Goal: Task Accomplishment & Management: Manage account settings

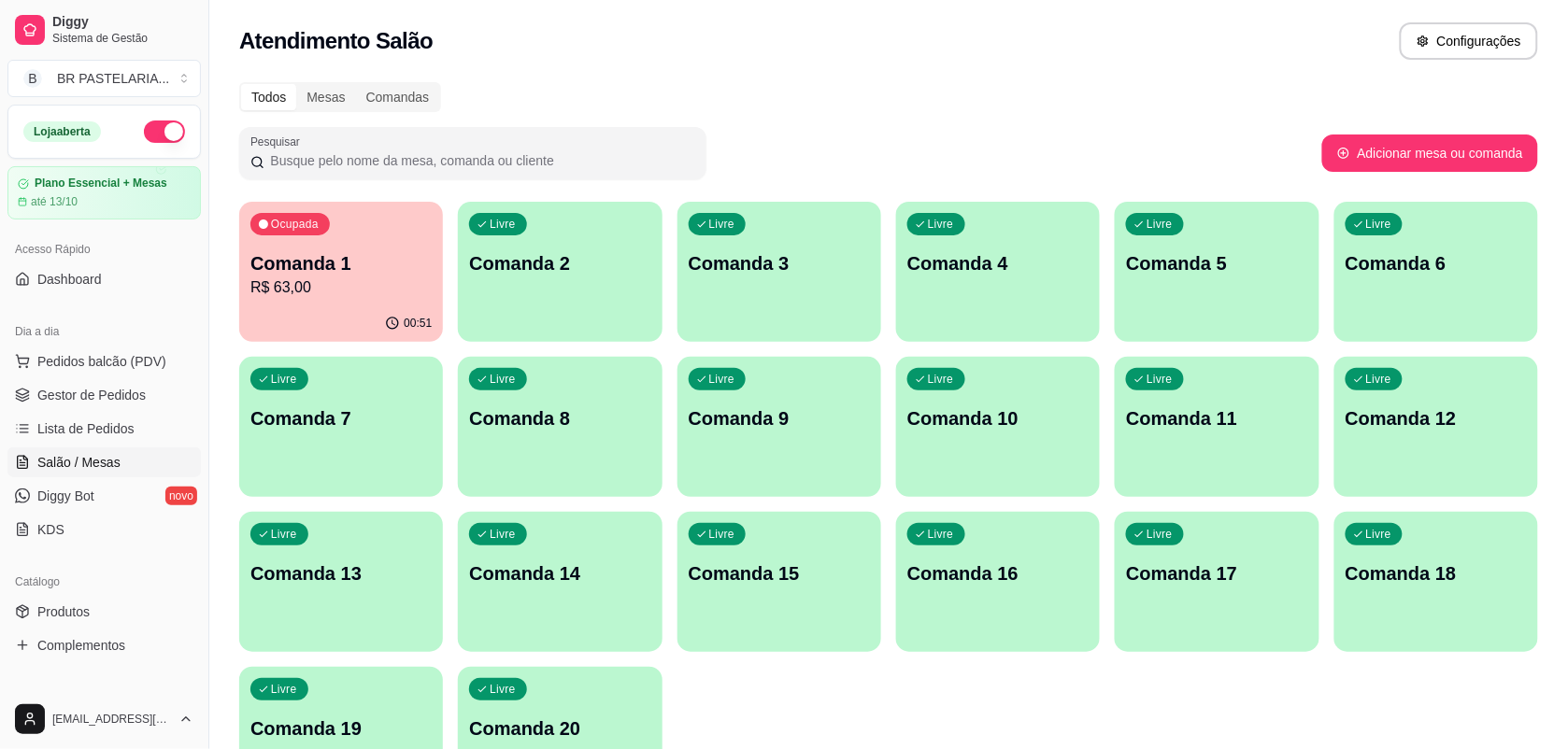
scroll to position [116, 0]
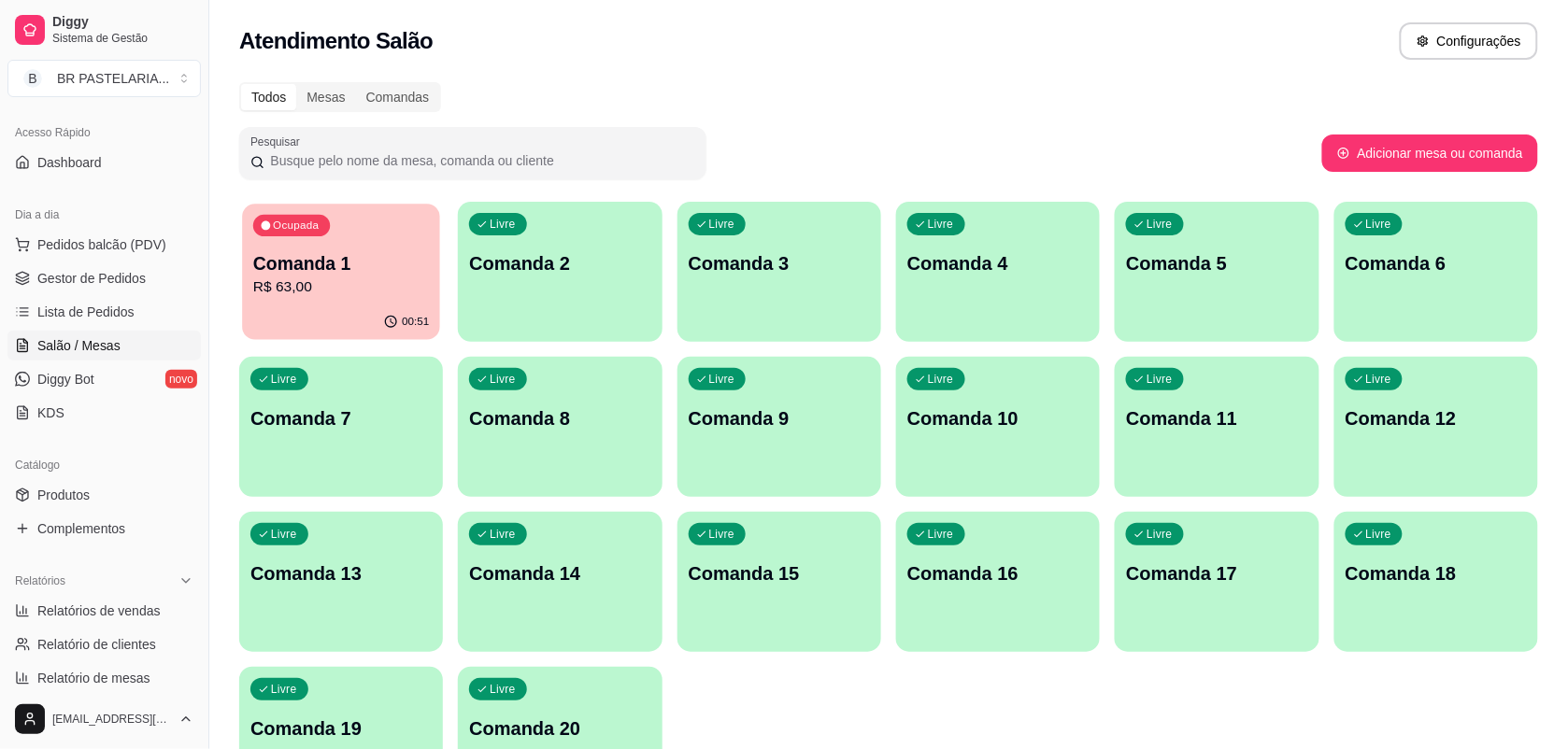
click at [385, 248] on div "Ocupada Comanda 1 R$ 63,00" at bounding box center [341, 254] width 198 height 101
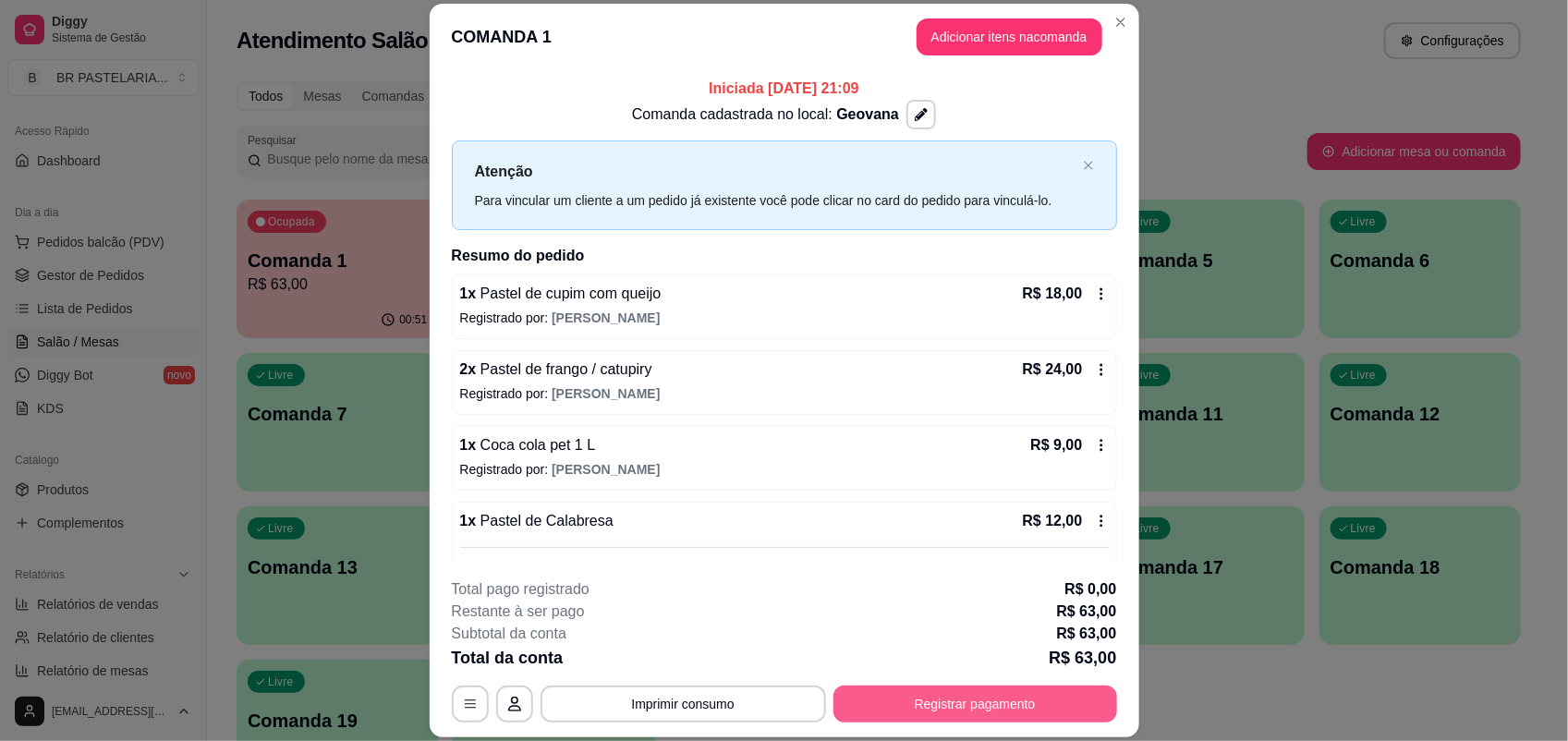
click at [981, 695] on button "Registrar pagamento" at bounding box center [975, 704] width 284 height 37
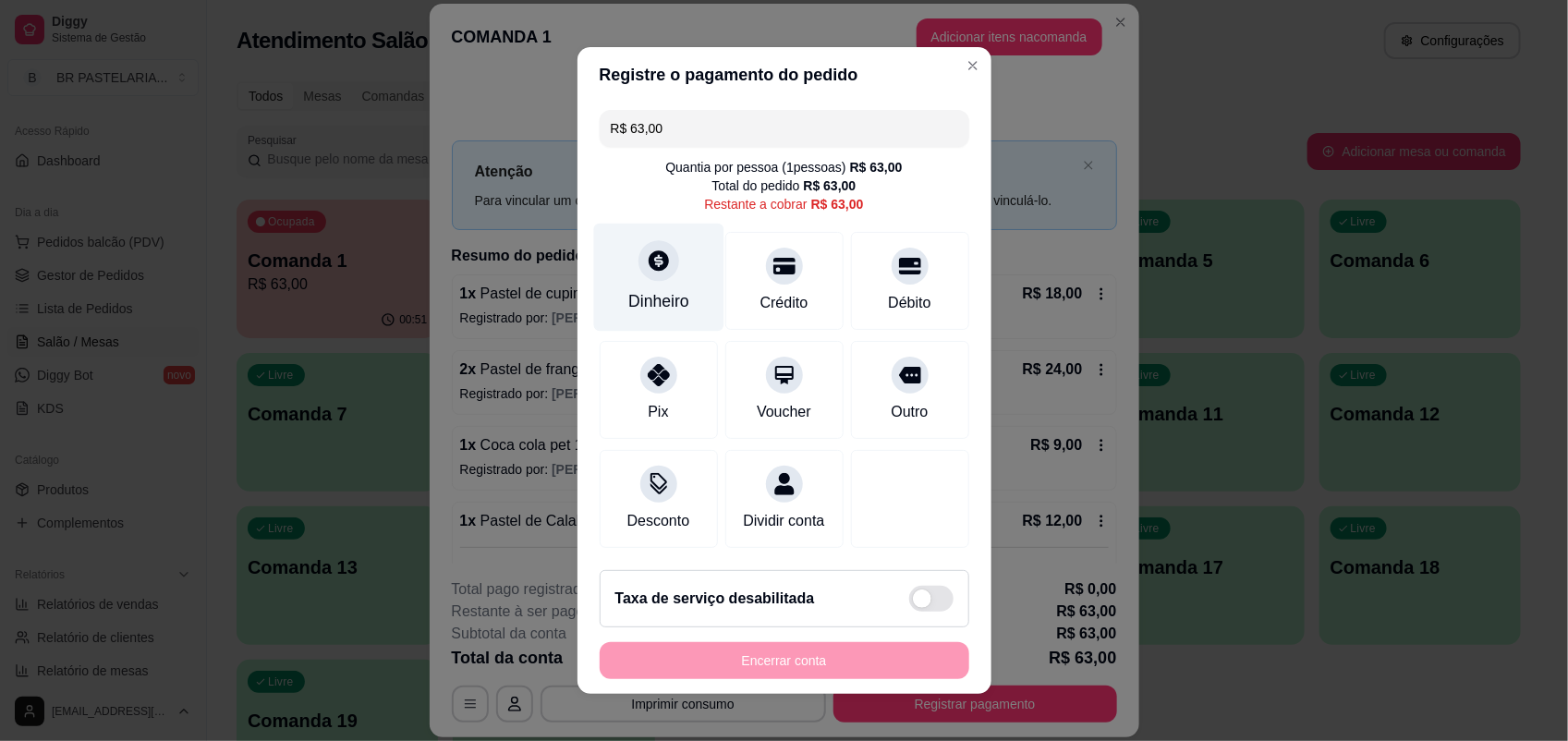
click at [624, 269] on div "Dinheiro" at bounding box center [658, 278] width 130 height 108
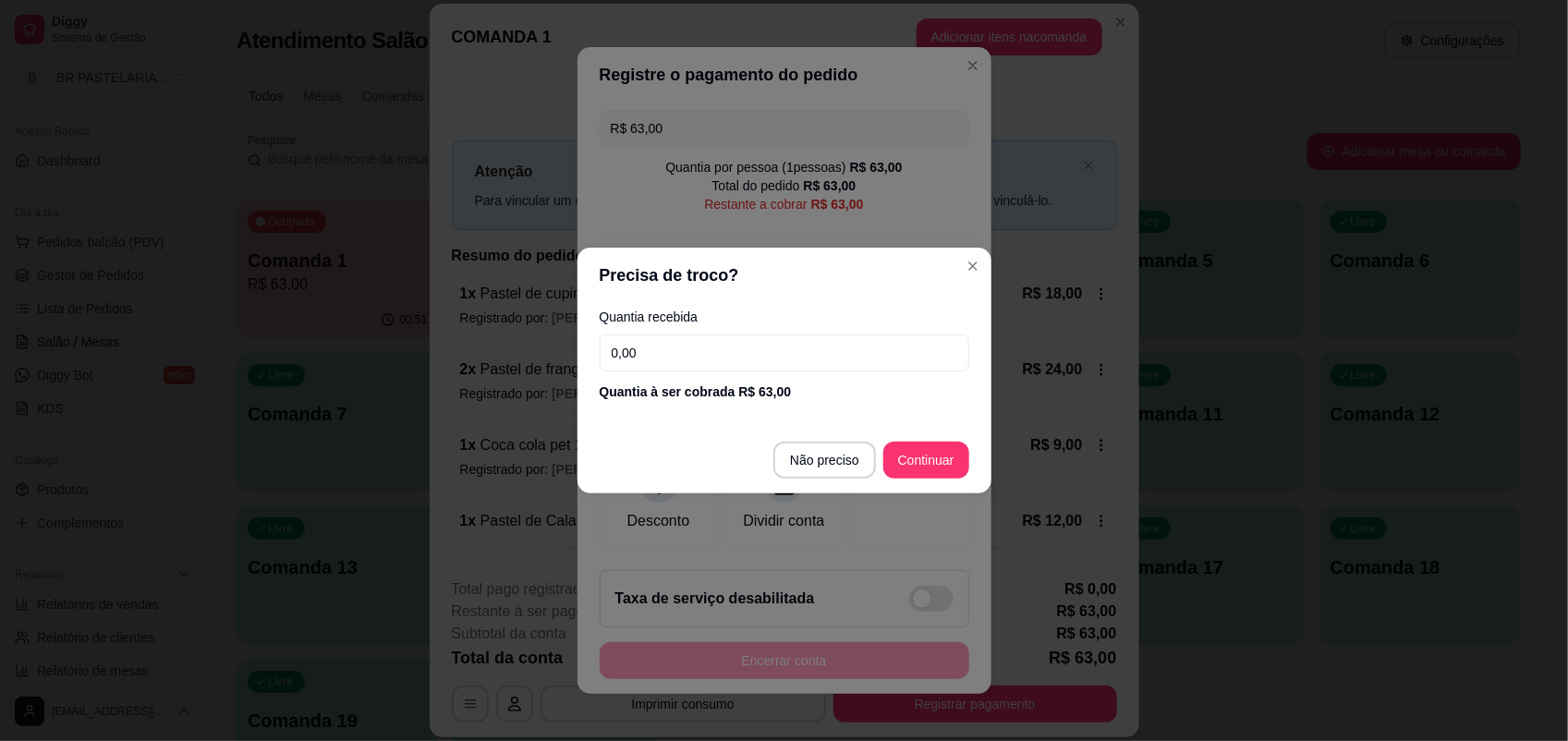
click at [752, 363] on input "0,00" at bounding box center [784, 353] width 370 height 37
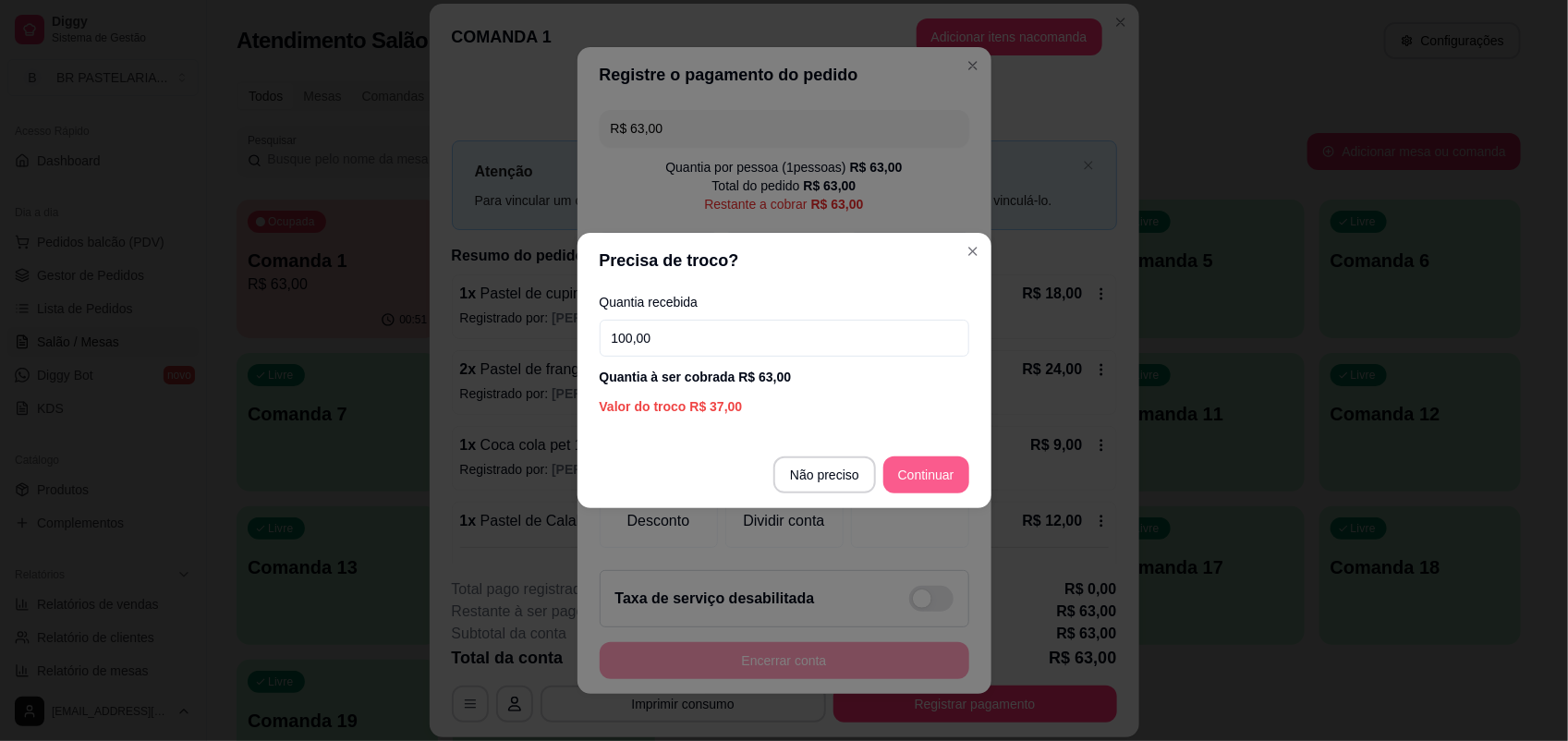
type input "100,00"
click at [921, 457] on button "Continuar" at bounding box center [927, 475] width 86 height 37
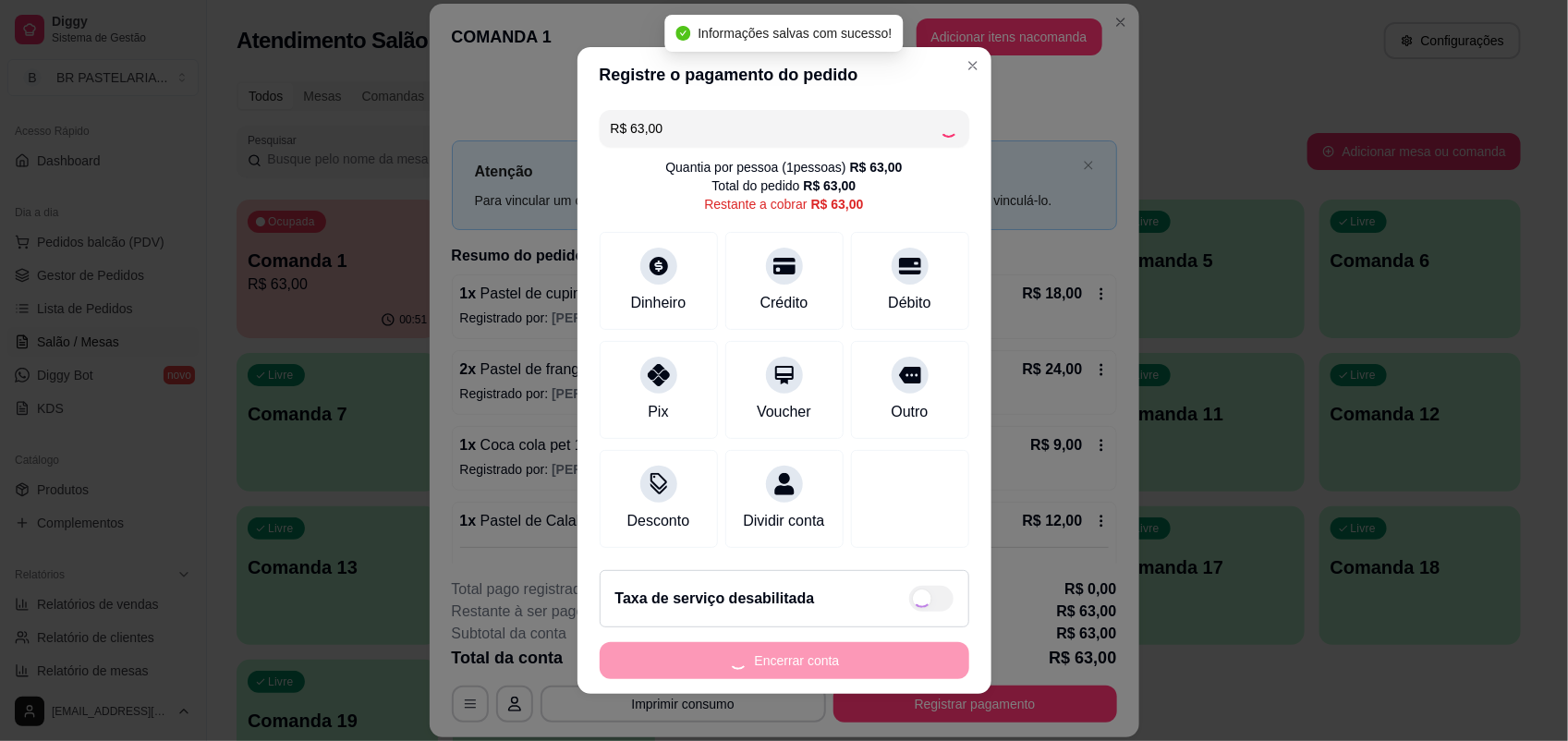
type input "R$ 0,00"
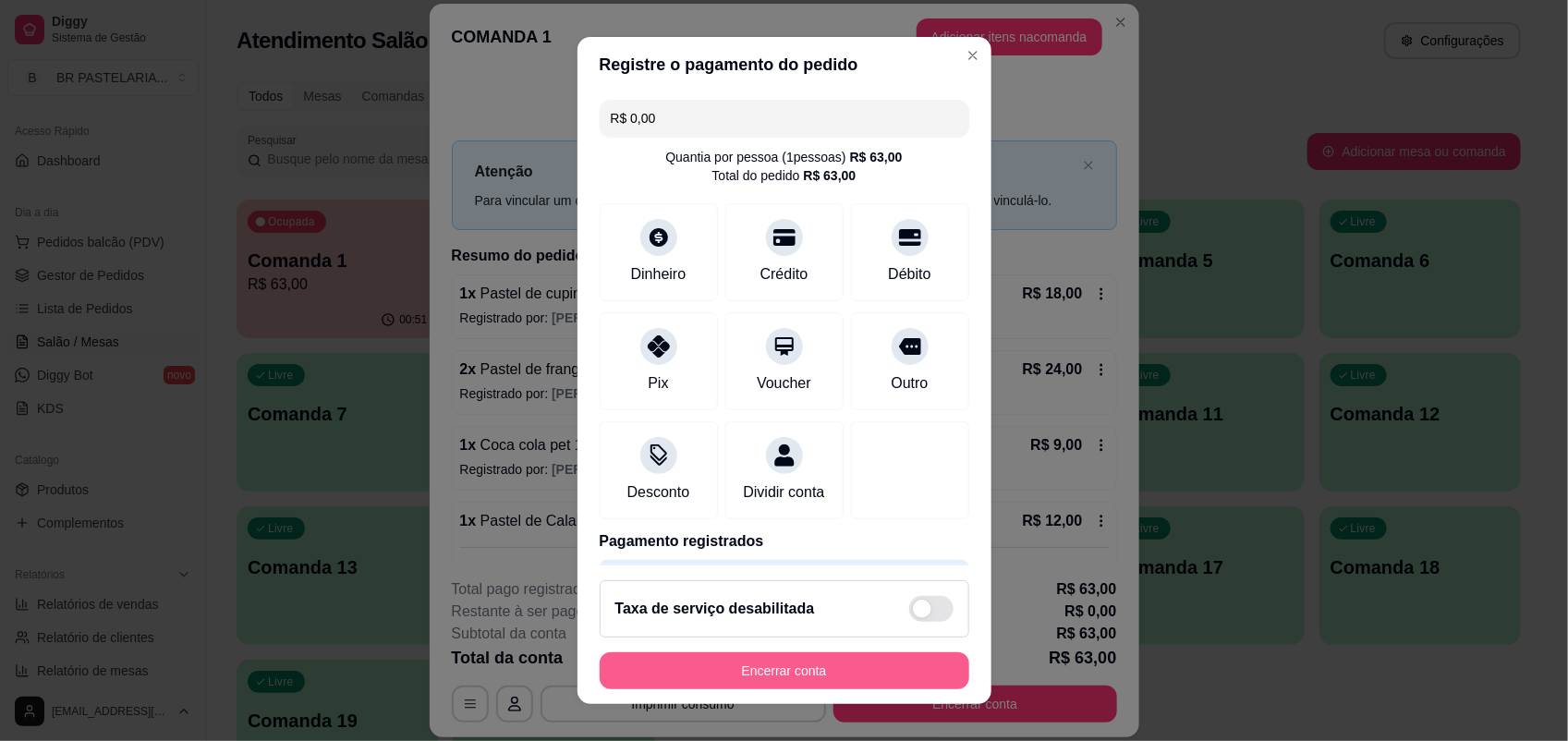
click at [880, 672] on button "Encerrar conta" at bounding box center [784, 671] width 370 height 37
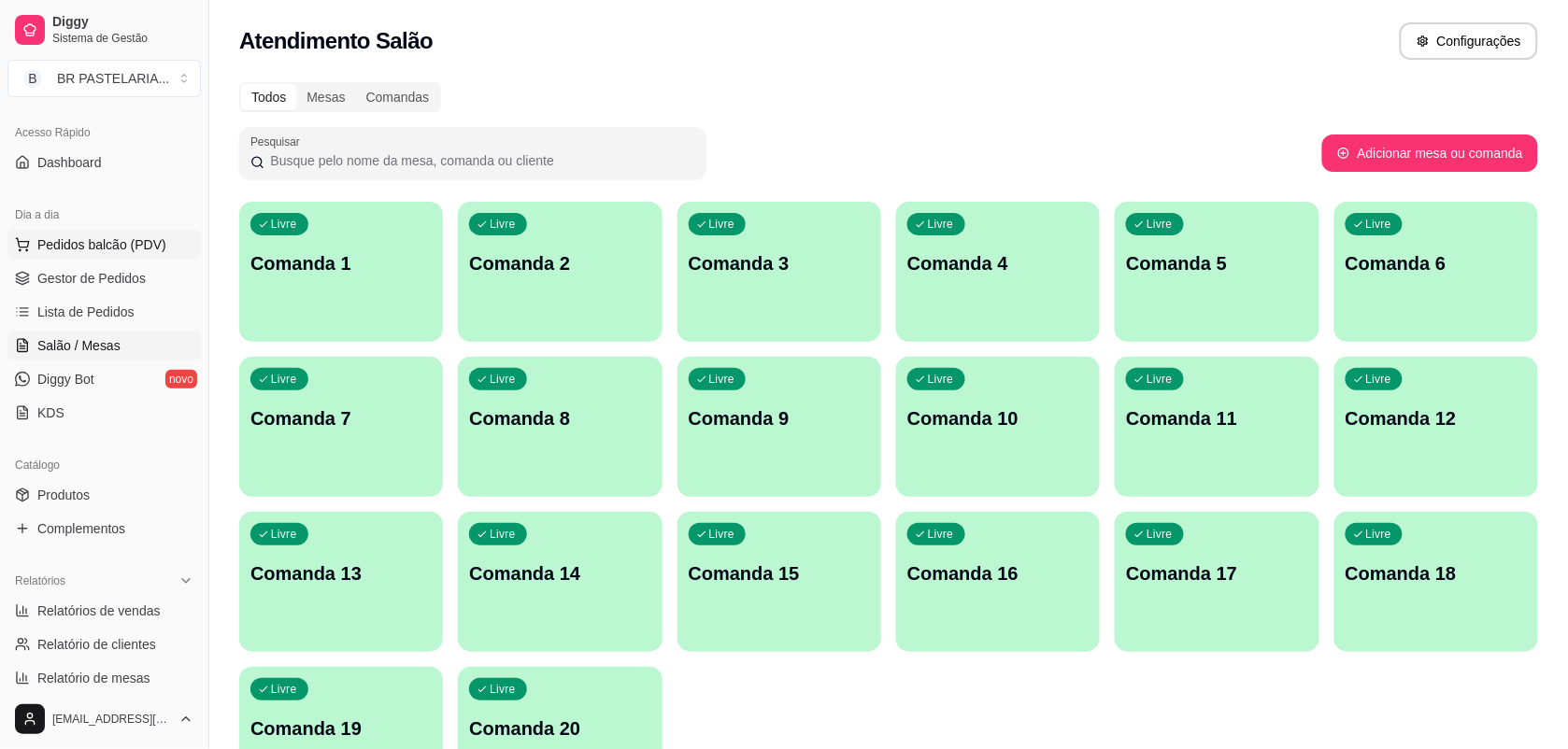
click at [49, 243] on span "Pedidos balcão (PDV)" at bounding box center [102, 244] width 129 height 18
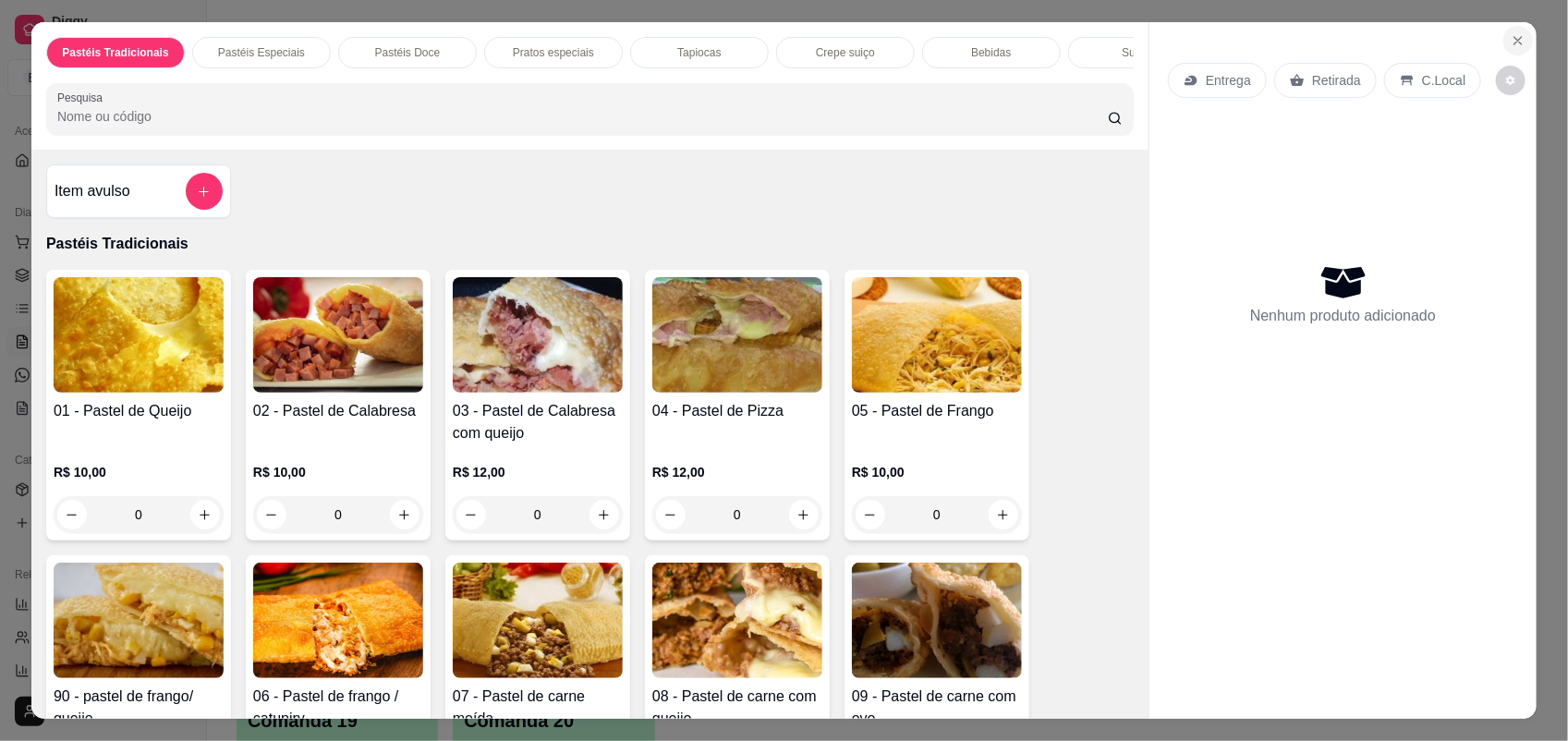
click at [1515, 43] on icon "Close" at bounding box center [1519, 41] width 8 height 8
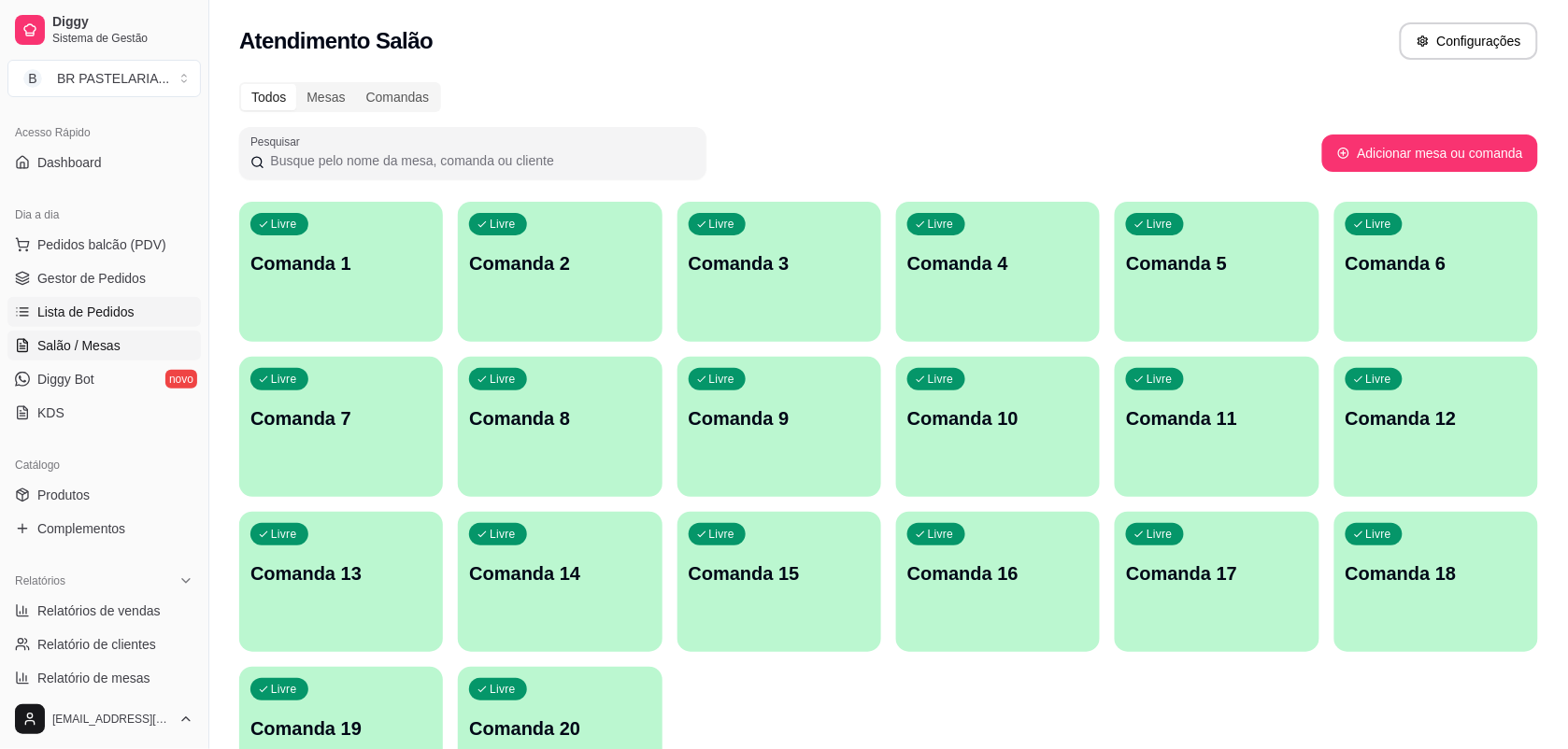
click at [114, 312] on span "Lista de Pedidos" at bounding box center [86, 312] width 97 height 18
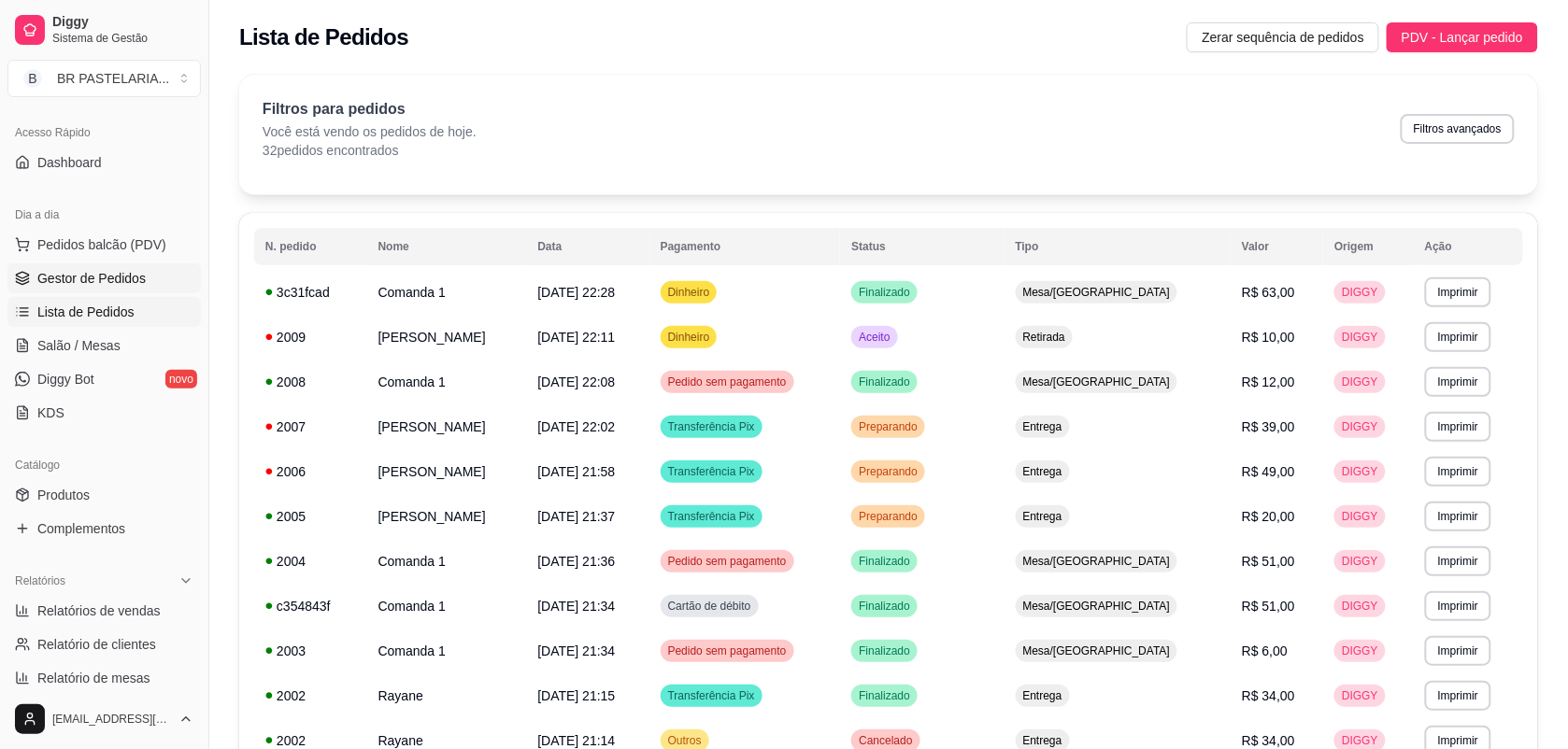
click at [113, 287] on span "Gestor de Pedidos" at bounding box center [91, 278] width 109 height 18
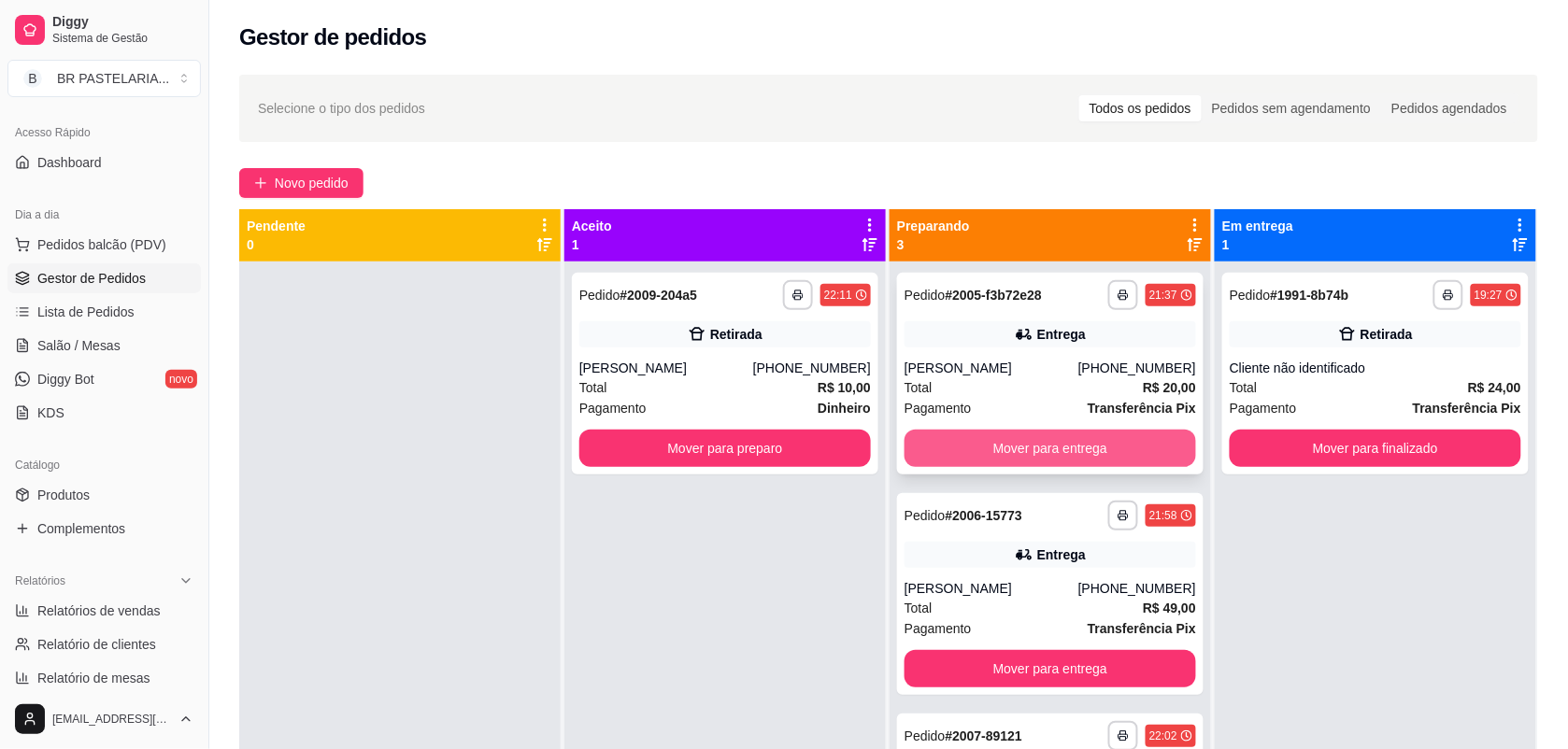
click at [1016, 454] on button "Mover para entrega" at bounding box center [1050, 448] width 291 height 37
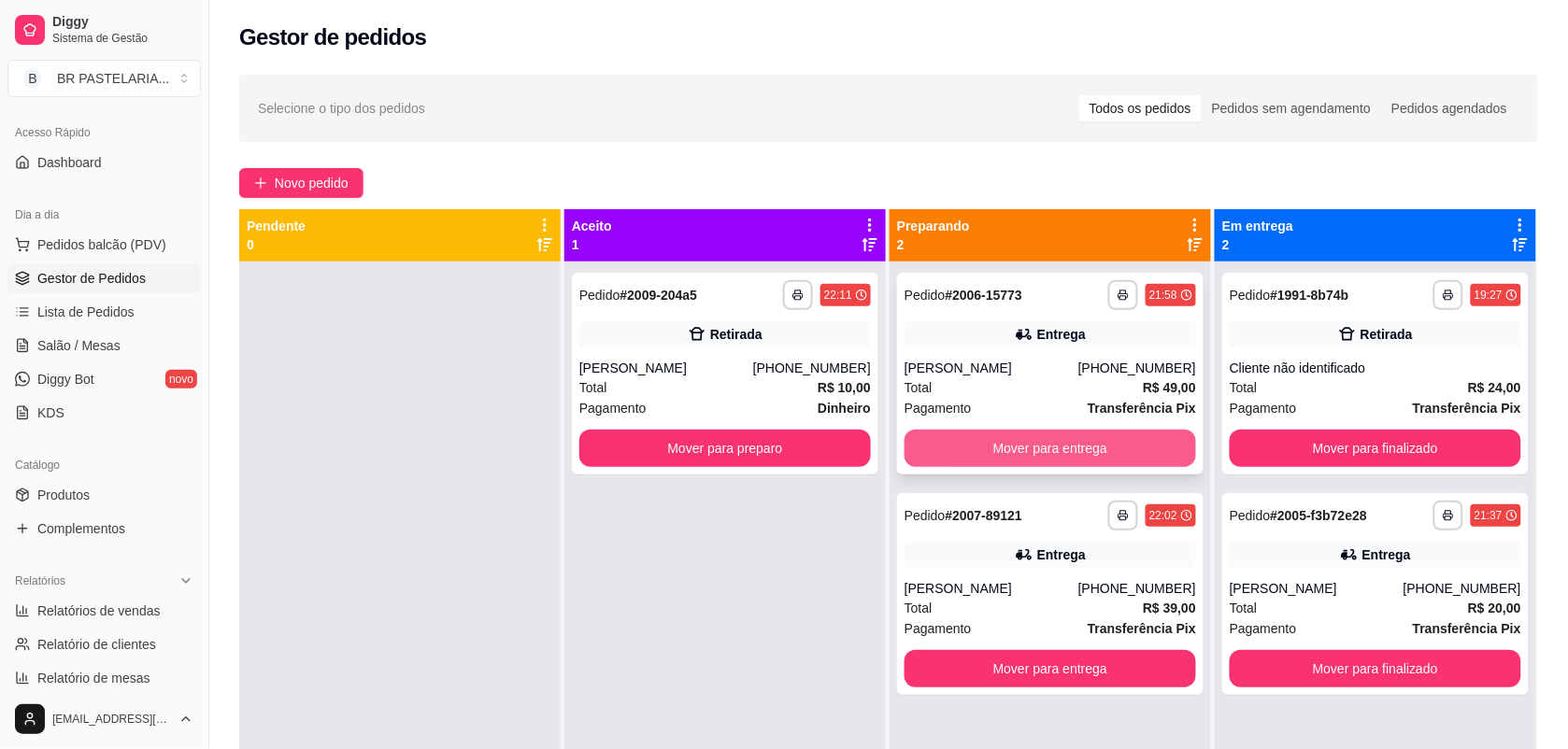
click at [1049, 451] on button "Mover para entrega" at bounding box center [1050, 448] width 291 height 37
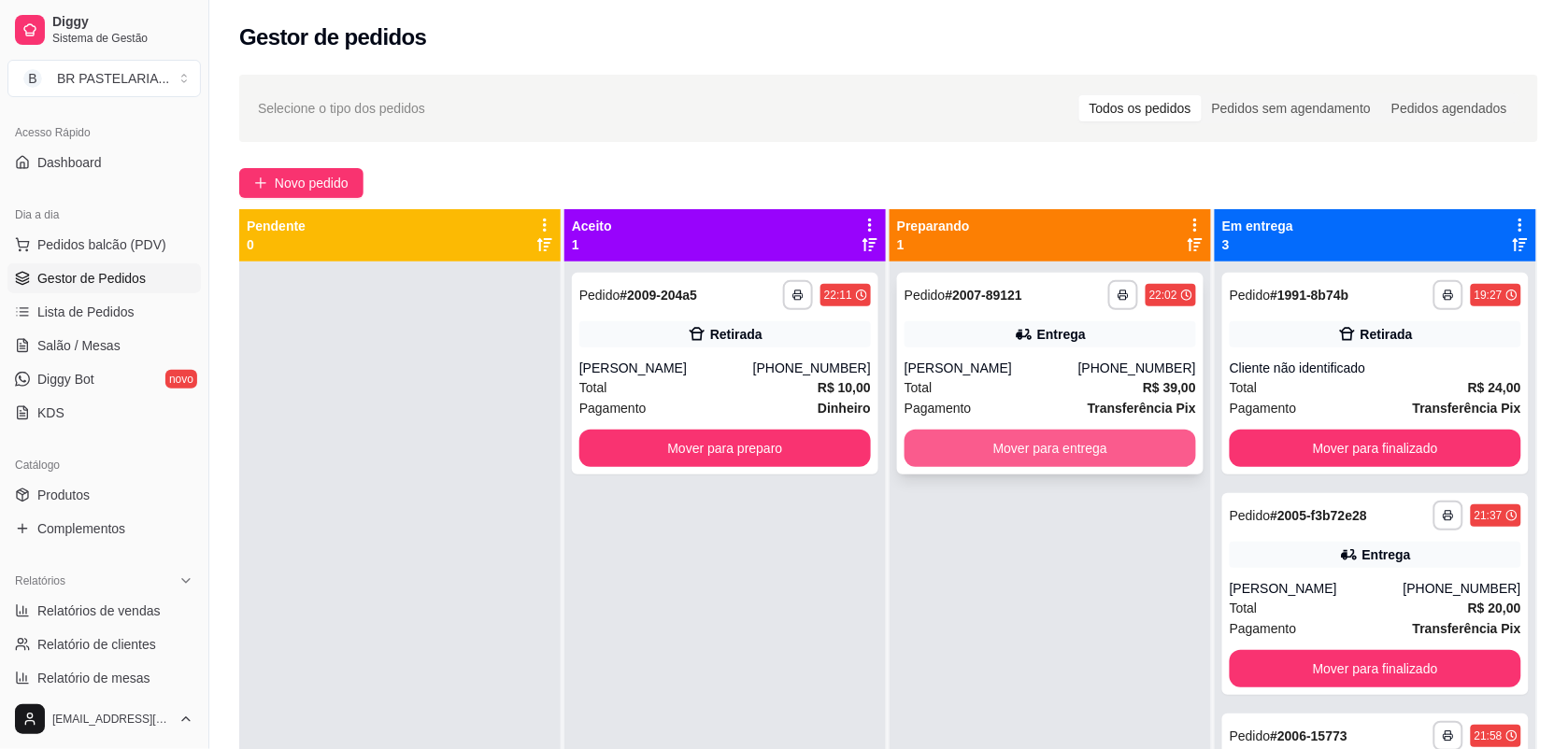
click at [1098, 441] on button "Mover para entrega" at bounding box center [1050, 448] width 291 height 37
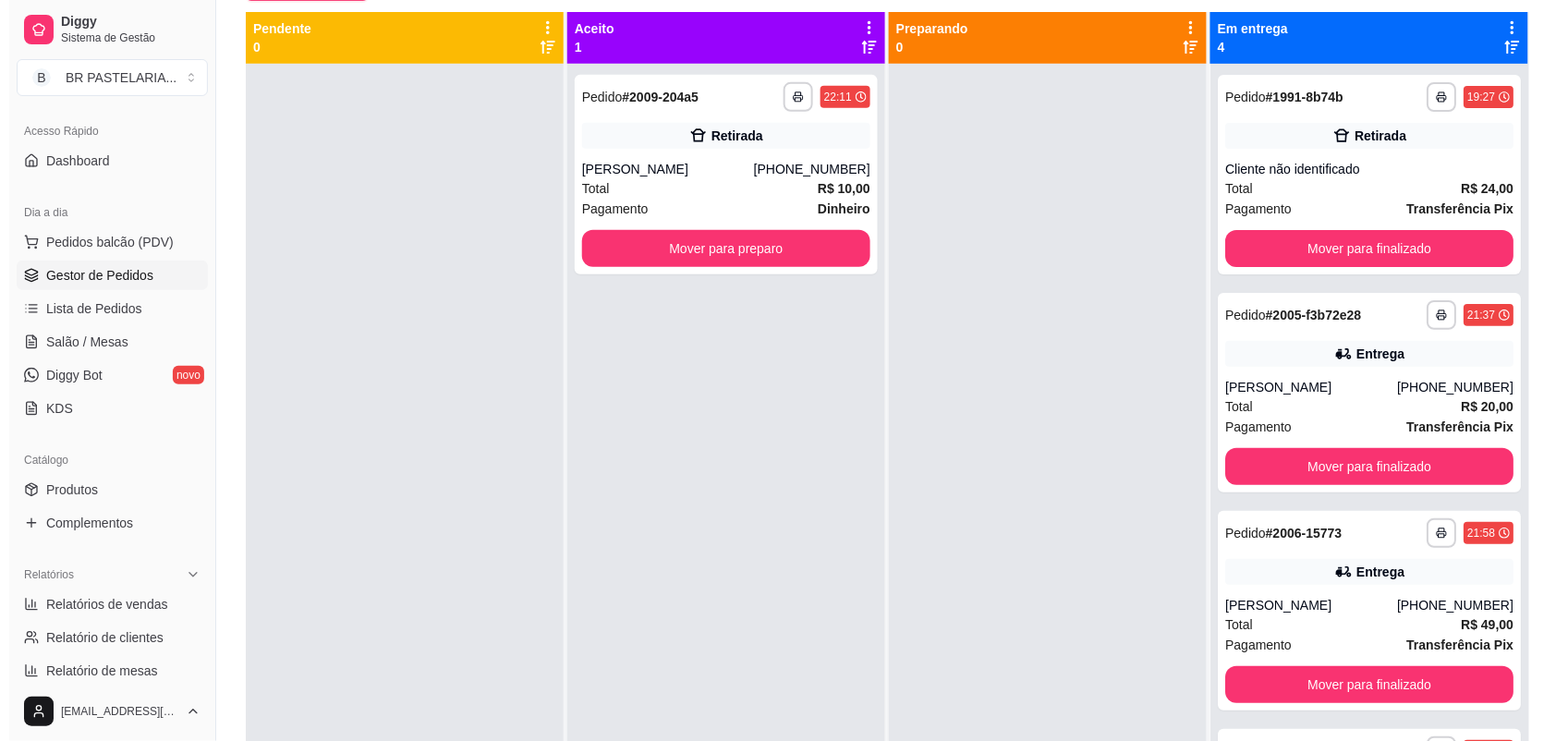
scroll to position [231, 0]
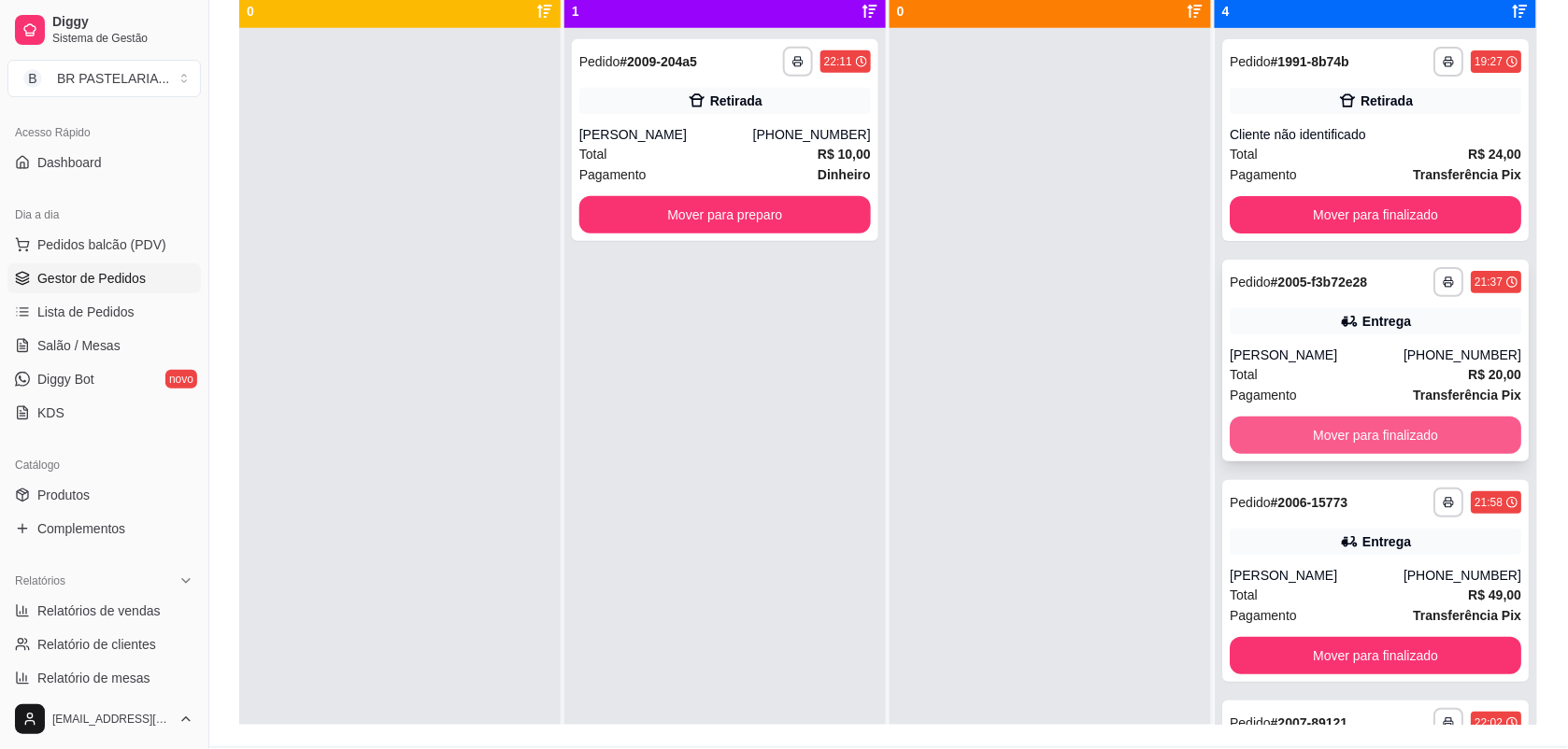
click at [1402, 437] on button "Mover para finalizado" at bounding box center [1375, 435] width 291 height 37
click at [1437, 437] on button "Mover para finalizado" at bounding box center [1376, 436] width 283 height 37
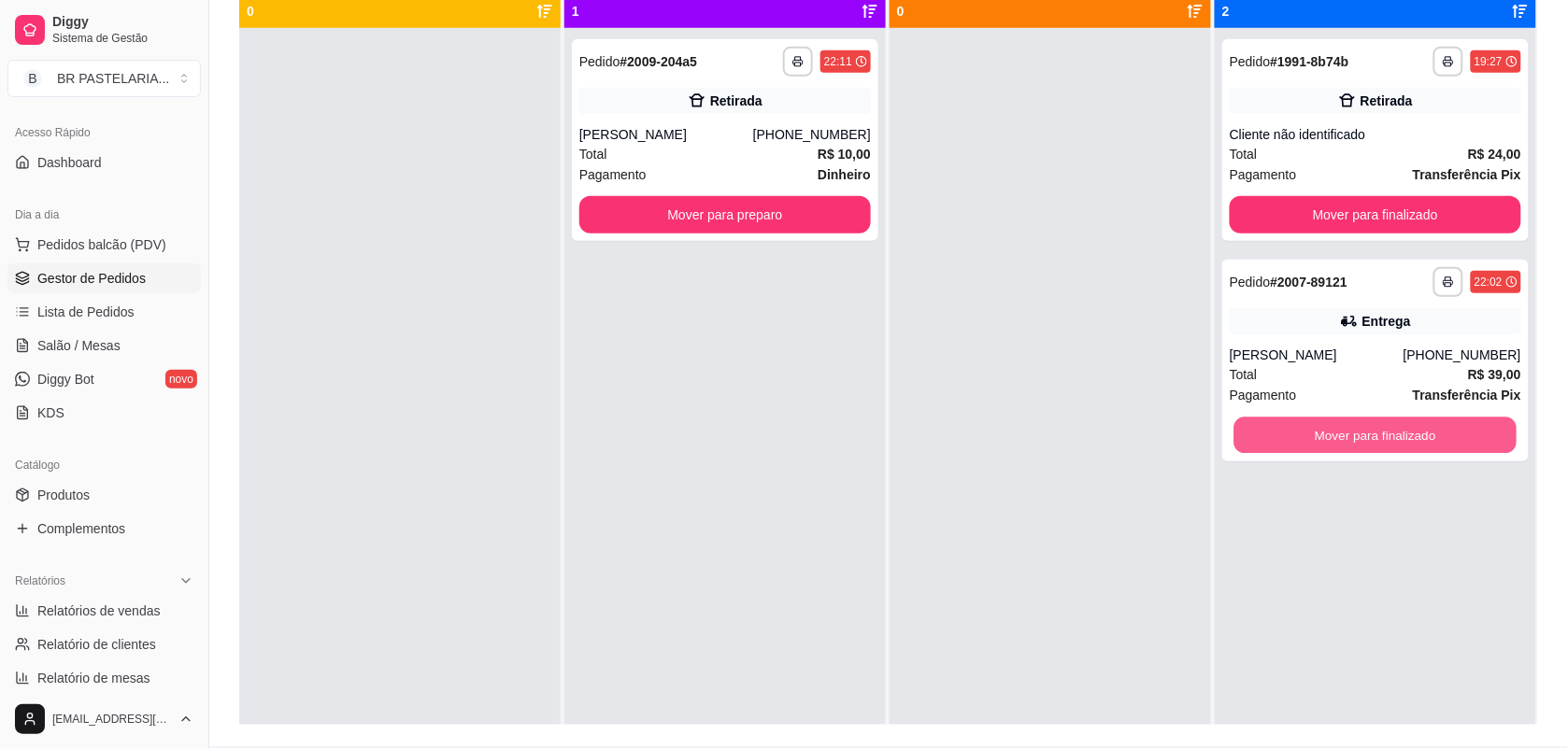
click at [1437, 437] on button "Mover para finalizado" at bounding box center [1376, 436] width 283 height 37
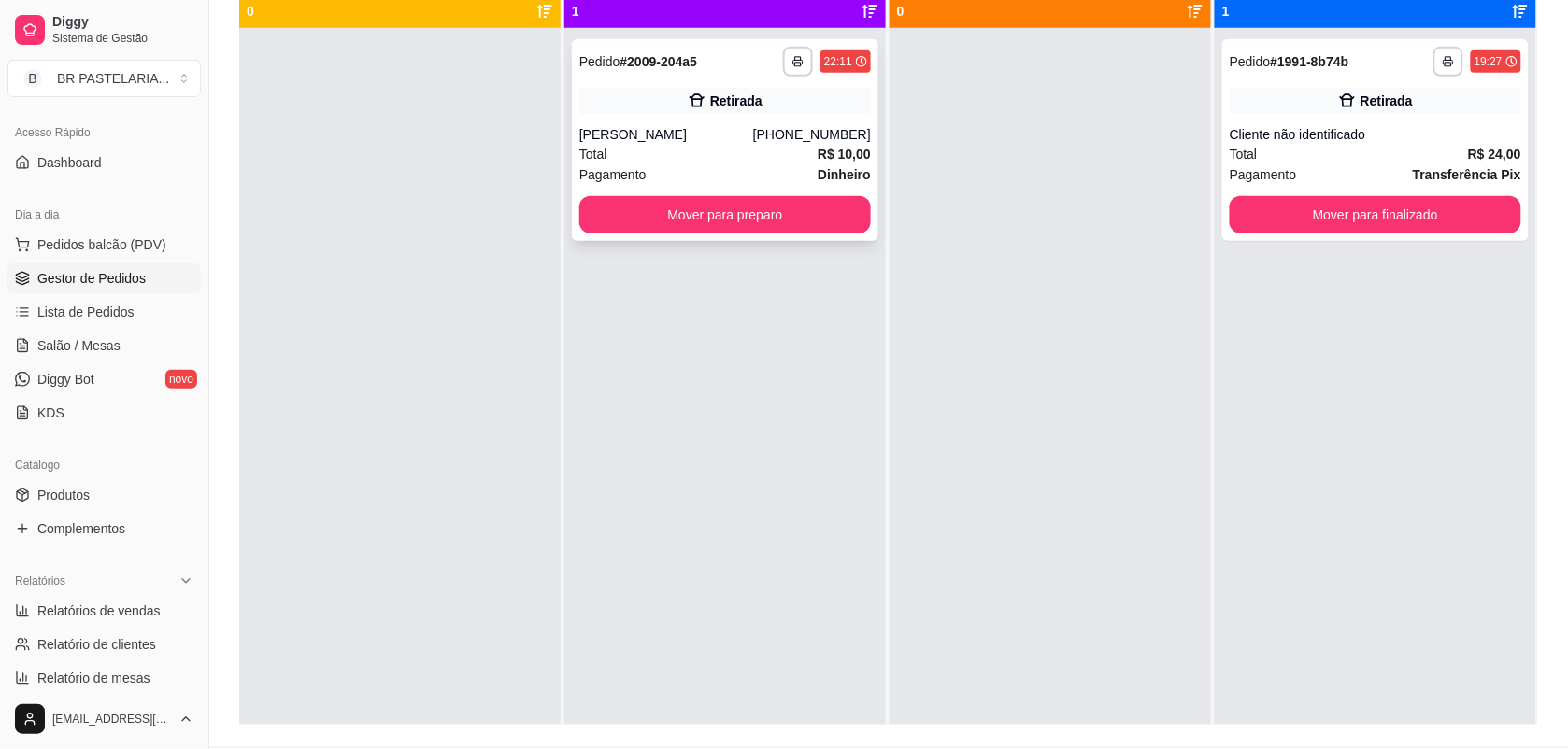
click at [696, 88] on div "Retirada" at bounding box center [724, 100] width 291 height 26
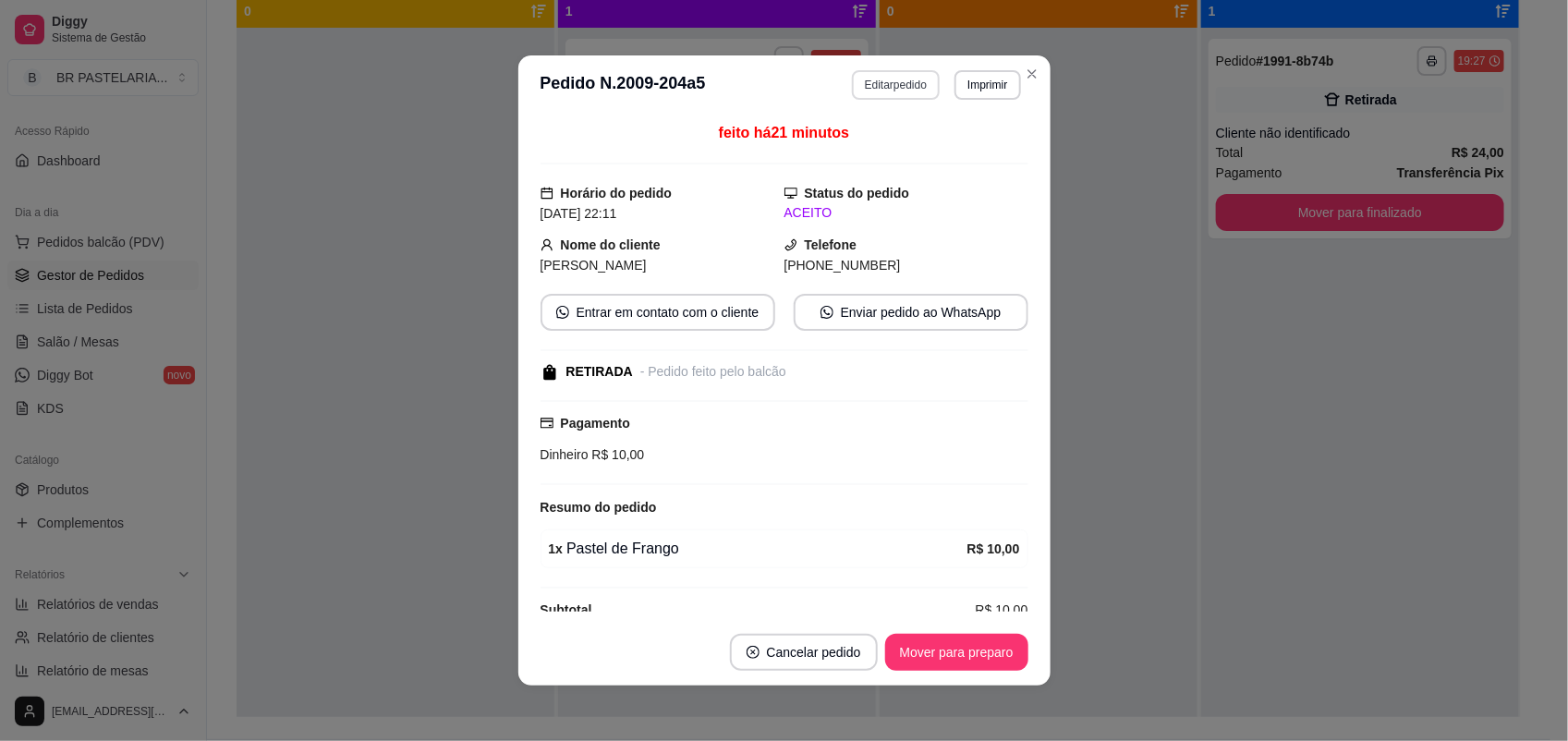
click at [857, 85] on button "Editar pedido" at bounding box center [896, 85] width 88 height 29
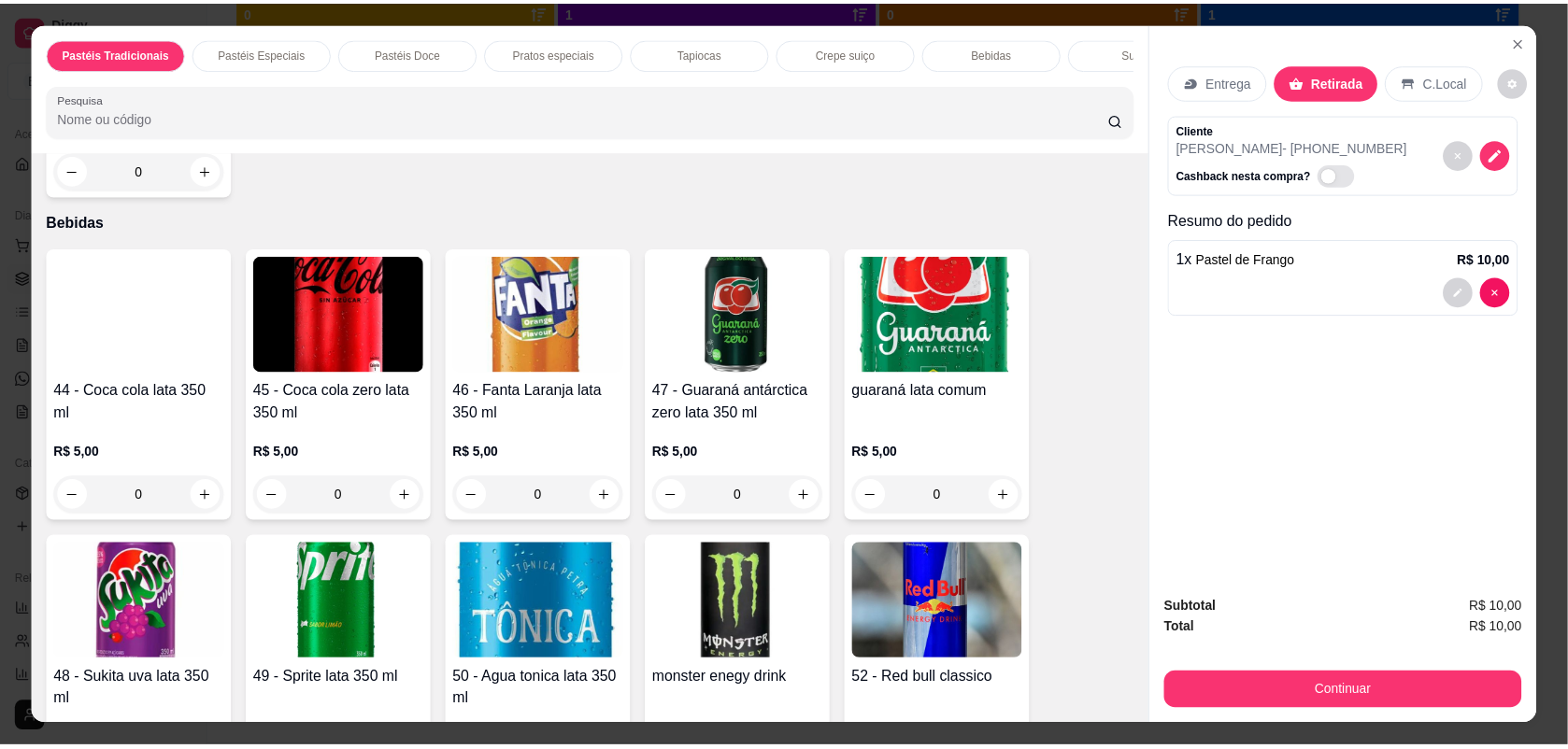
scroll to position [3736, 0]
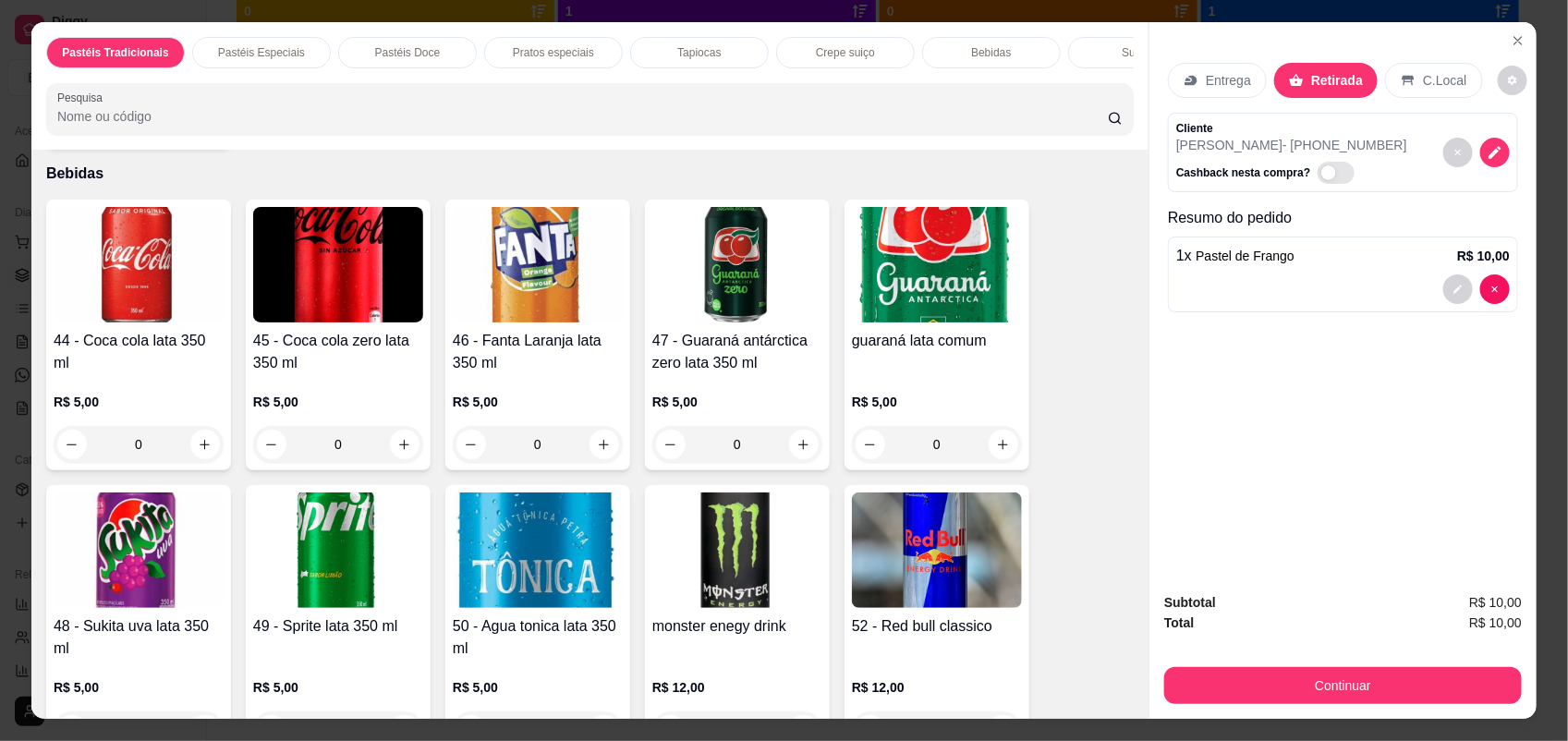
click at [794, 451] on div "0" at bounding box center [737, 444] width 170 height 37
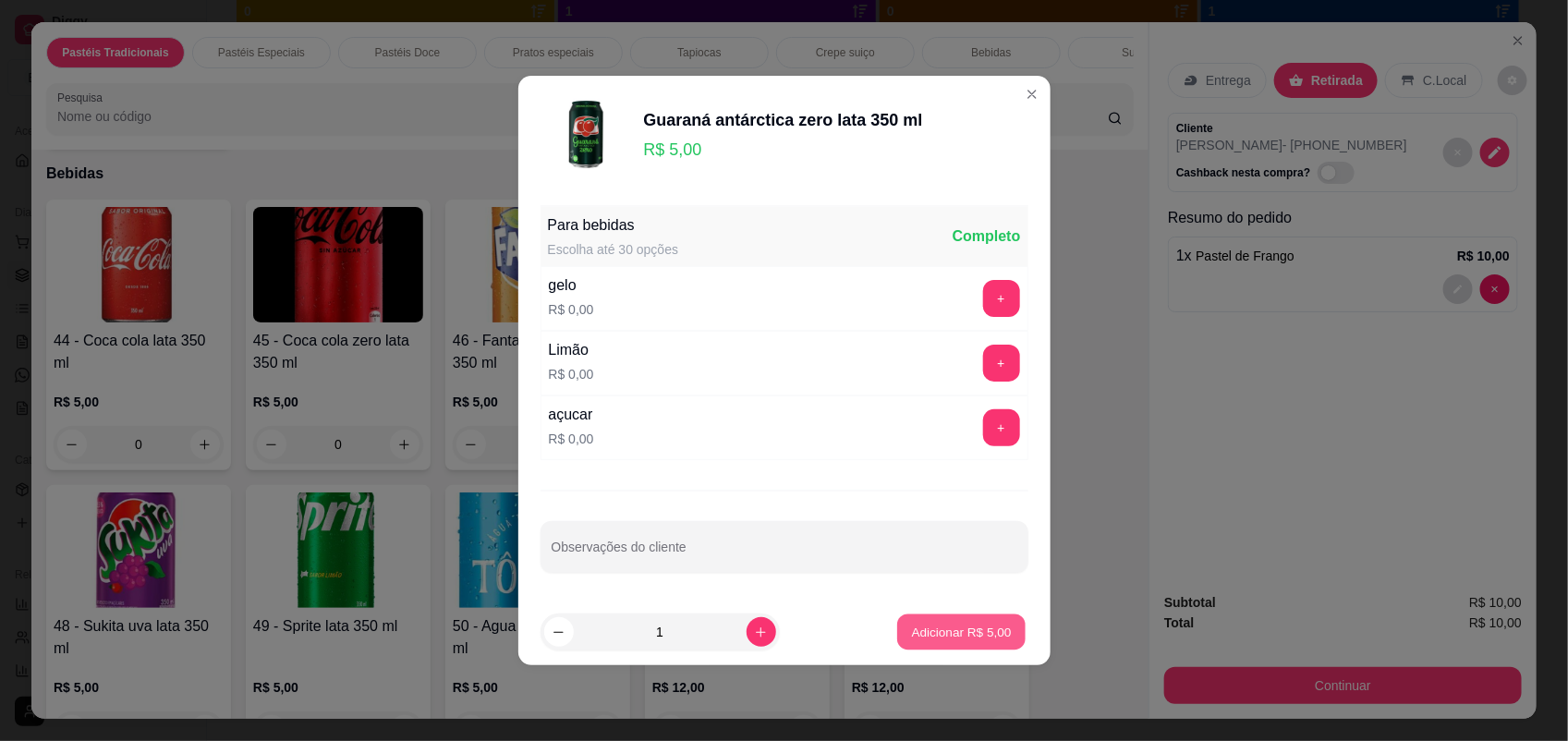
click at [921, 631] on p "Adicionar R$ 5,00" at bounding box center [962, 632] width 100 height 17
type input "1"
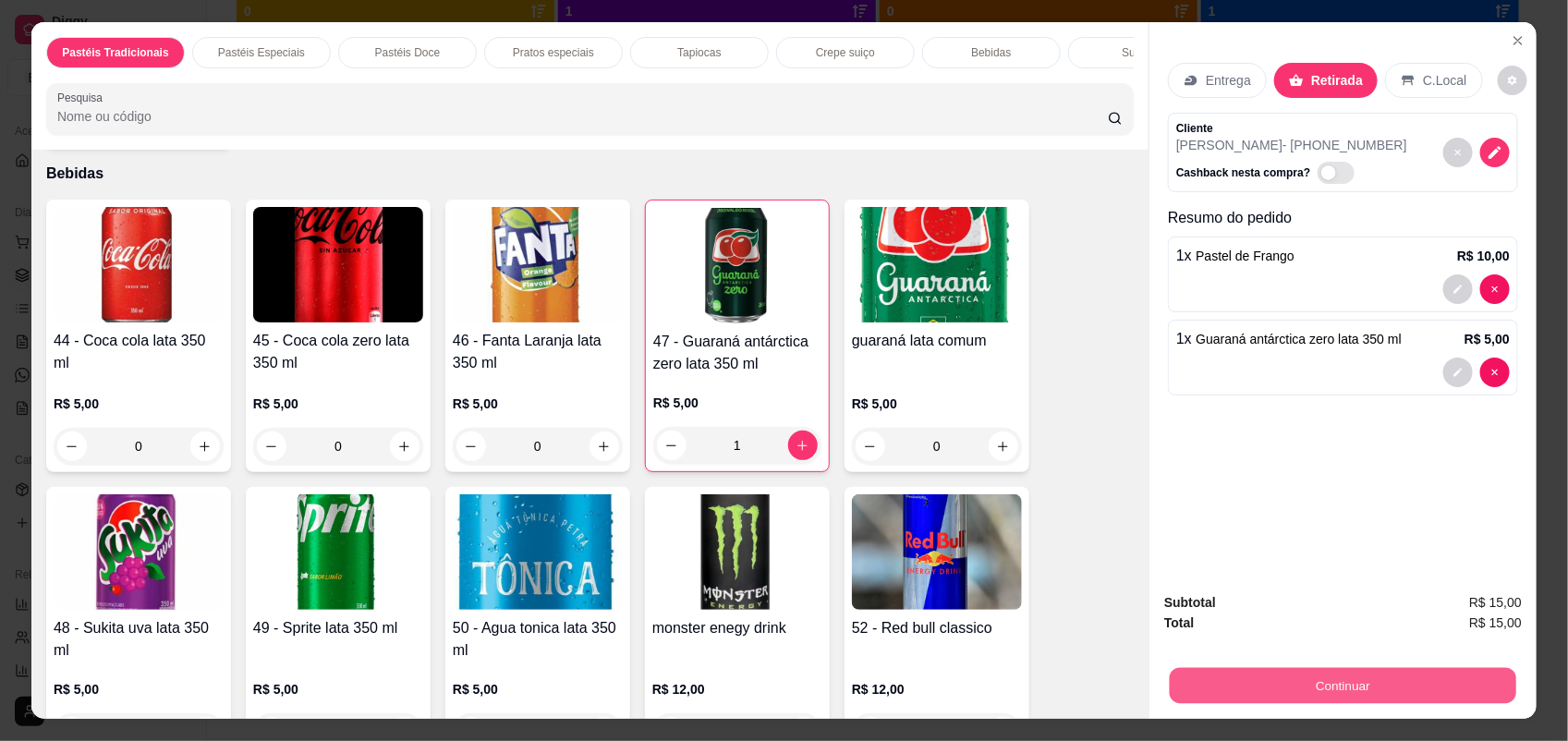
click at [1399, 674] on button "Continuar" at bounding box center [1343, 686] width 346 height 36
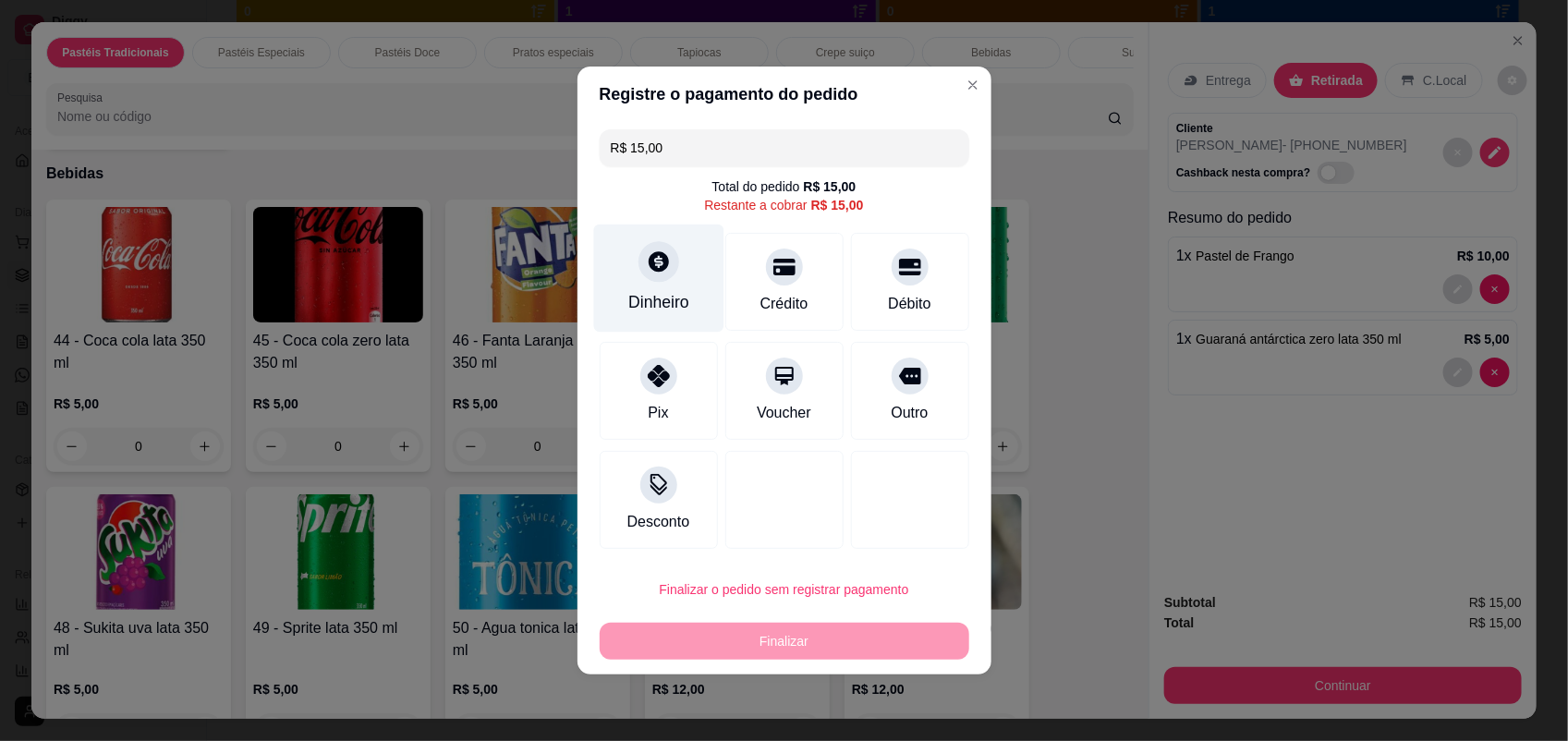
click at [642, 303] on div "Dinheiro" at bounding box center [659, 302] width 61 height 24
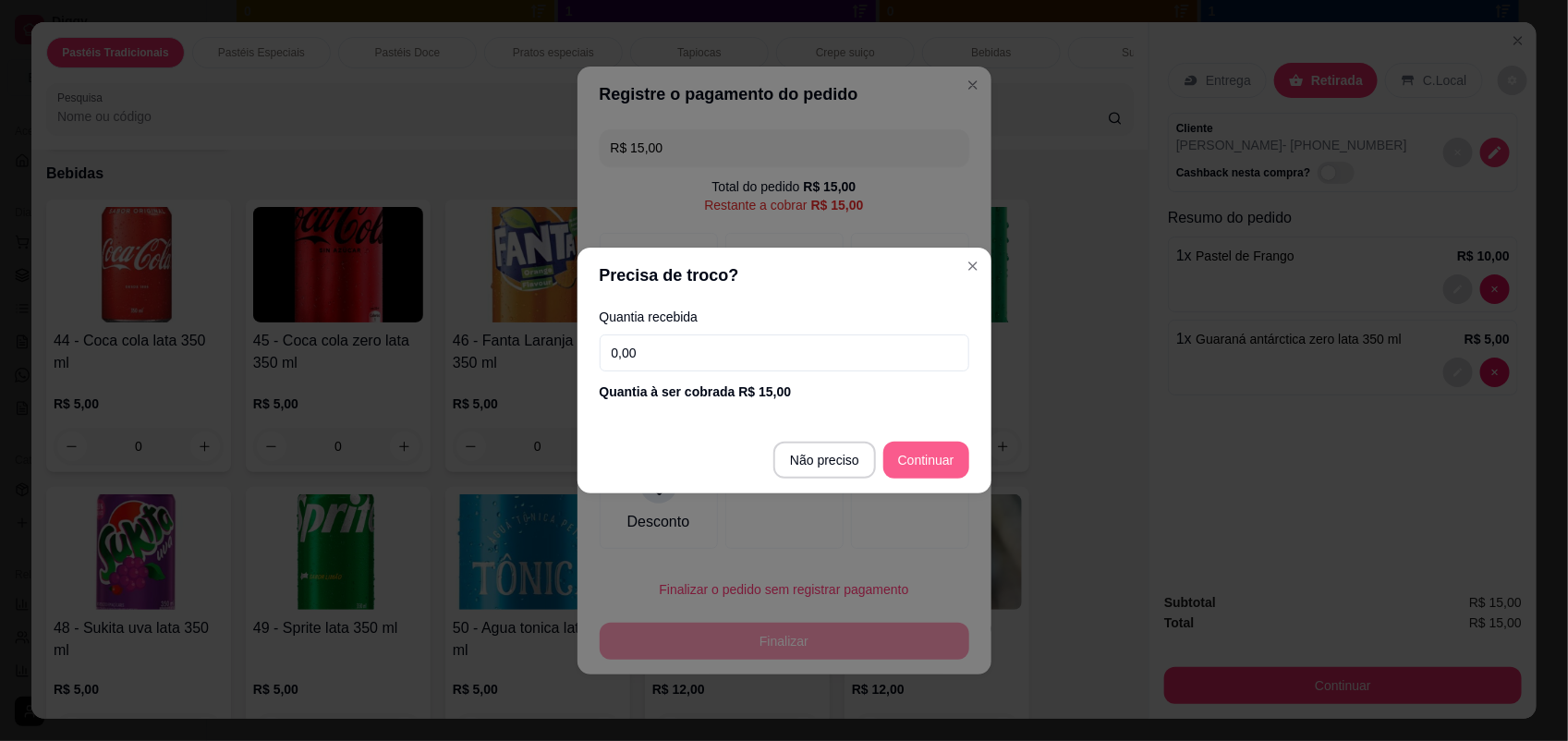
type input "R$ 0,00"
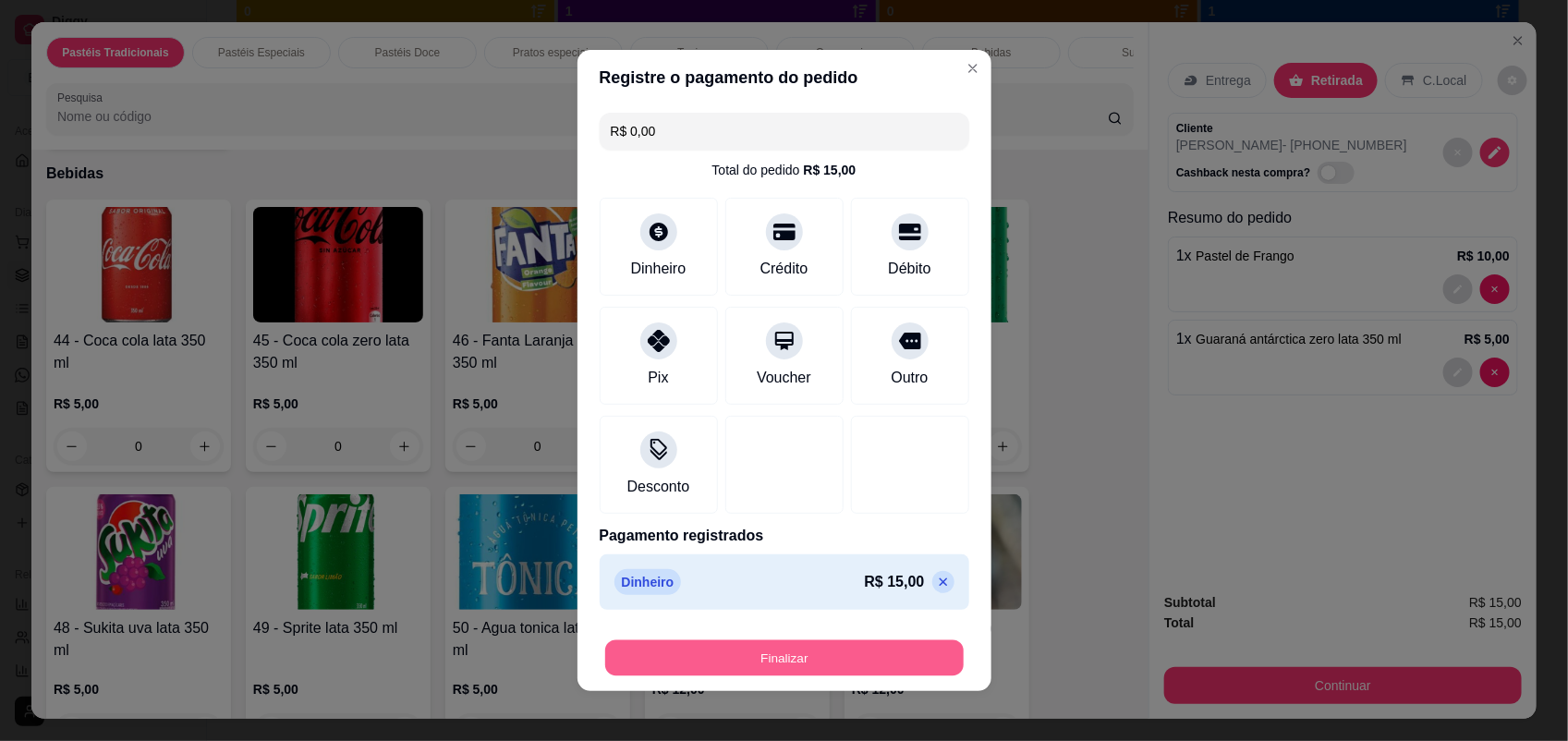
click at [866, 662] on button "Finalizar" at bounding box center [784, 658] width 359 height 36
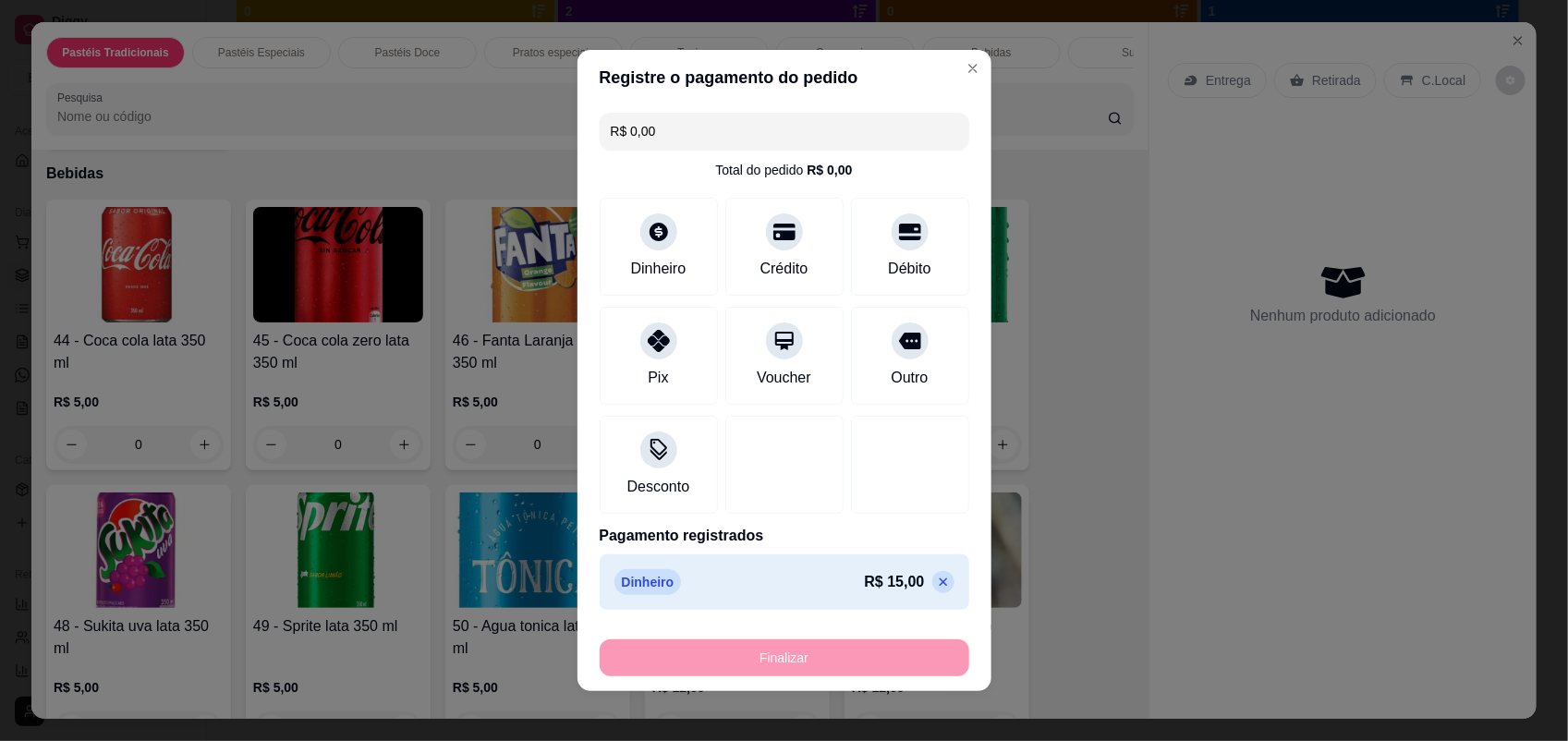
type input "0"
type input "-R$ 15,00"
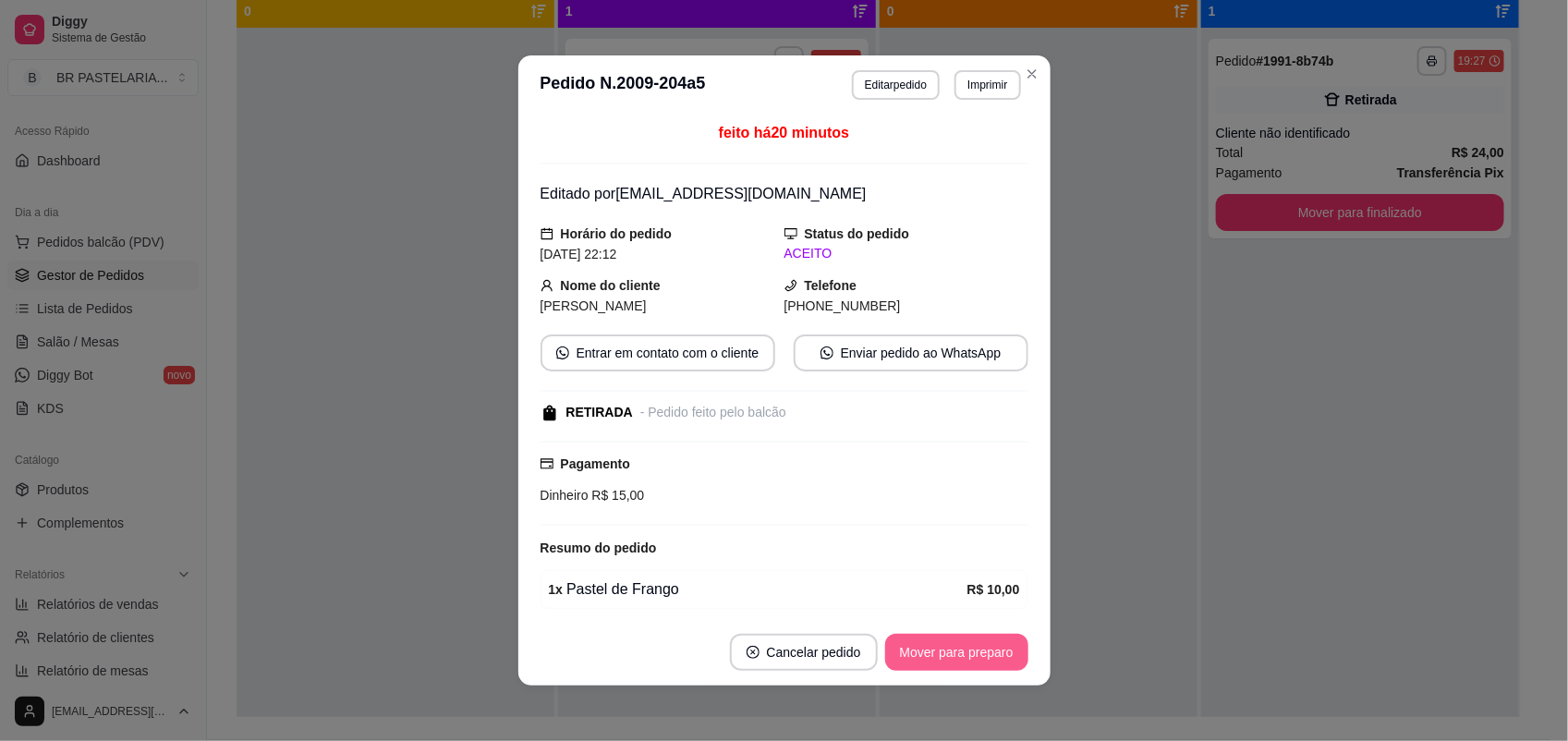
click at [1015, 650] on button "Mover para preparo" at bounding box center [957, 652] width 144 height 37
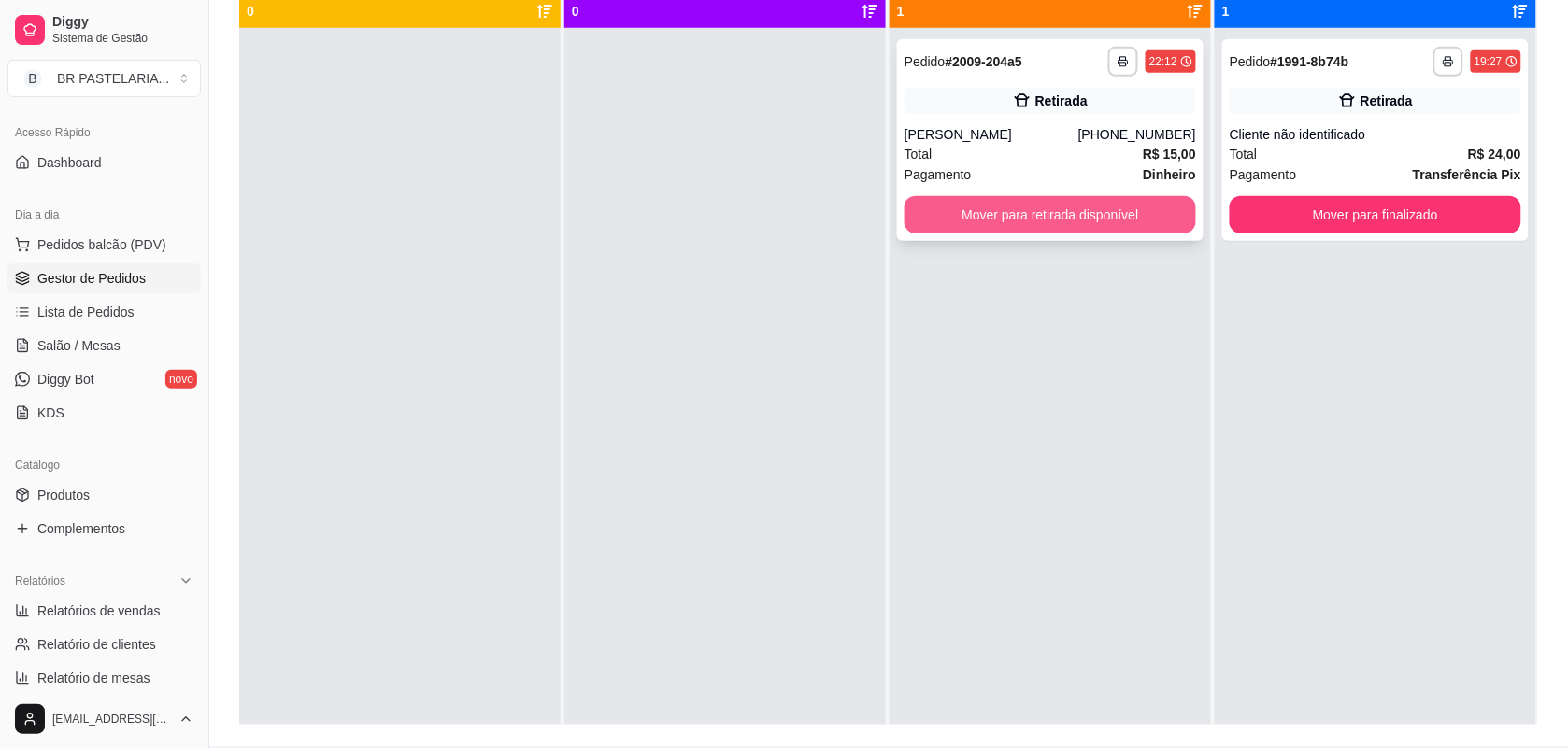
click at [1075, 206] on button "Mover para retirada disponível" at bounding box center [1050, 214] width 291 height 37
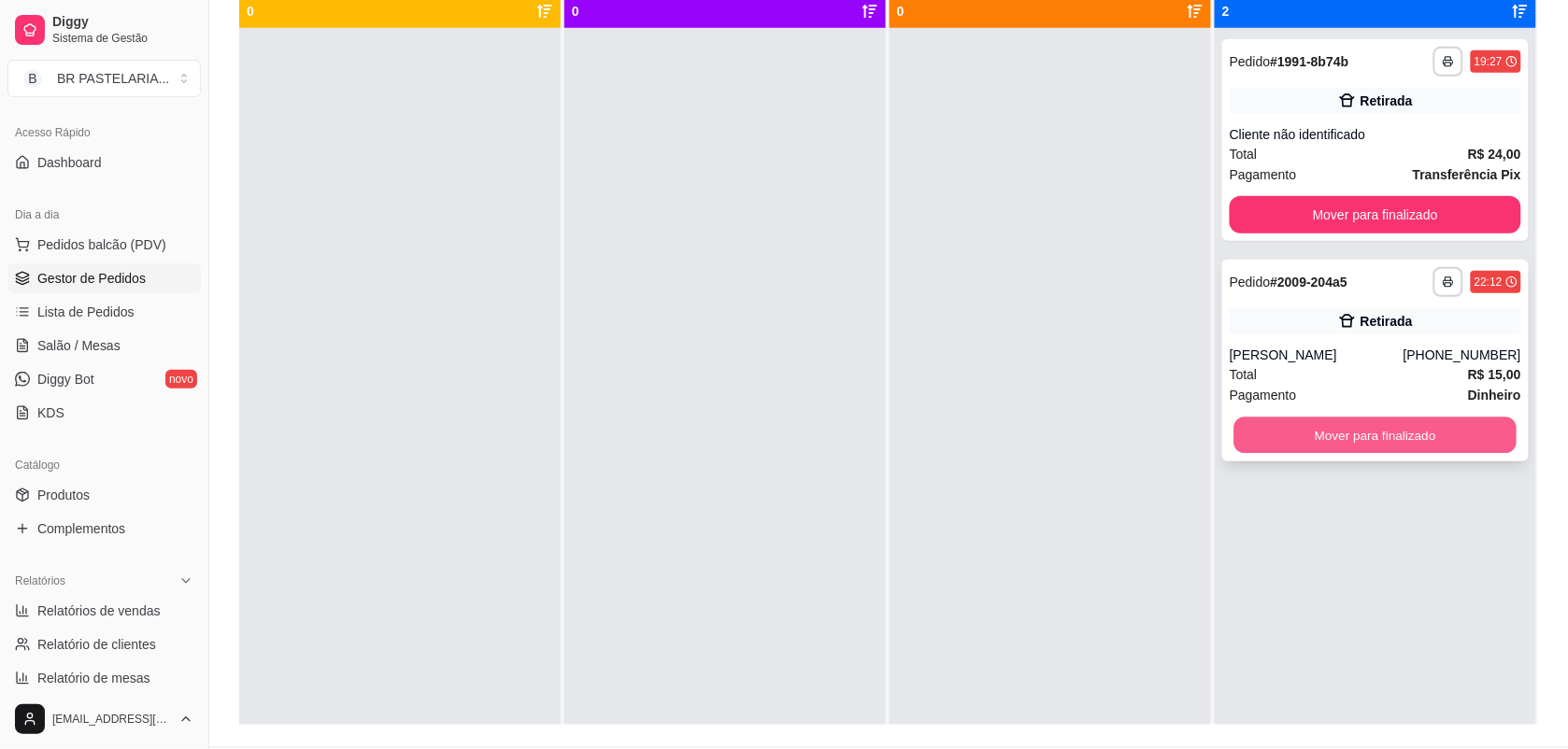
click at [1388, 443] on button "Mover para finalizado" at bounding box center [1376, 436] width 283 height 37
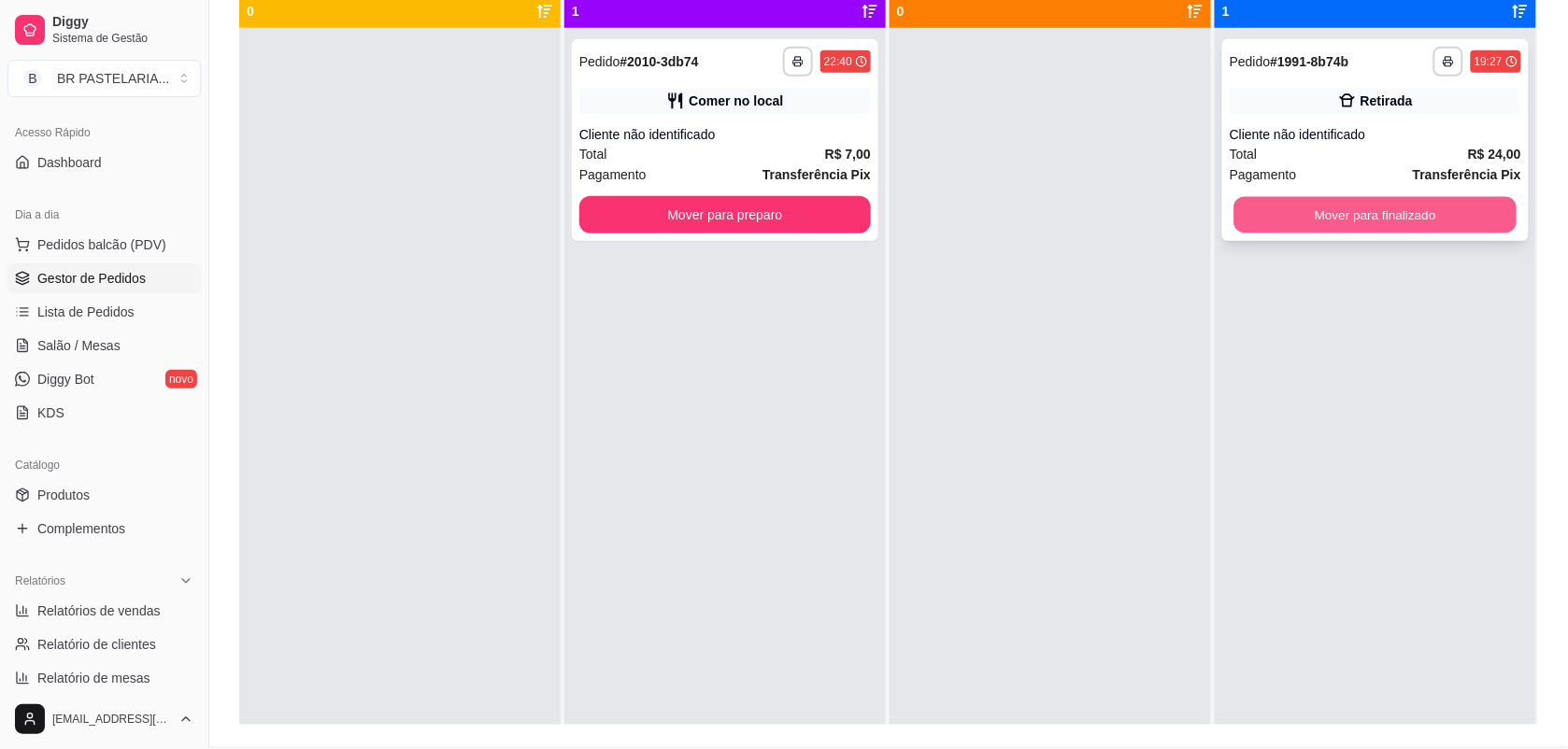
click at [1367, 204] on button "Mover para finalizado" at bounding box center [1376, 215] width 283 height 37
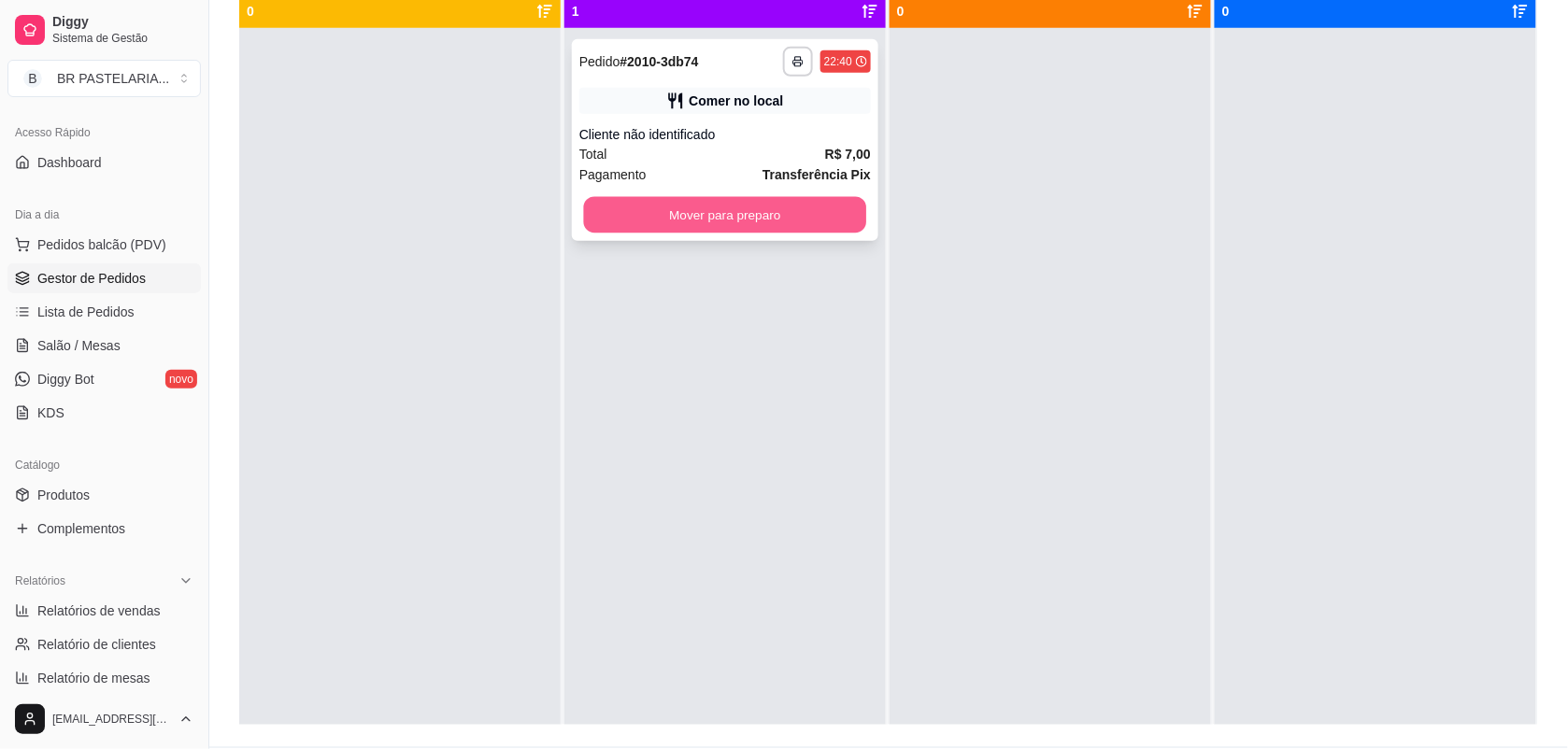
click at [804, 203] on button "Mover para preparo" at bounding box center [725, 215] width 283 height 37
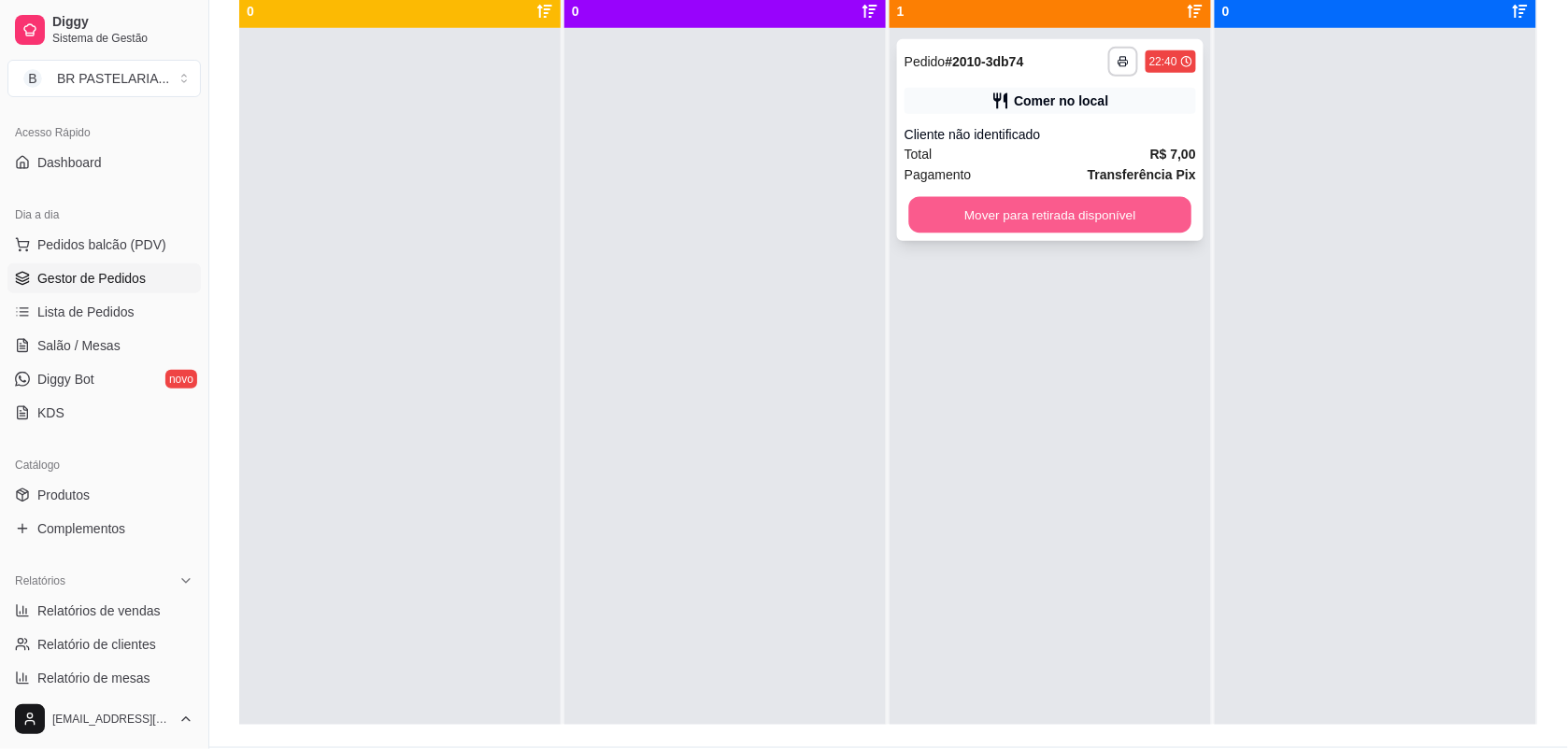
click at [959, 209] on button "Mover para retirada disponível" at bounding box center [1050, 215] width 283 height 37
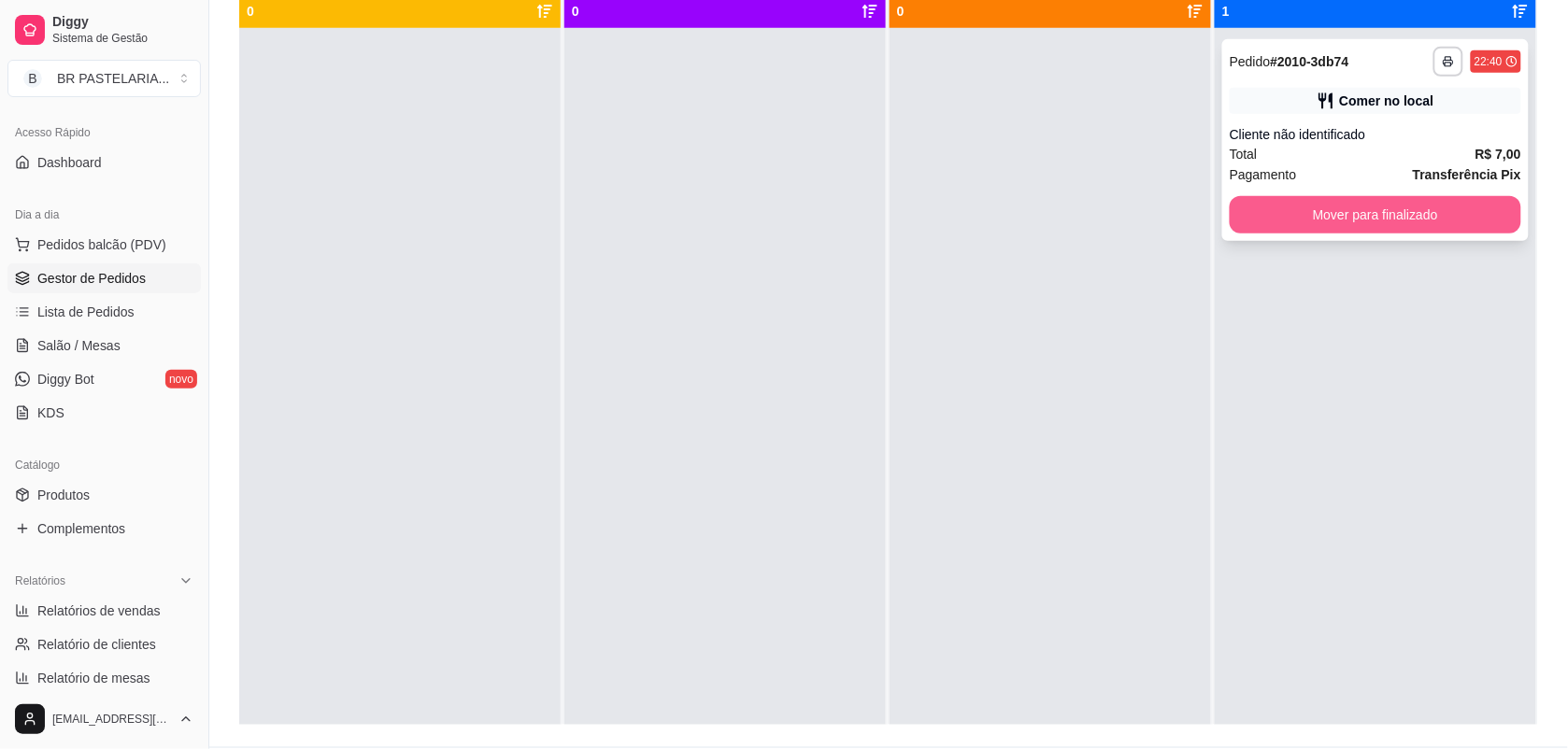
click at [1454, 220] on button "Mover para finalizado" at bounding box center [1375, 214] width 291 height 37
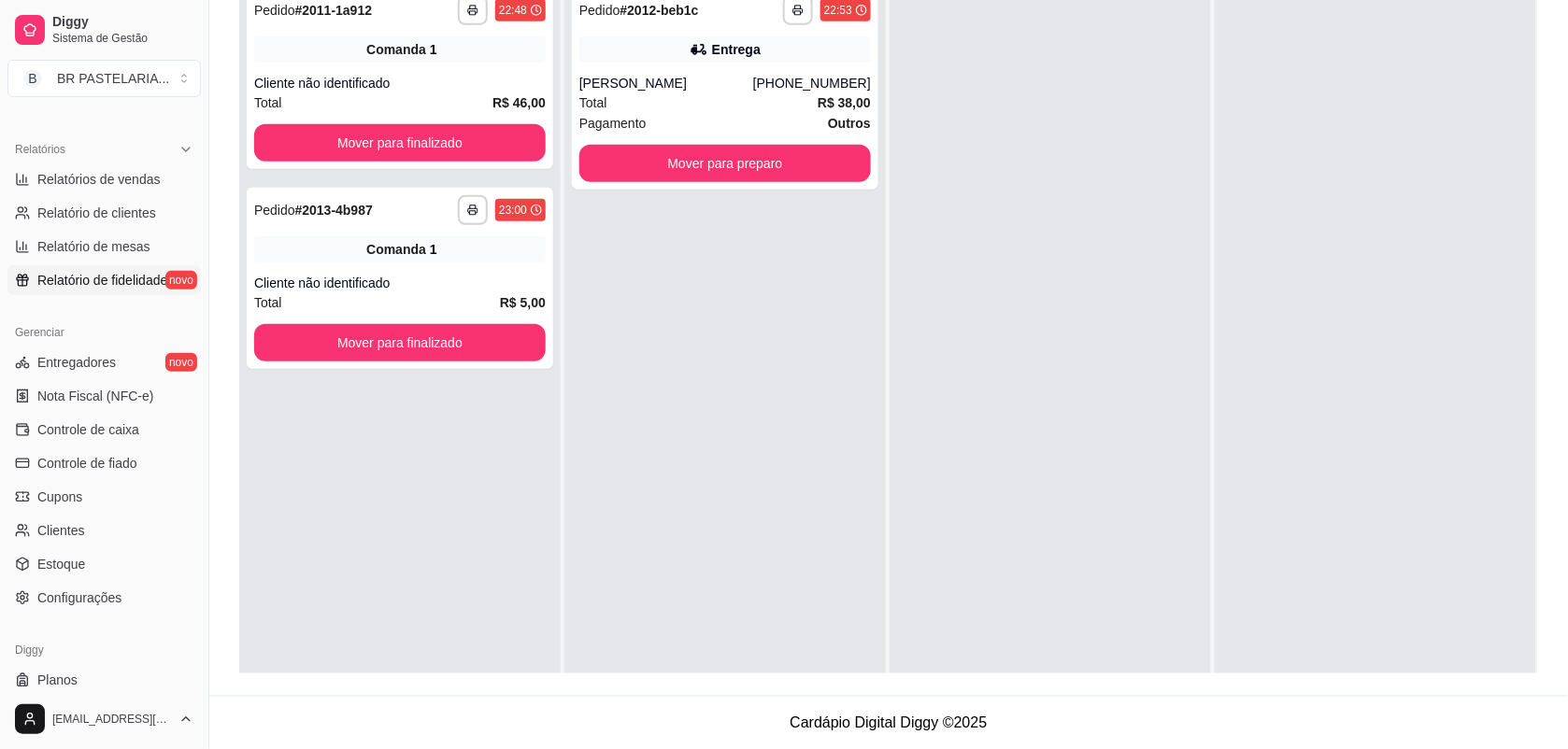
scroll to position [584, 0]
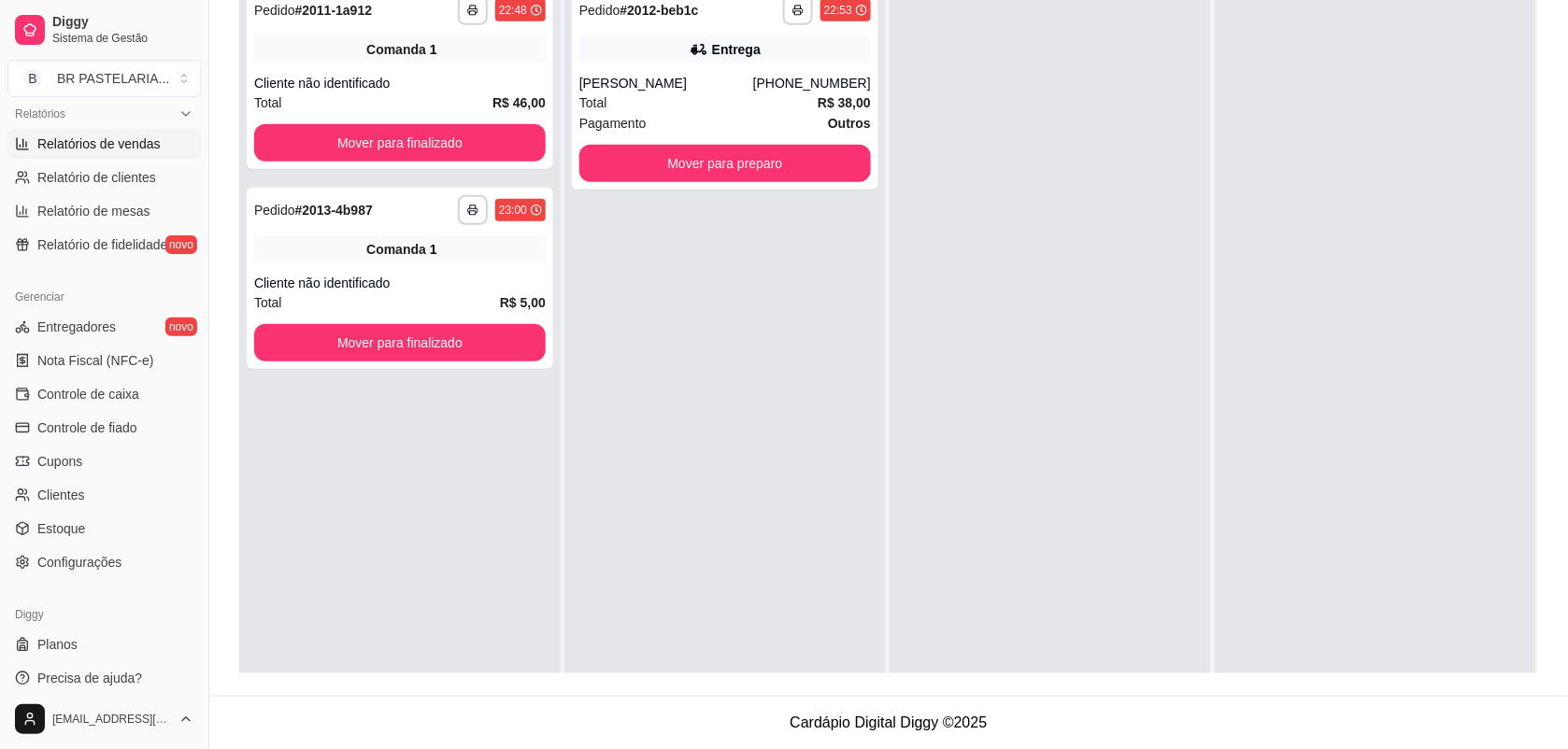
click at [145, 142] on span "Relatórios de vendas" at bounding box center [99, 143] width 123 height 18
select select "ALL"
select select "0"
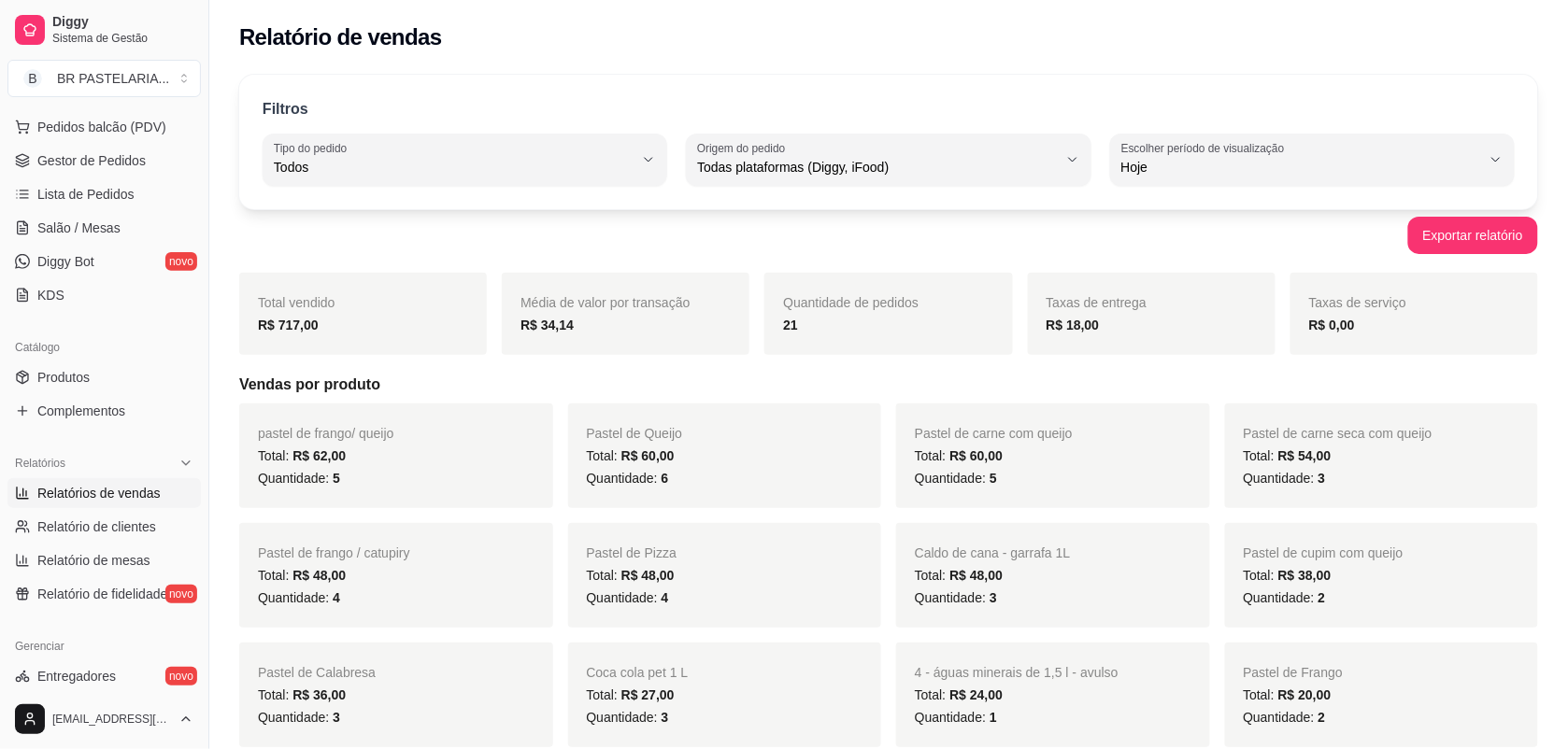
scroll to position [234, 0]
click at [123, 152] on span "Gestor de Pedidos" at bounding box center [91, 161] width 109 height 18
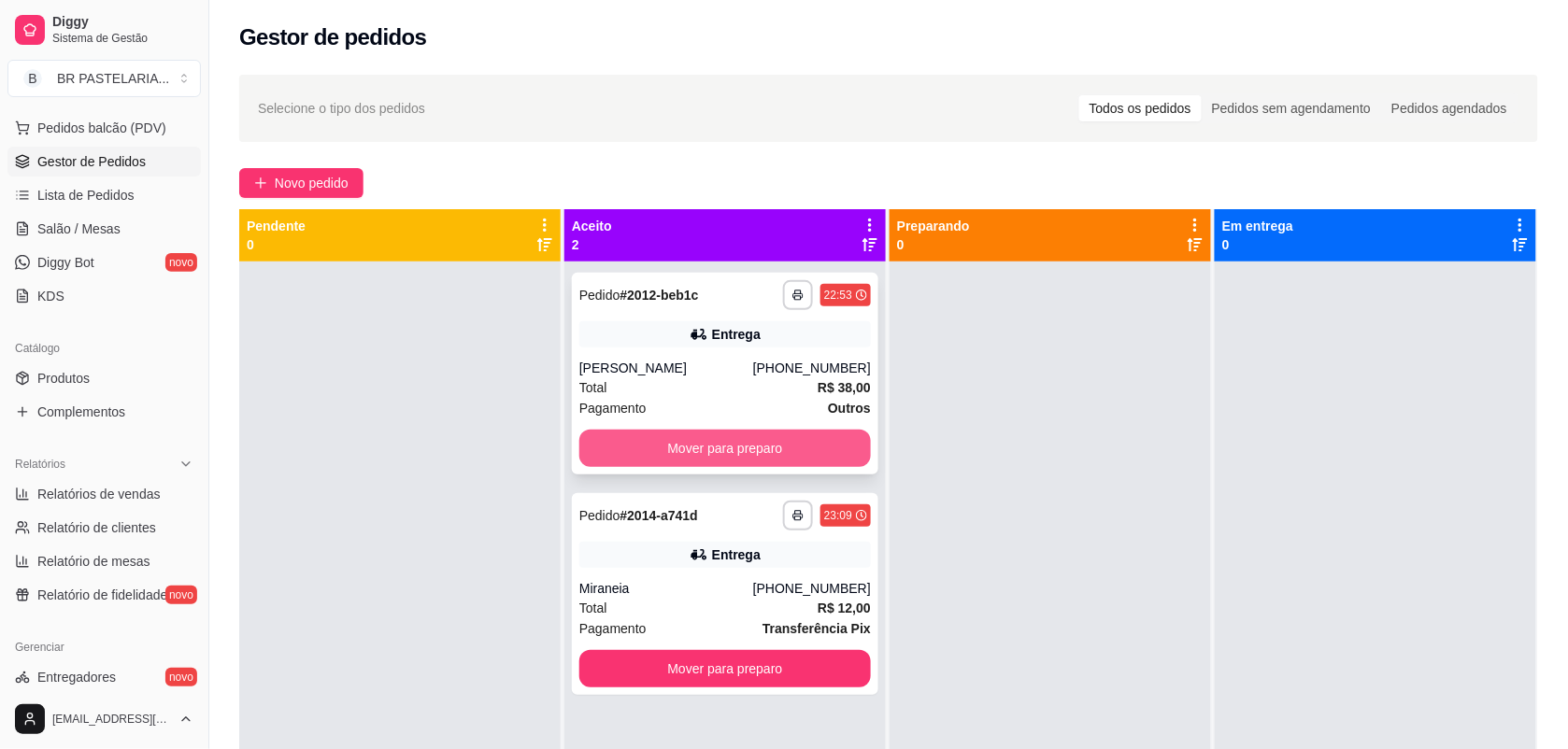
click at [650, 455] on button "Mover para preparo" at bounding box center [724, 448] width 291 height 37
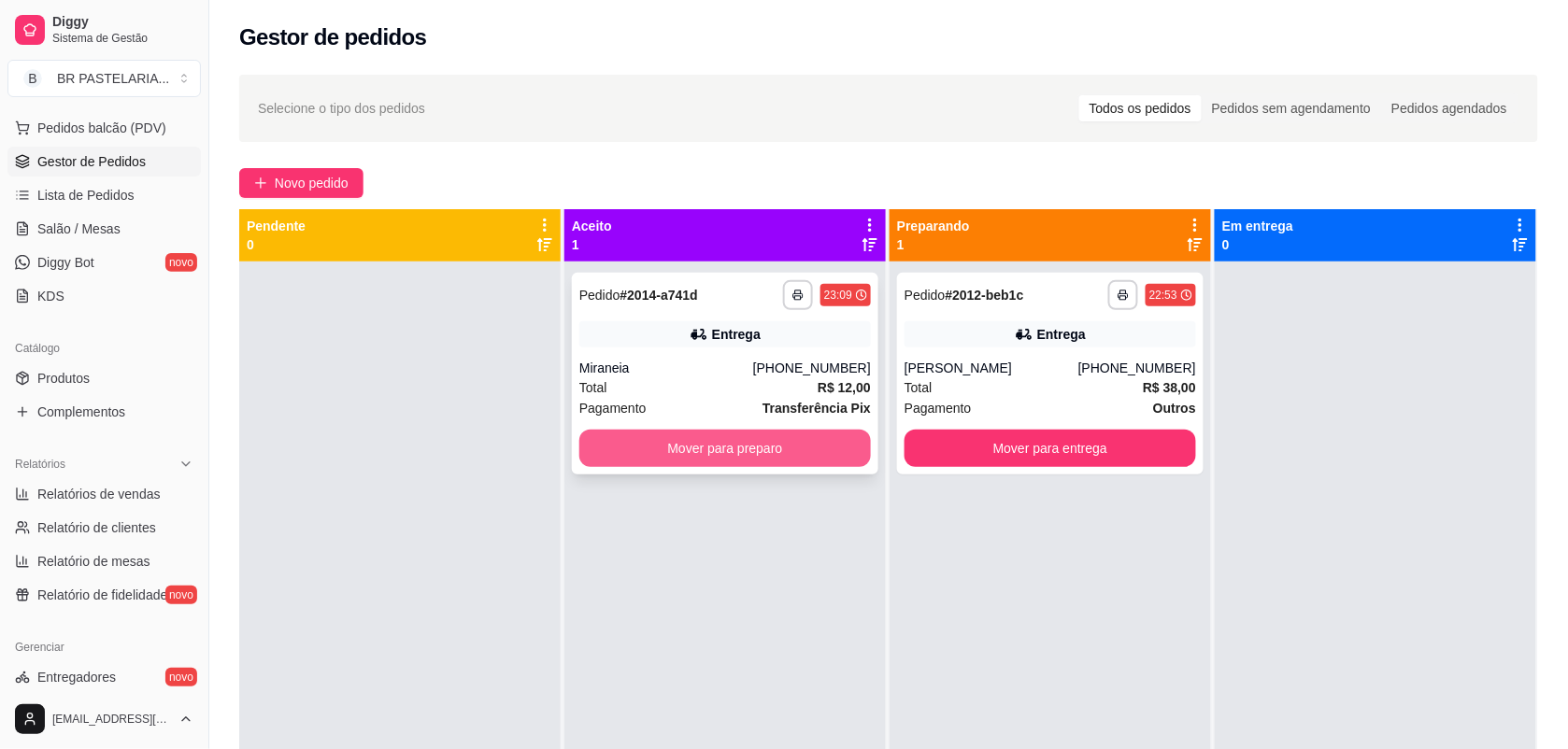
click at [792, 463] on button "Mover para preparo" at bounding box center [724, 448] width 291 height 37
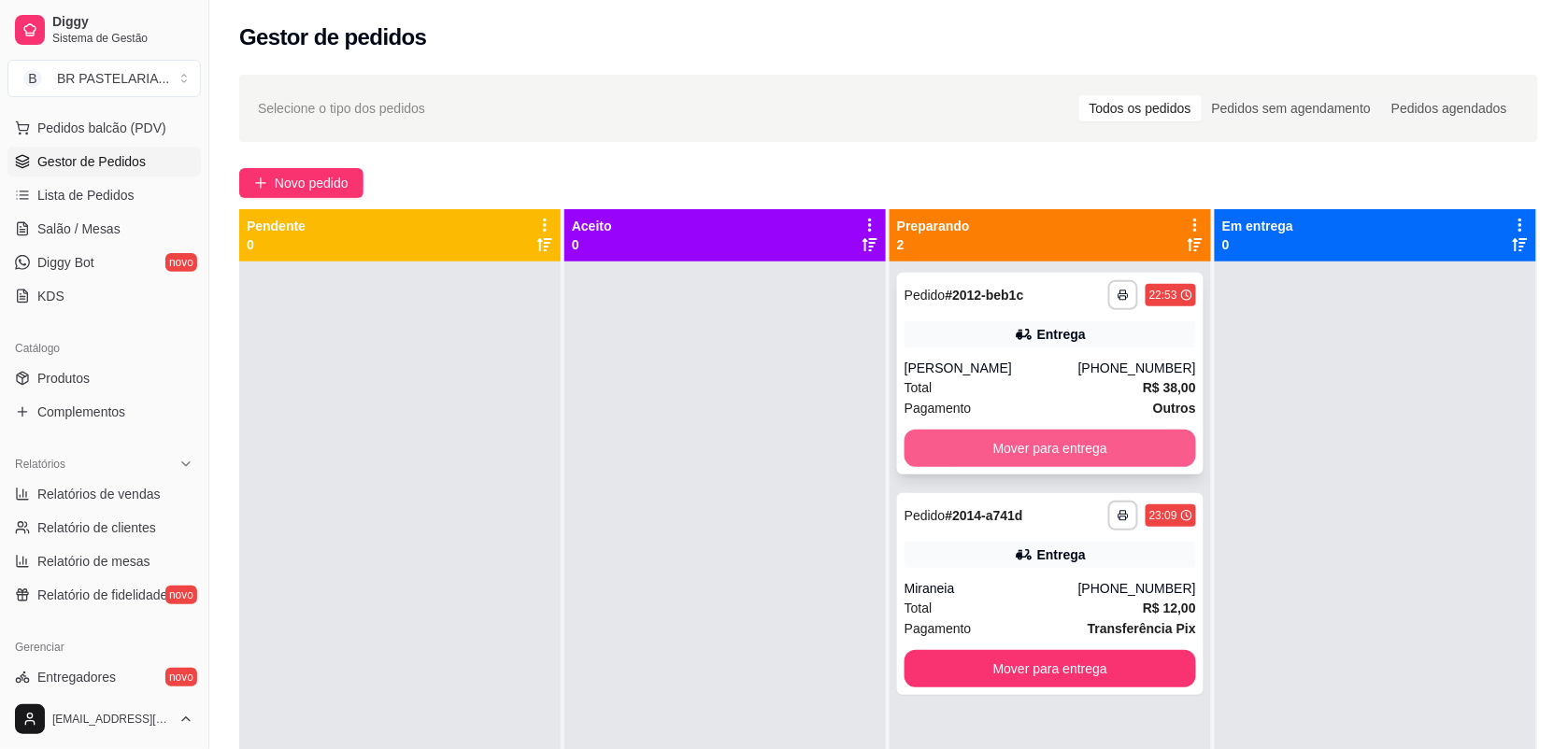
click at [1096, 455] on button "Mover para entrega" at bounding box center [1050, 448] width 291 height 37
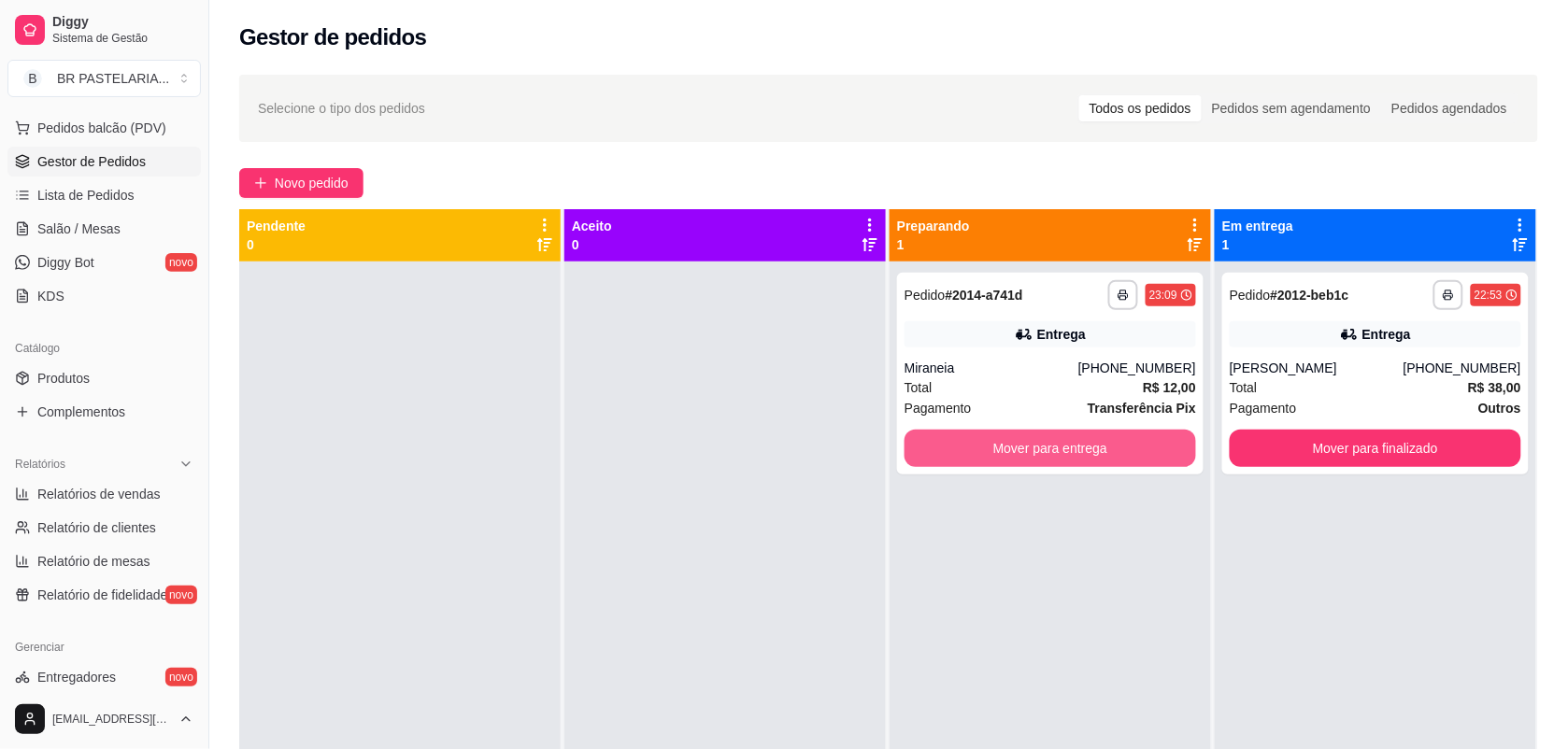
click at [1096, 455] on button "Mover para entrega" at bounding box center [1050, 448] width 291 height 37
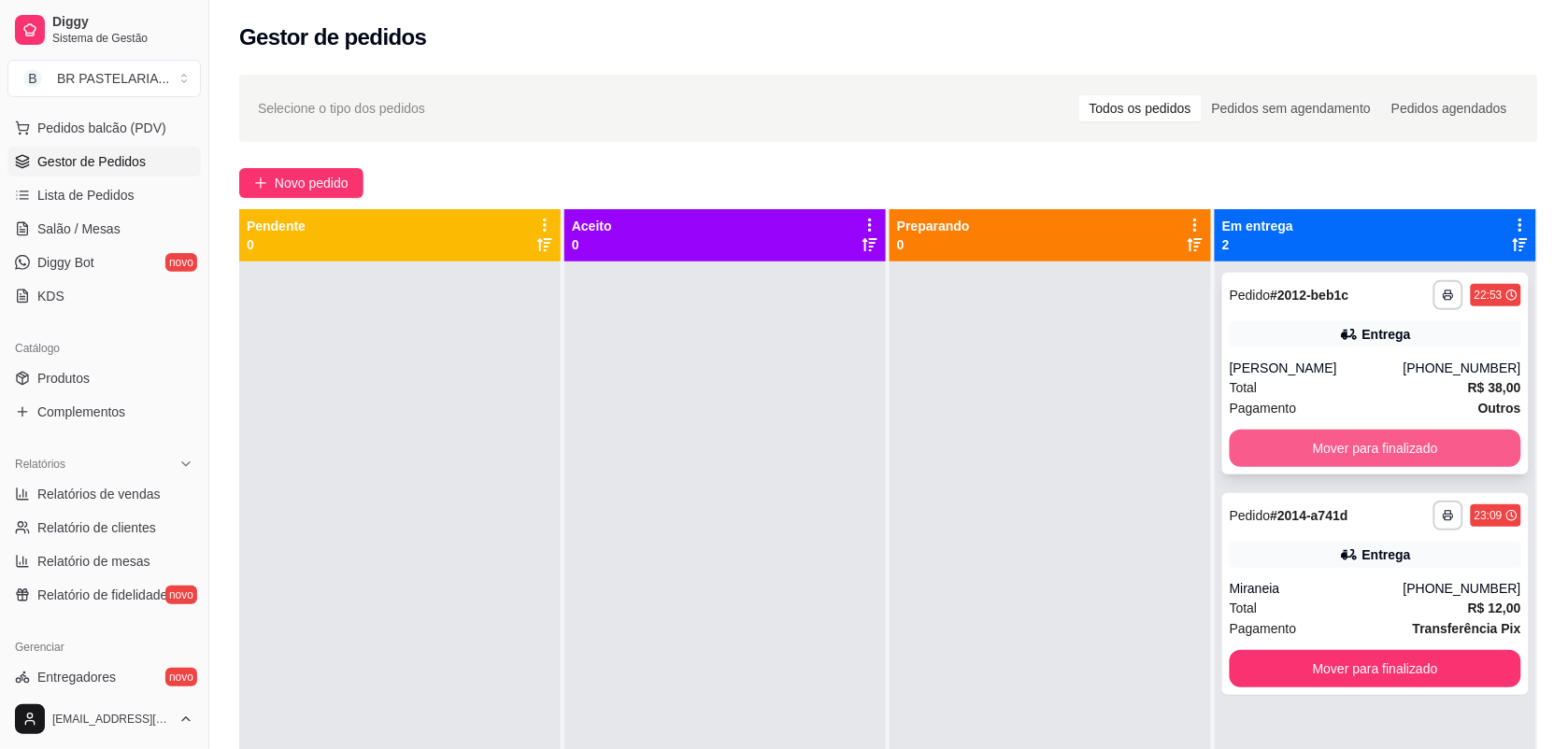
click at [1286, 455] on button "Mover para finalizado" at bounding box center [1375, 448] width 291 height 37
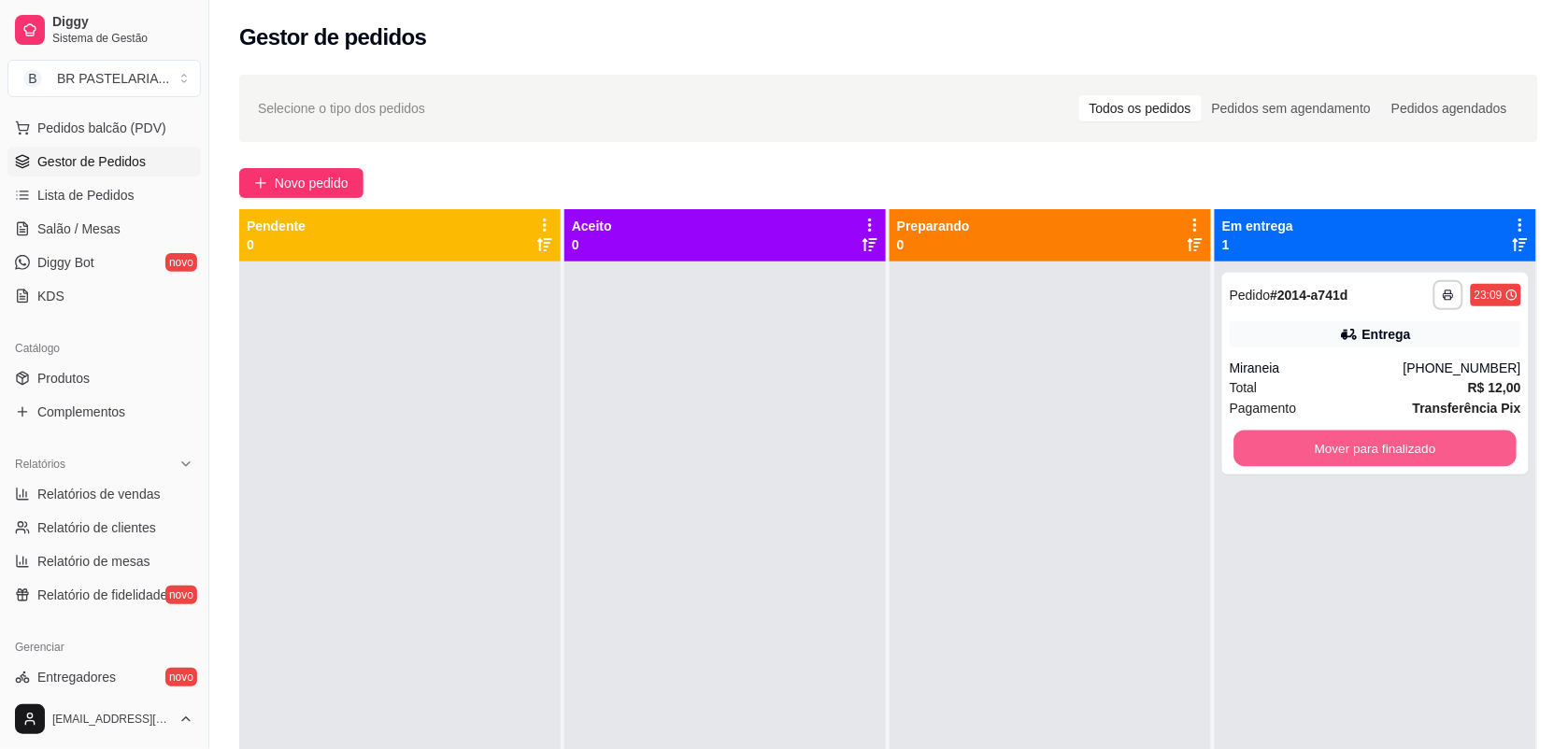
click at [1286, 455] on button "Mover para finalizado" at bounding box center [1376, 449] width 283 height 37
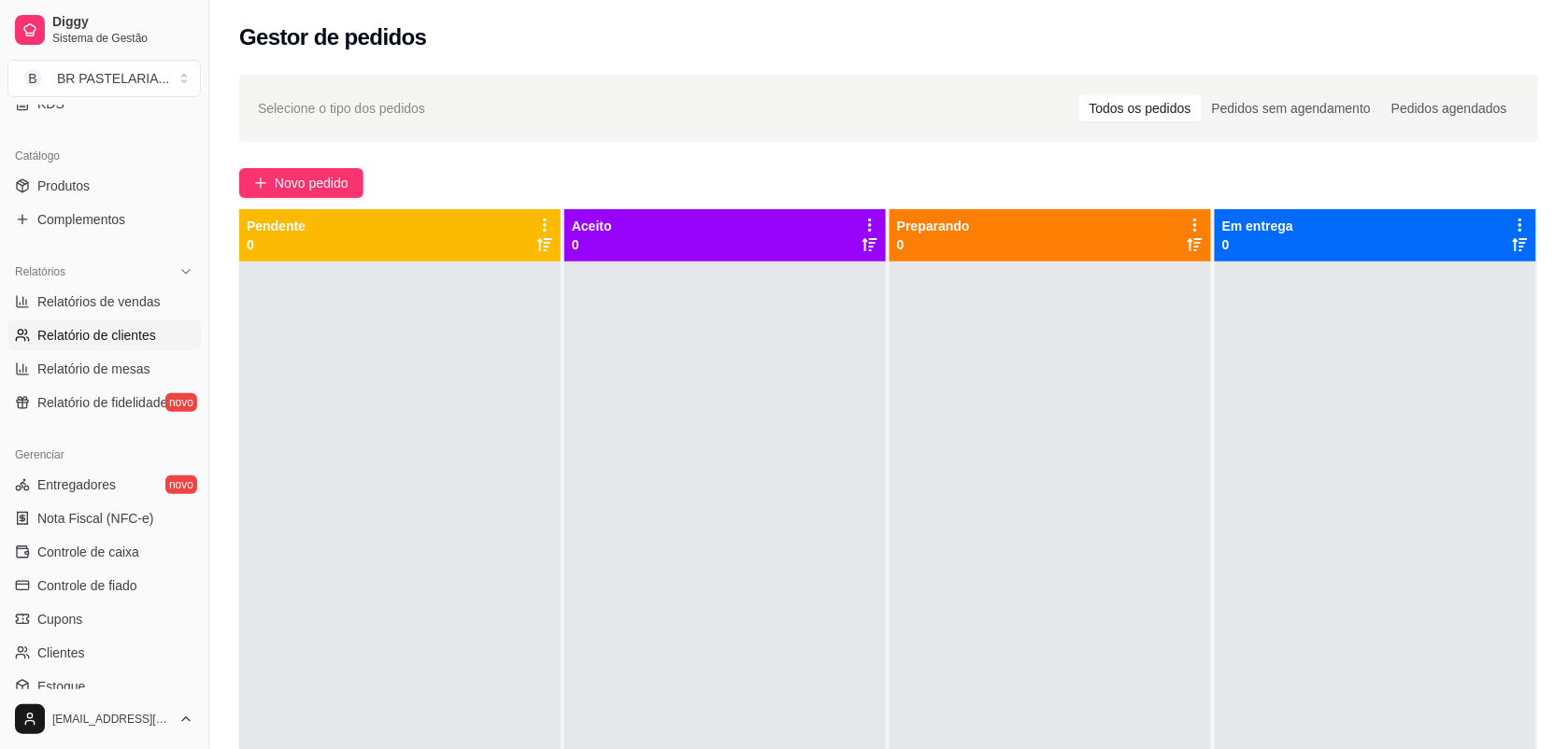
scroll to position [467, 0]
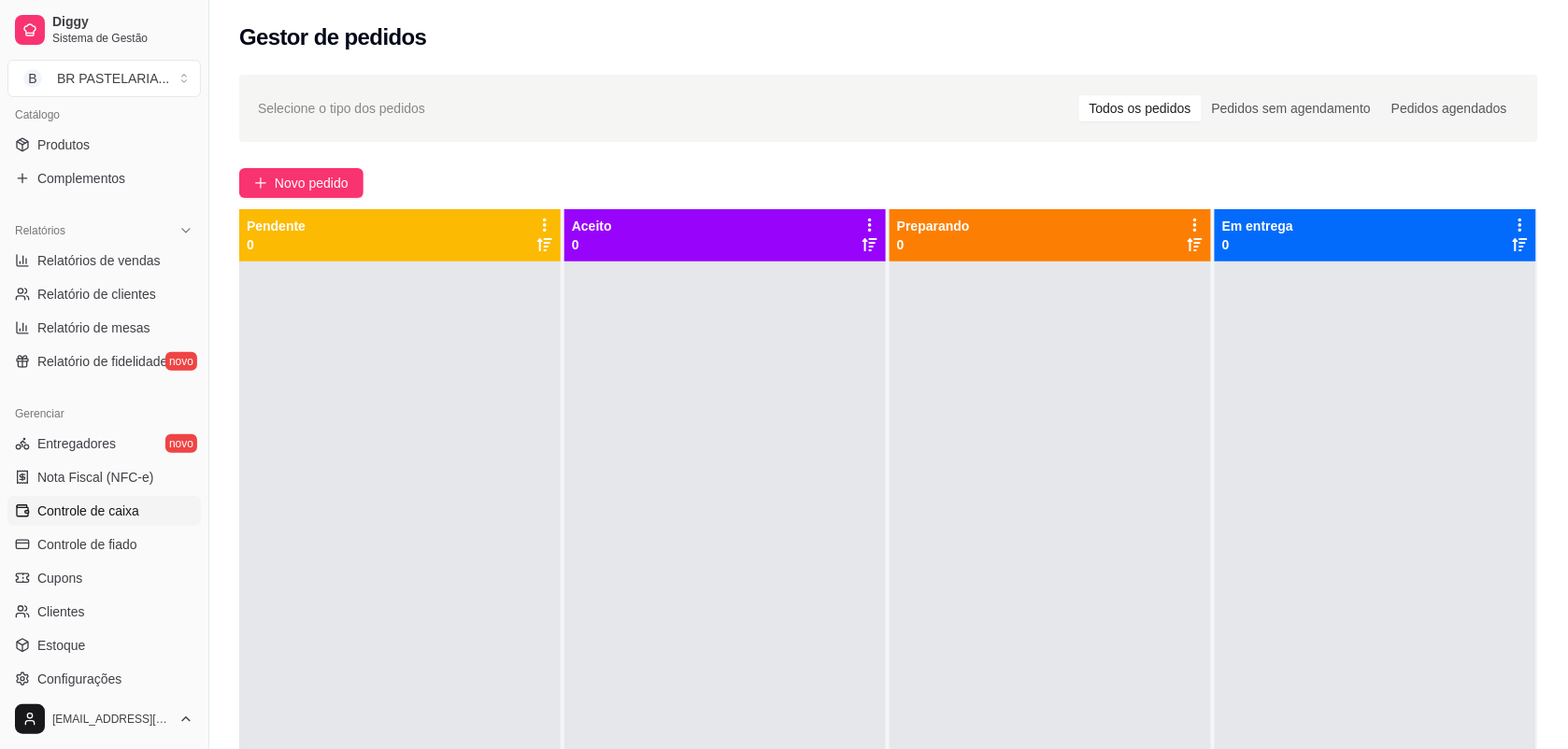
click at [111, 511] on span "Controle de caixa" at bounding box center [89, 511] width 102 height 18
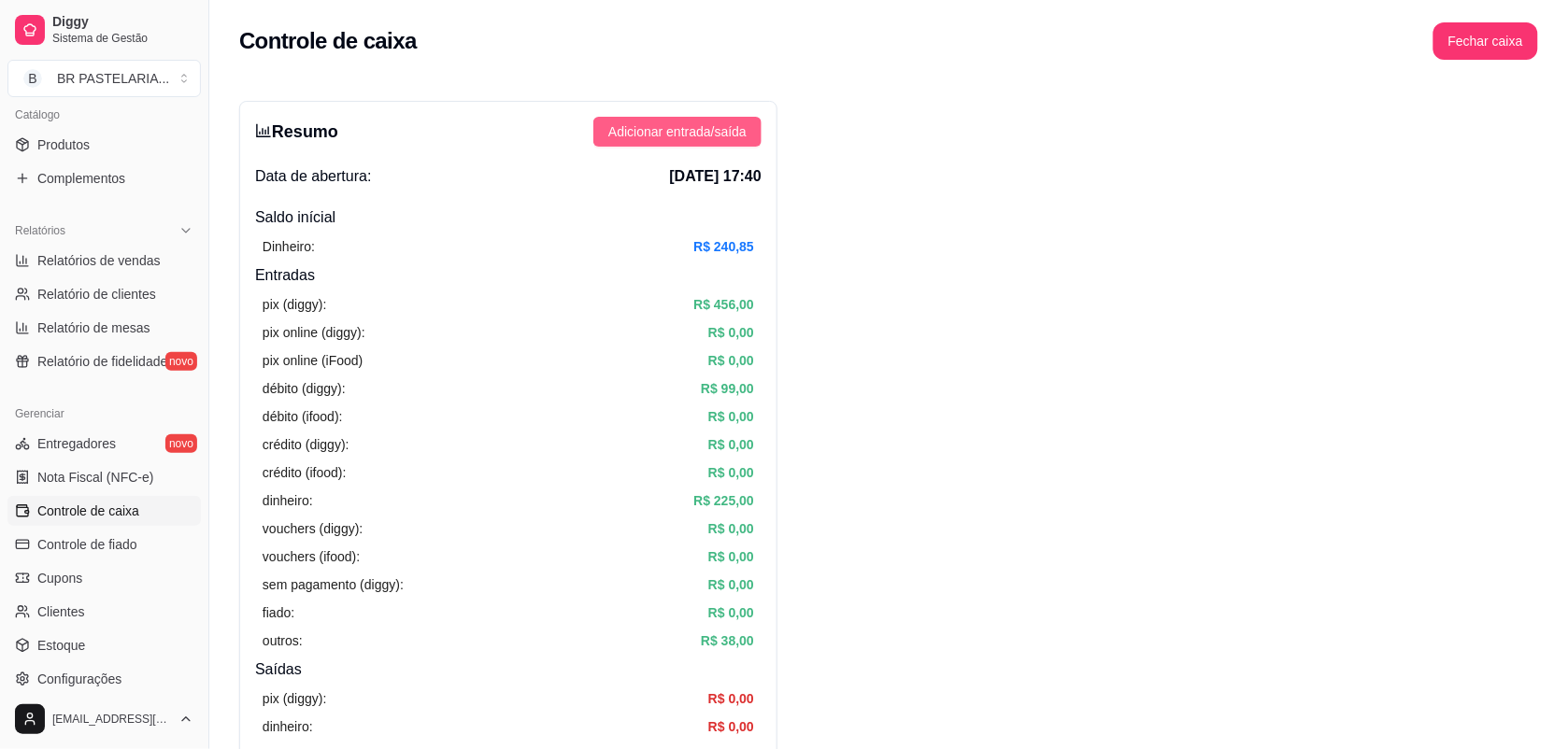
click at [720, 119] on button "Adicionar entrada/saída" at bounding box center [677, 131] width 168 height 30
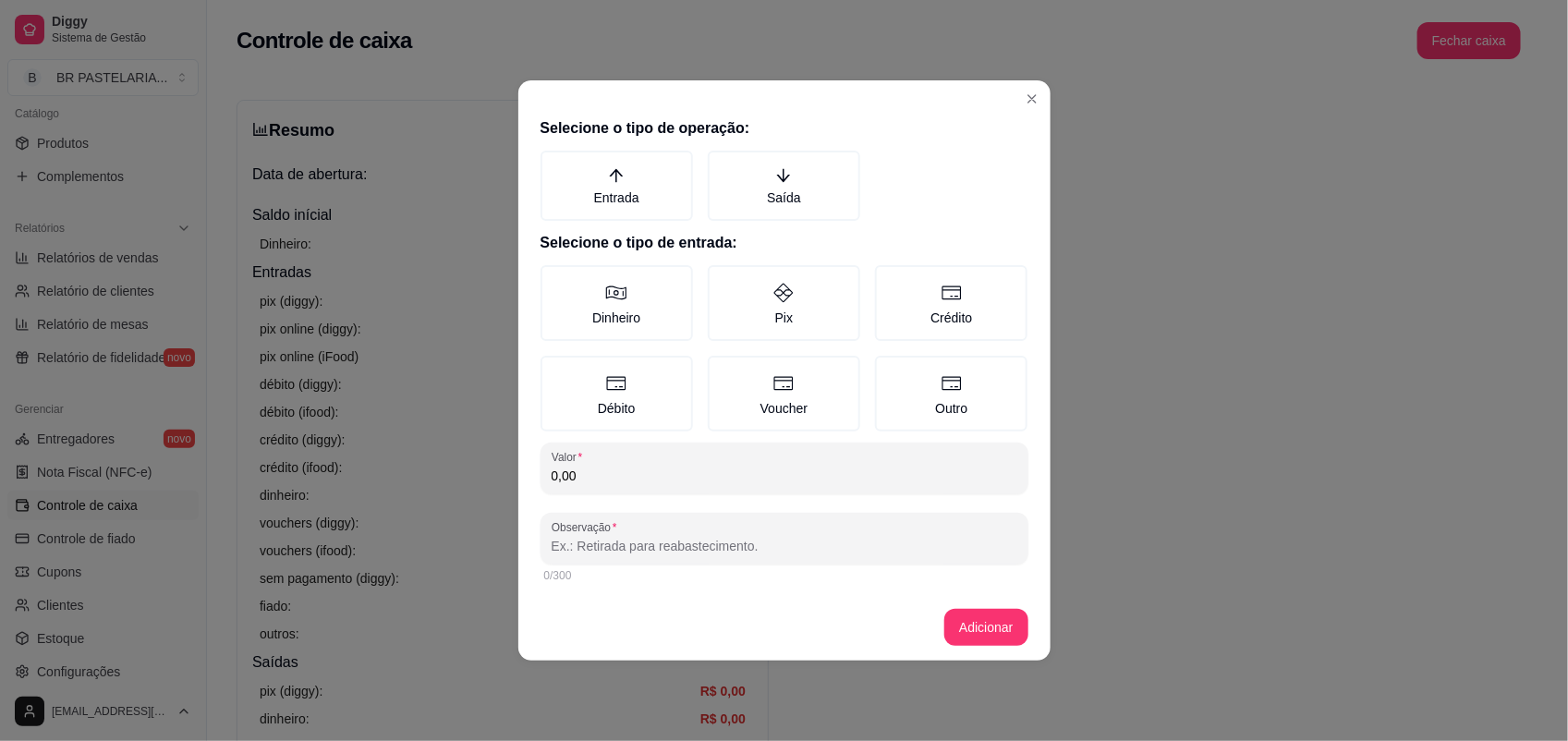
drag, startPoint x: 763, startPoint y: 190, endPoint x: 665, endPoint y: 239, distance: 109.6
click at [763, 191] on label "Saída" at bounding box center [784, 185] width 152 height 70
click at [722, 165] on button "Saída" at bounding box center [715, 157] width 15 height 15
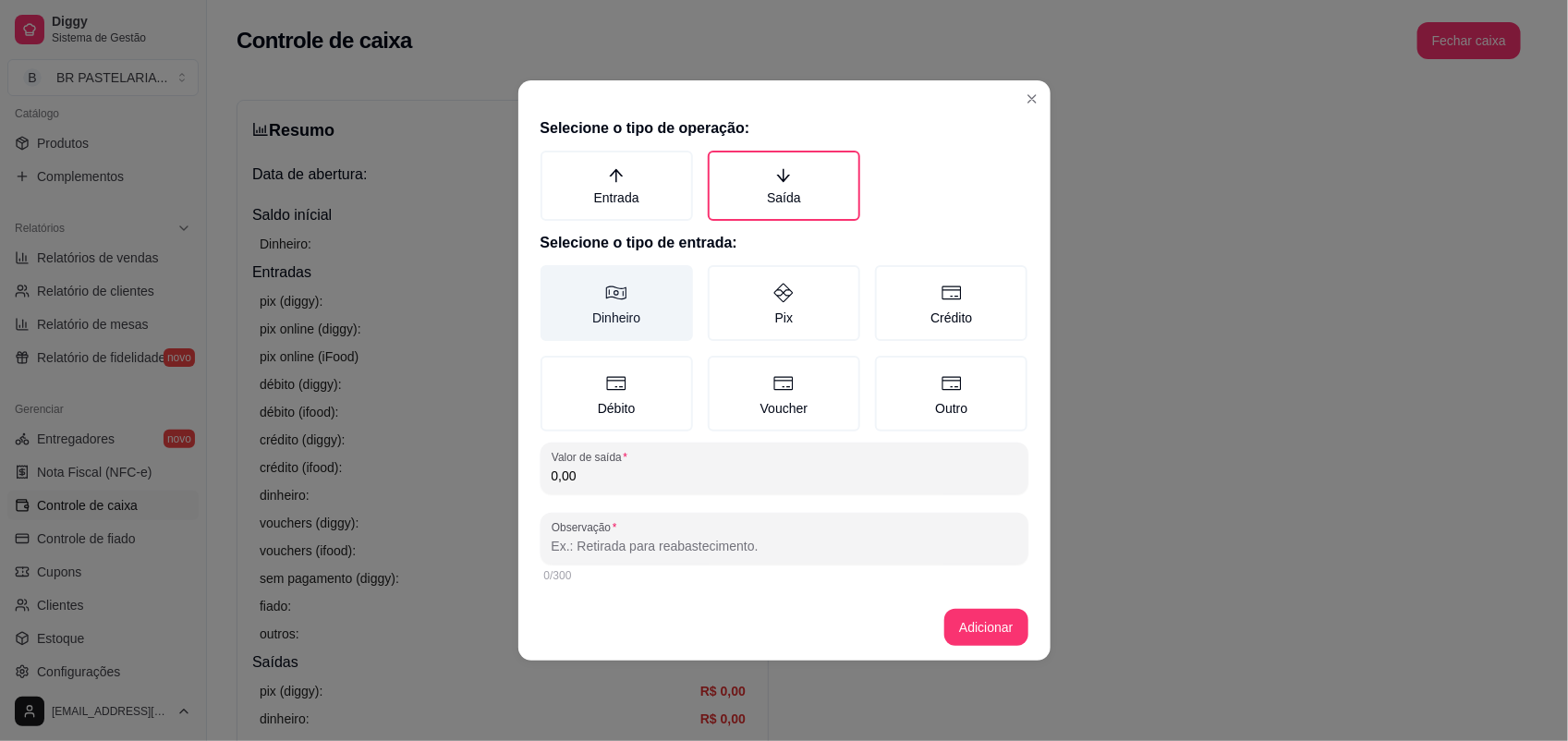
click at [645, 299] on label "Dinheiro" at bounding box center [617, 303] width 152 height 76
click at [555, 279] on button "Dinheiro" at bounding box center [547, 272] width 15 height 15
click at [615, 480] on input "0,00" at bounding box center [785, 476] width 466 height 18
type input "12,00"
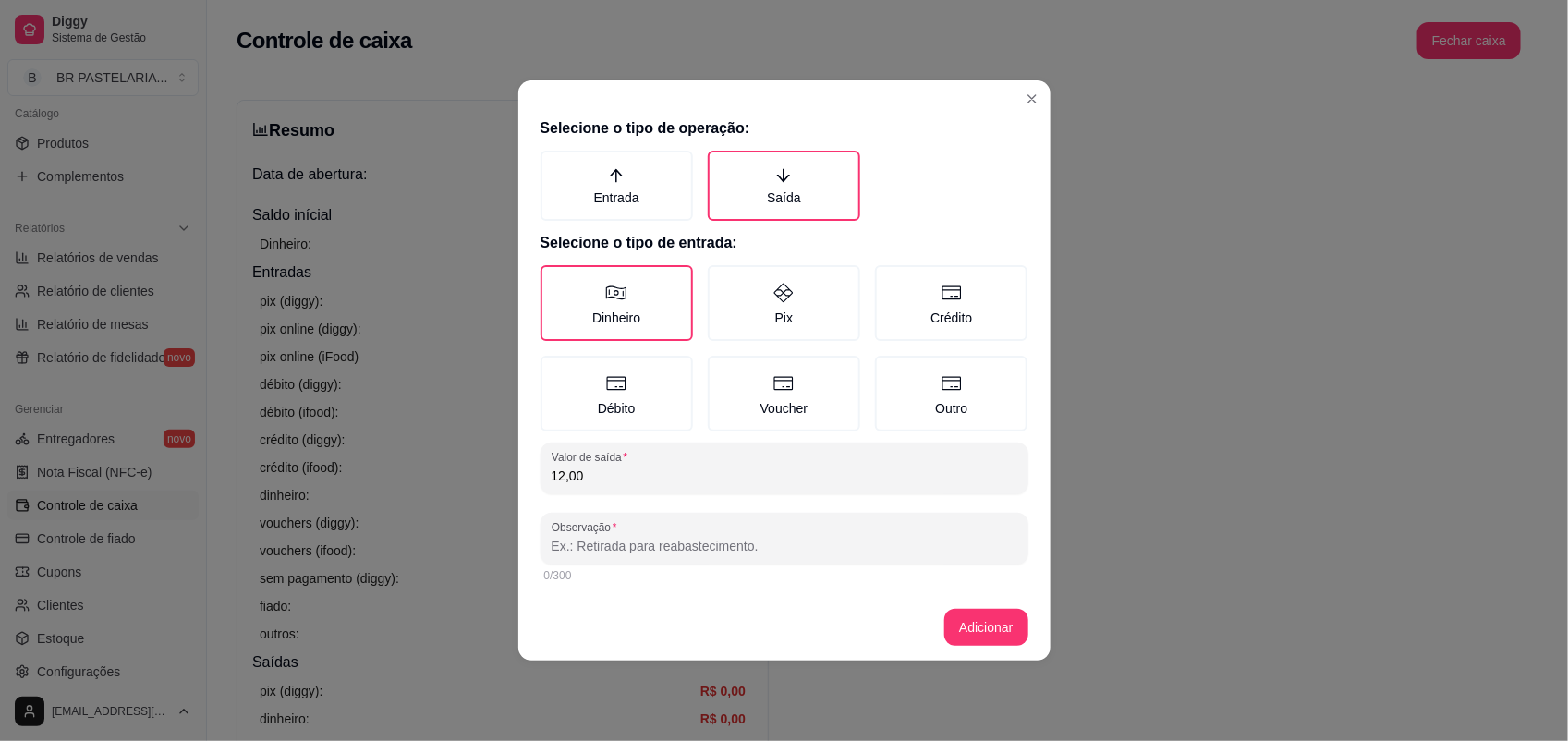
click at [951, 612] on button "Adicionar" at bounding box center [986, 627] width 83 height 37
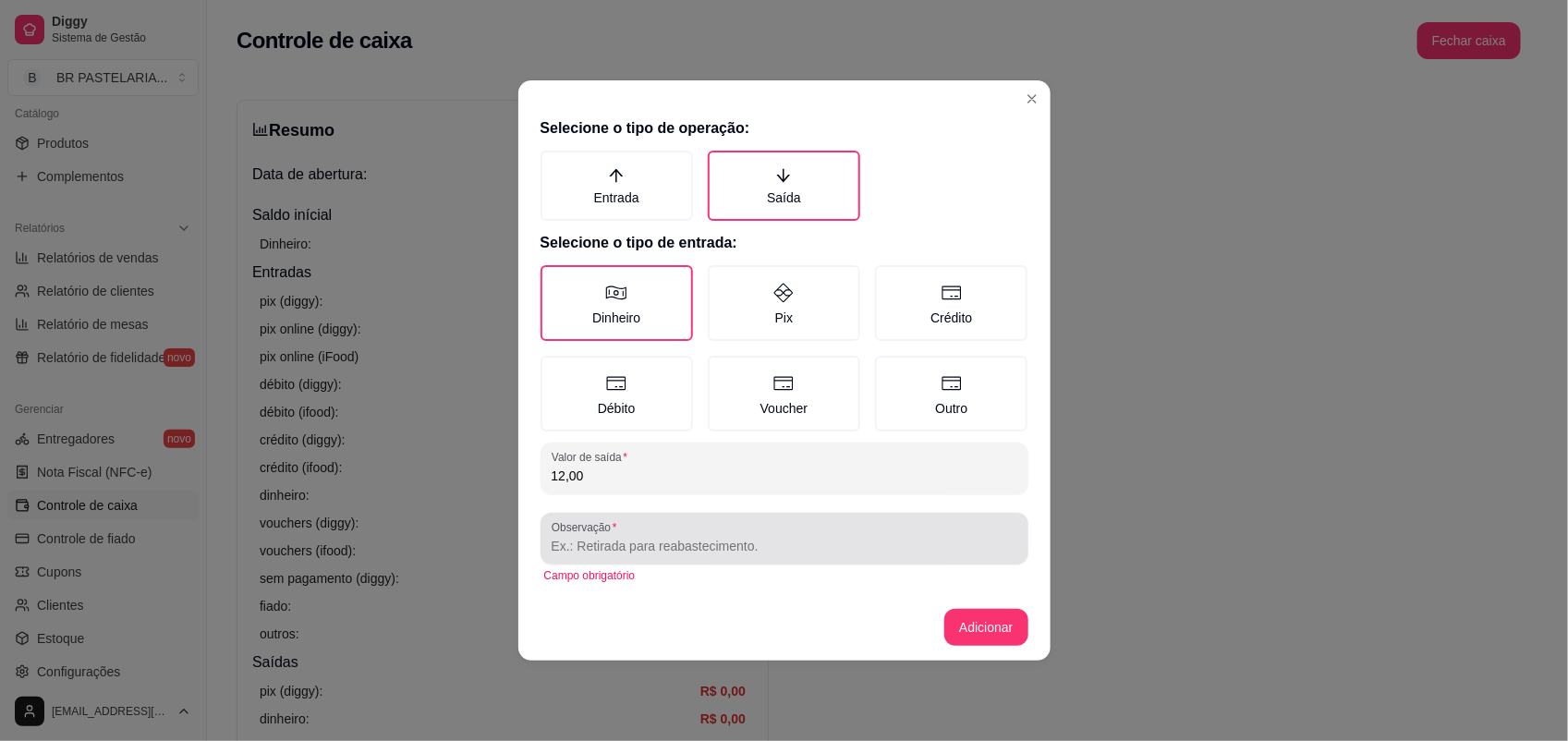
click at [836, 545] on input "Observação" at bounding box center [785, 545] width 466 height 18
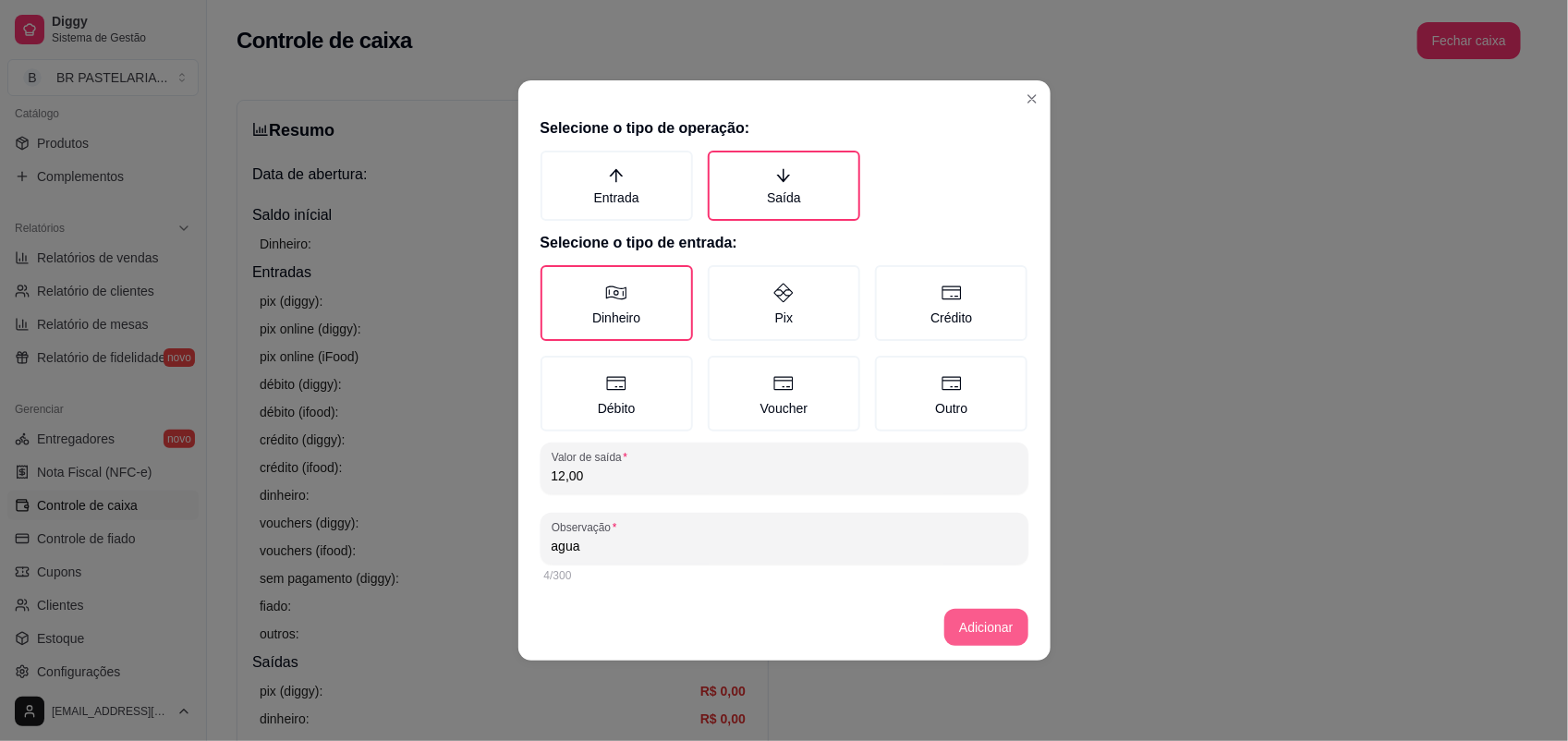
type input "agua"
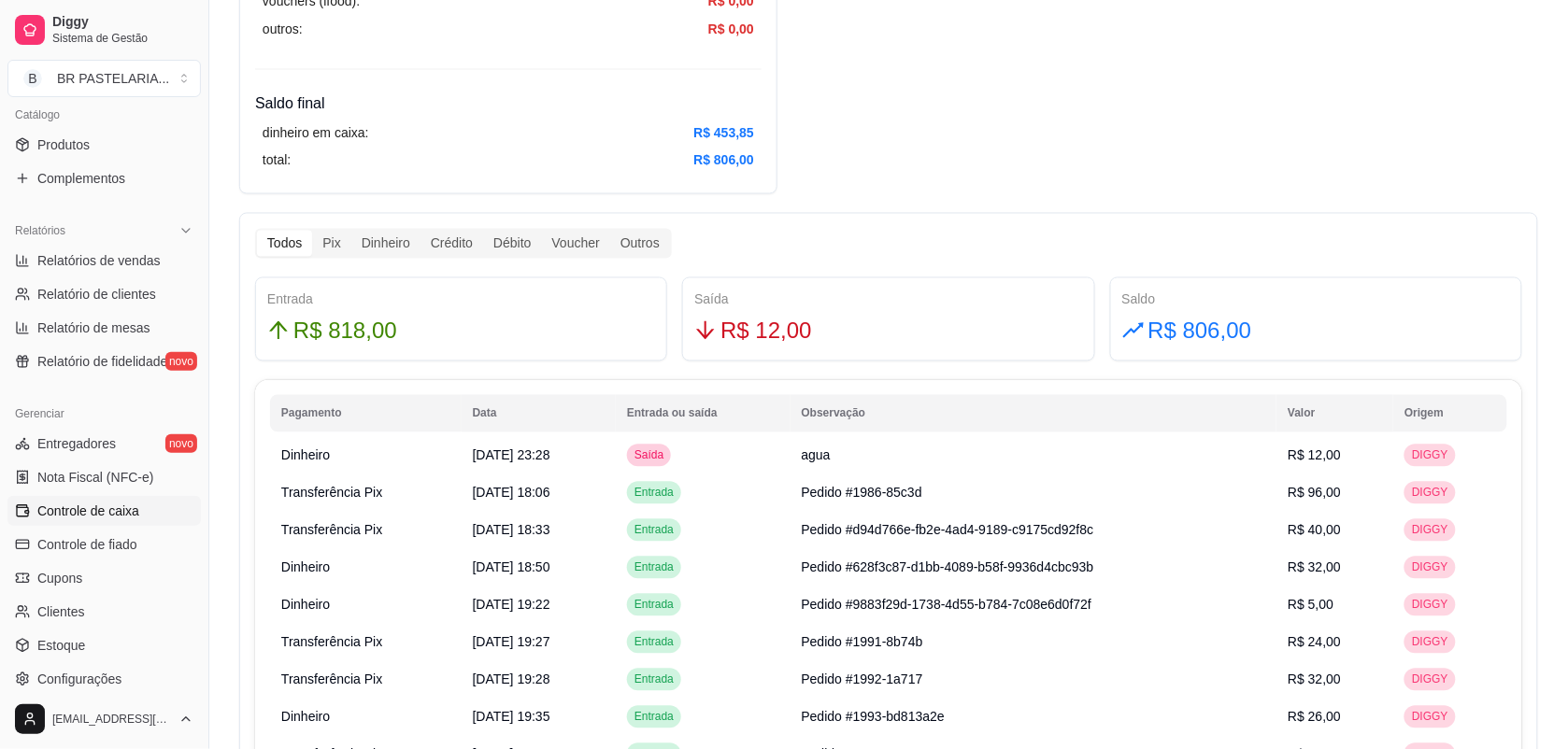
scroll to position [1051, 0]
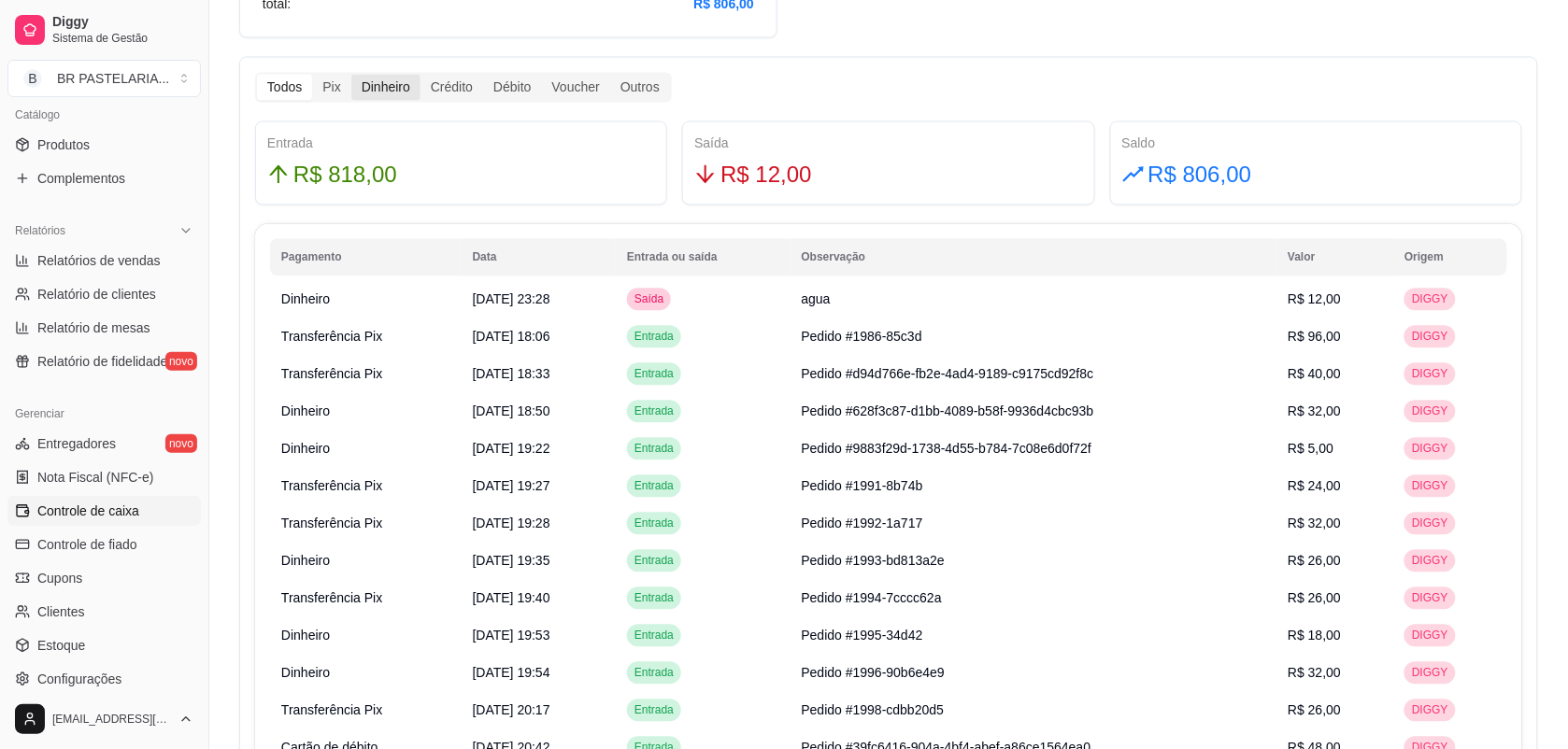
click at [395, 94] on div "Dinheiro" at bounding box center [386, 87] width 69 height 26
click at [351, 74] on input "Dinheiro" at bounding box center [351, 74] width 0 height 0
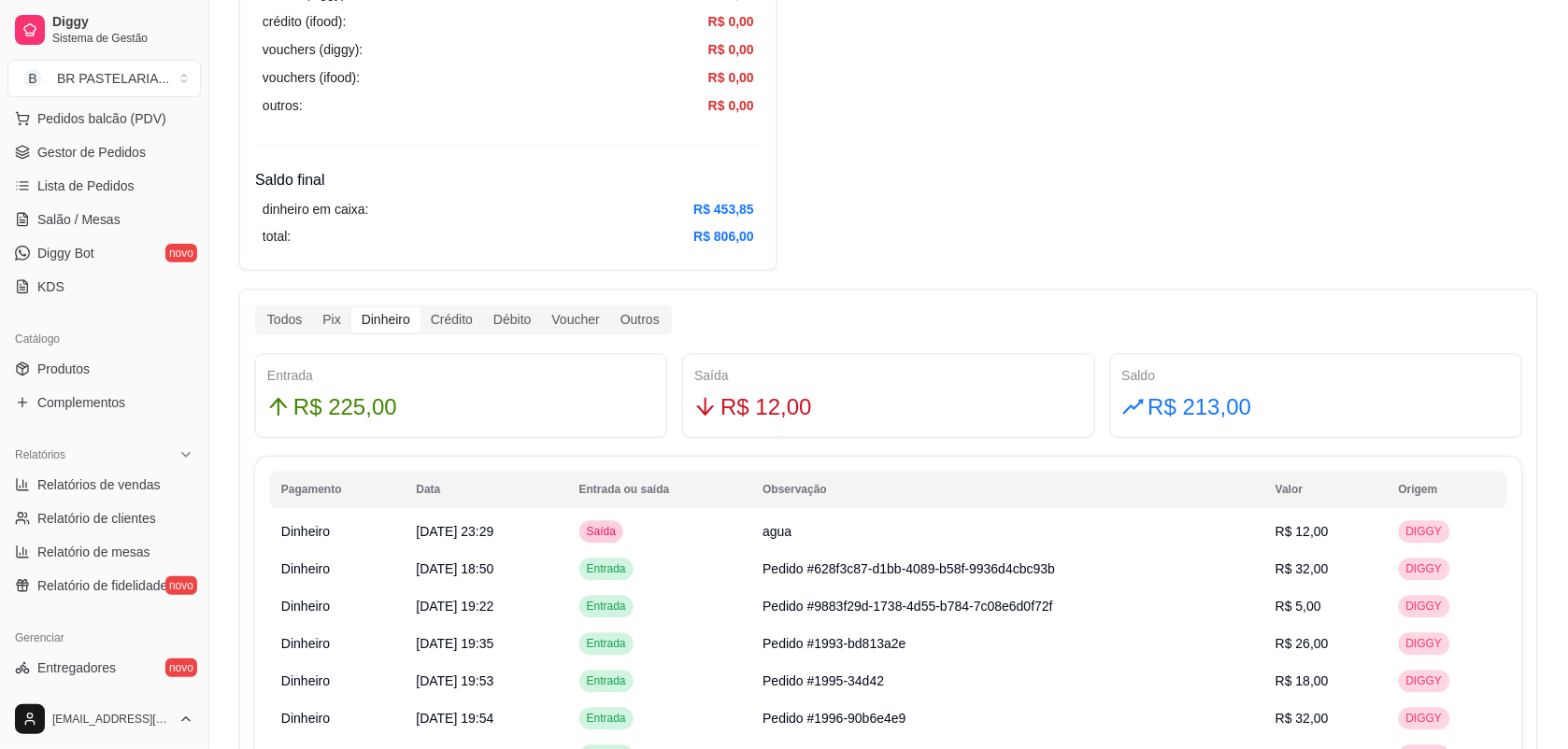
scroll to position [234, 0]
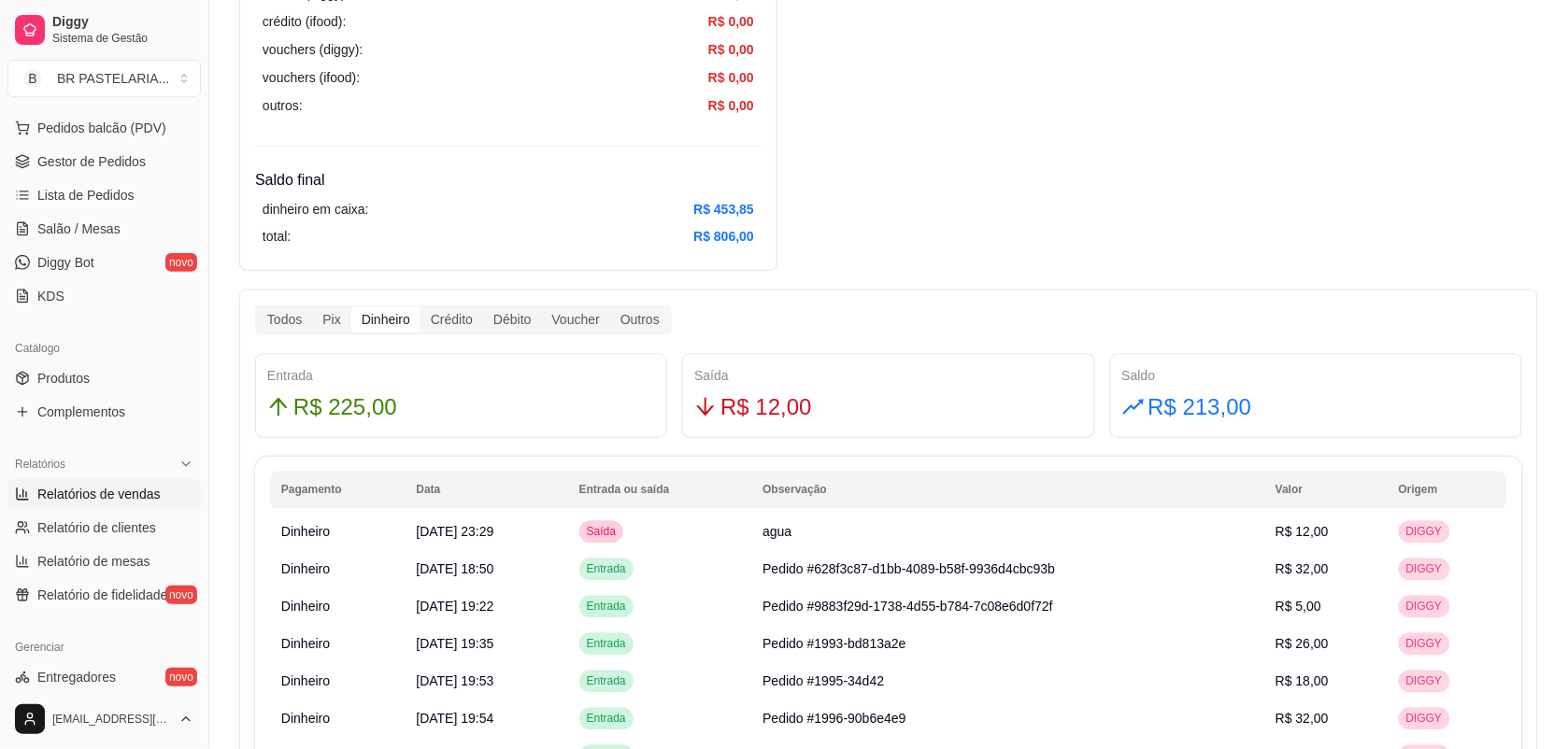
click at [124, 491] on span "Relatórios de vendas" at bounding box center [99, 493] width 123 height 18
select select "ALL"
select select "0"
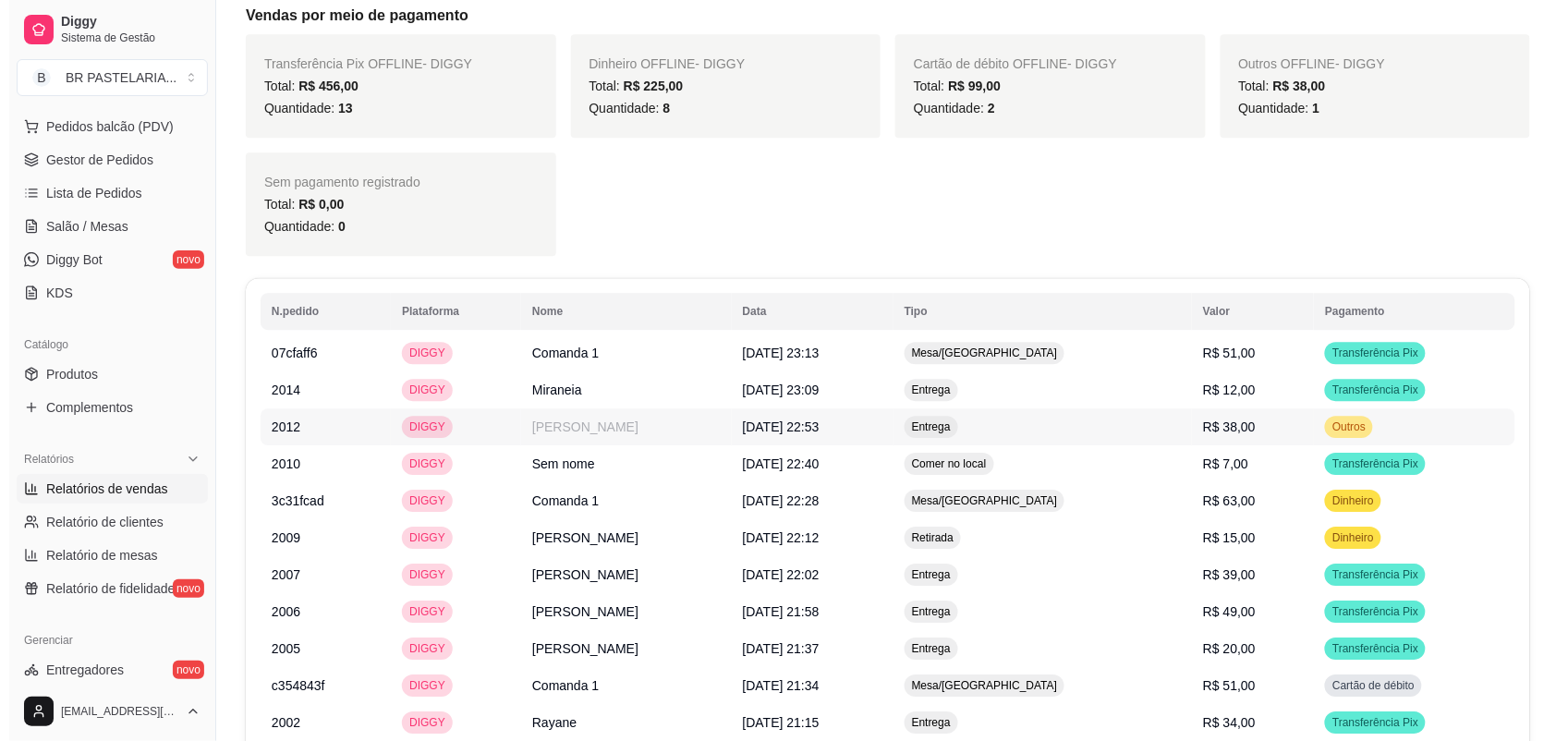
scroll to position [1386, 0]
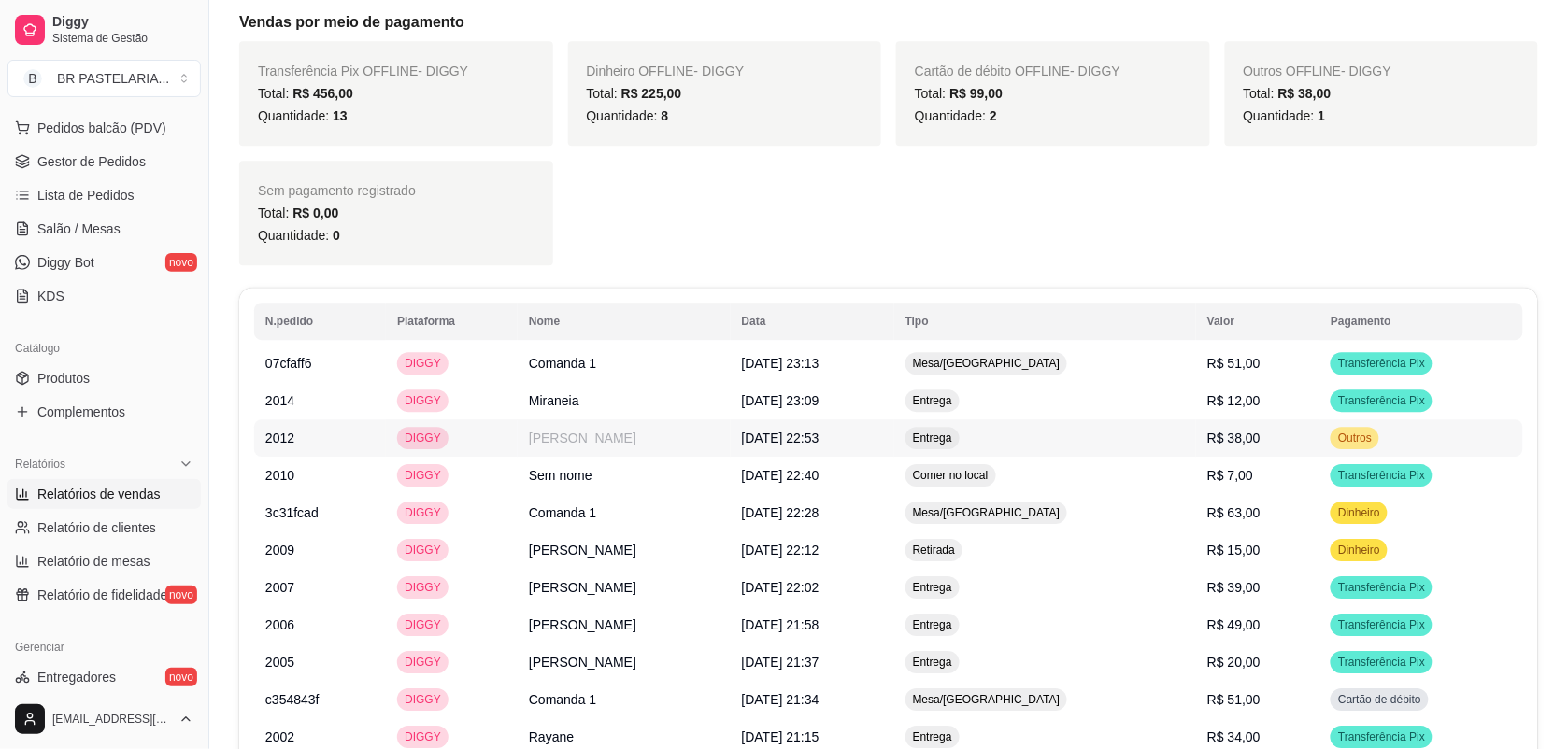
click at [1252, 445] on span "R$ 38,00" at bounding box center [1233, 438] width 53 height 15
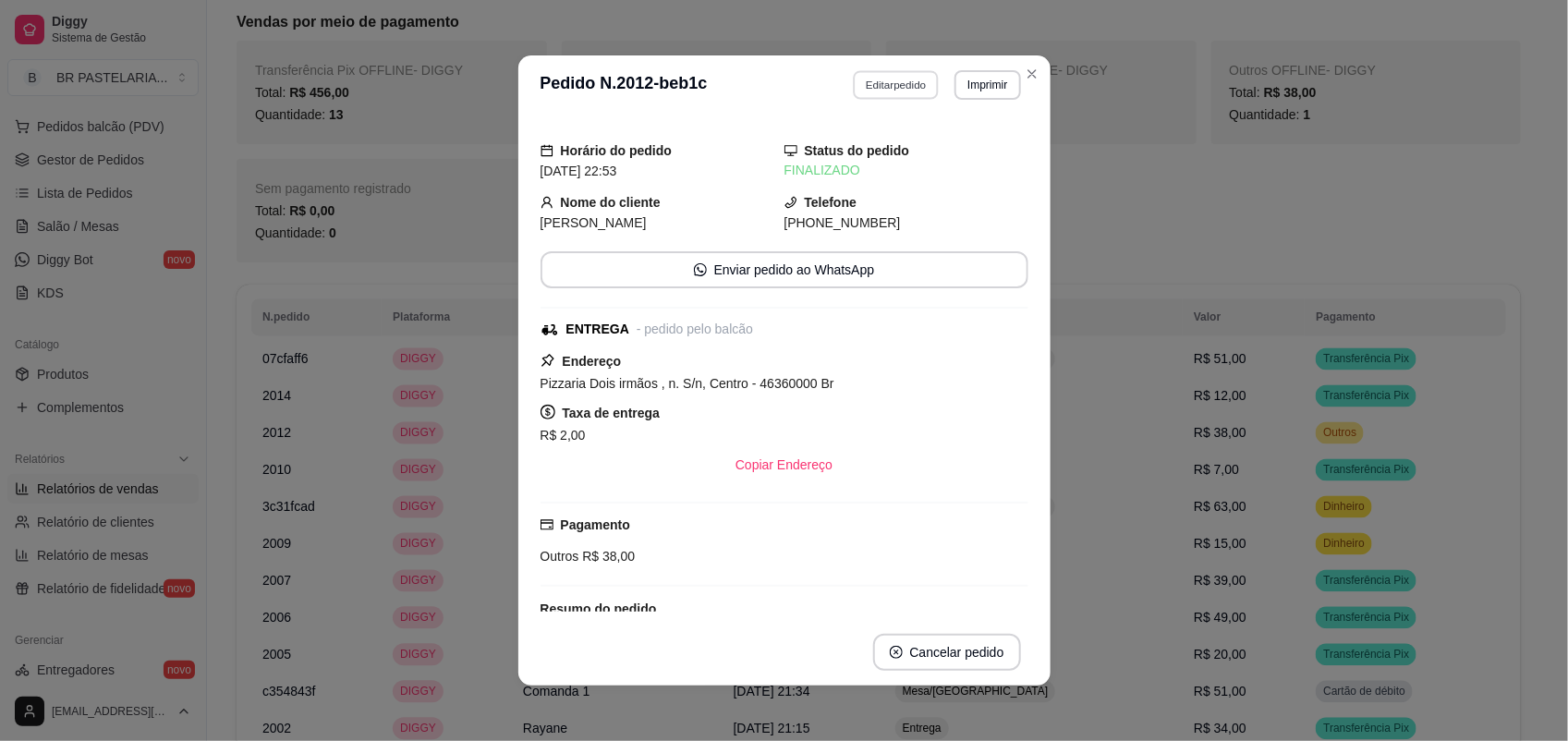
click at [890, 89] on button "Editar pedido" at bounding box center [896, 85] width 86 height 29
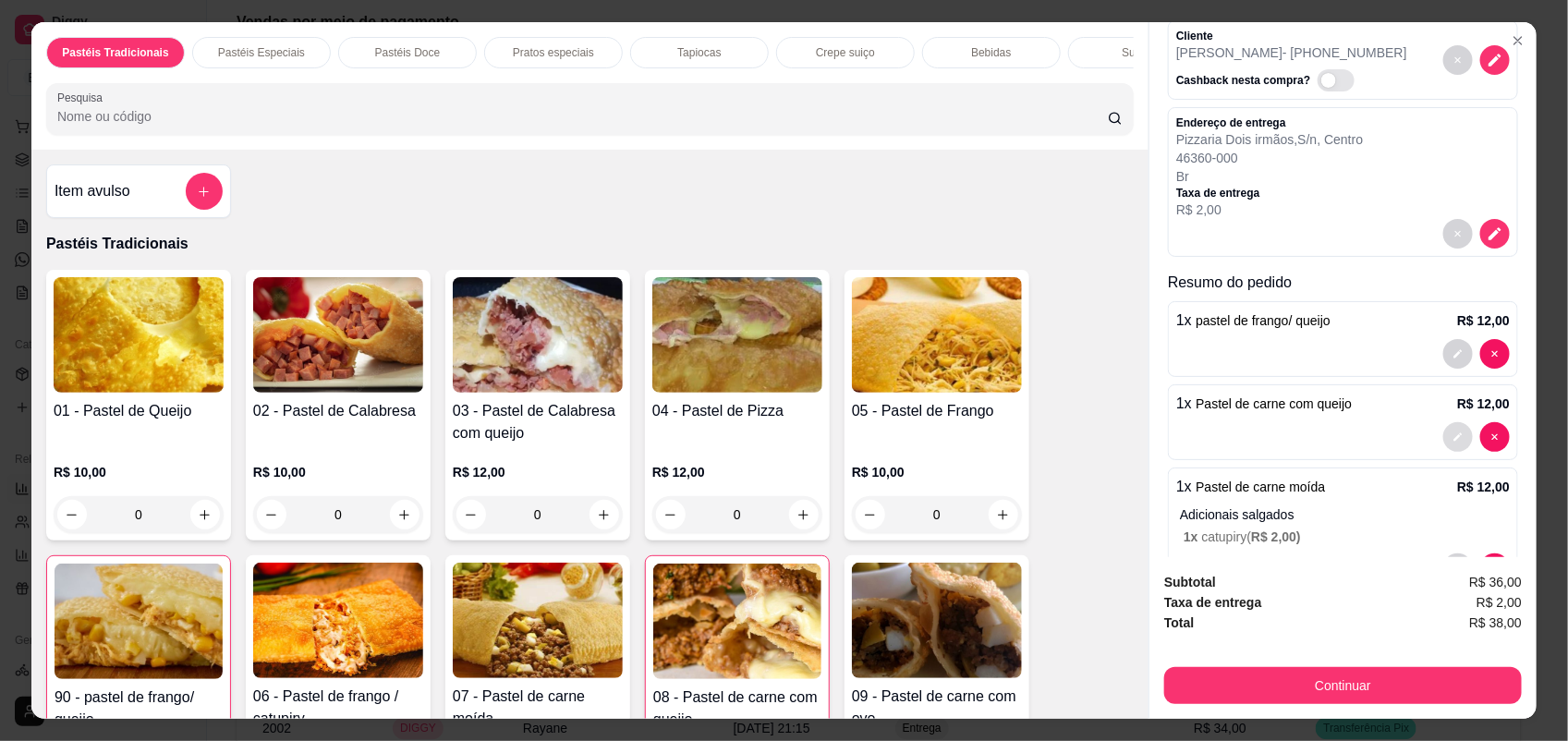
scroll to position [153, 0]
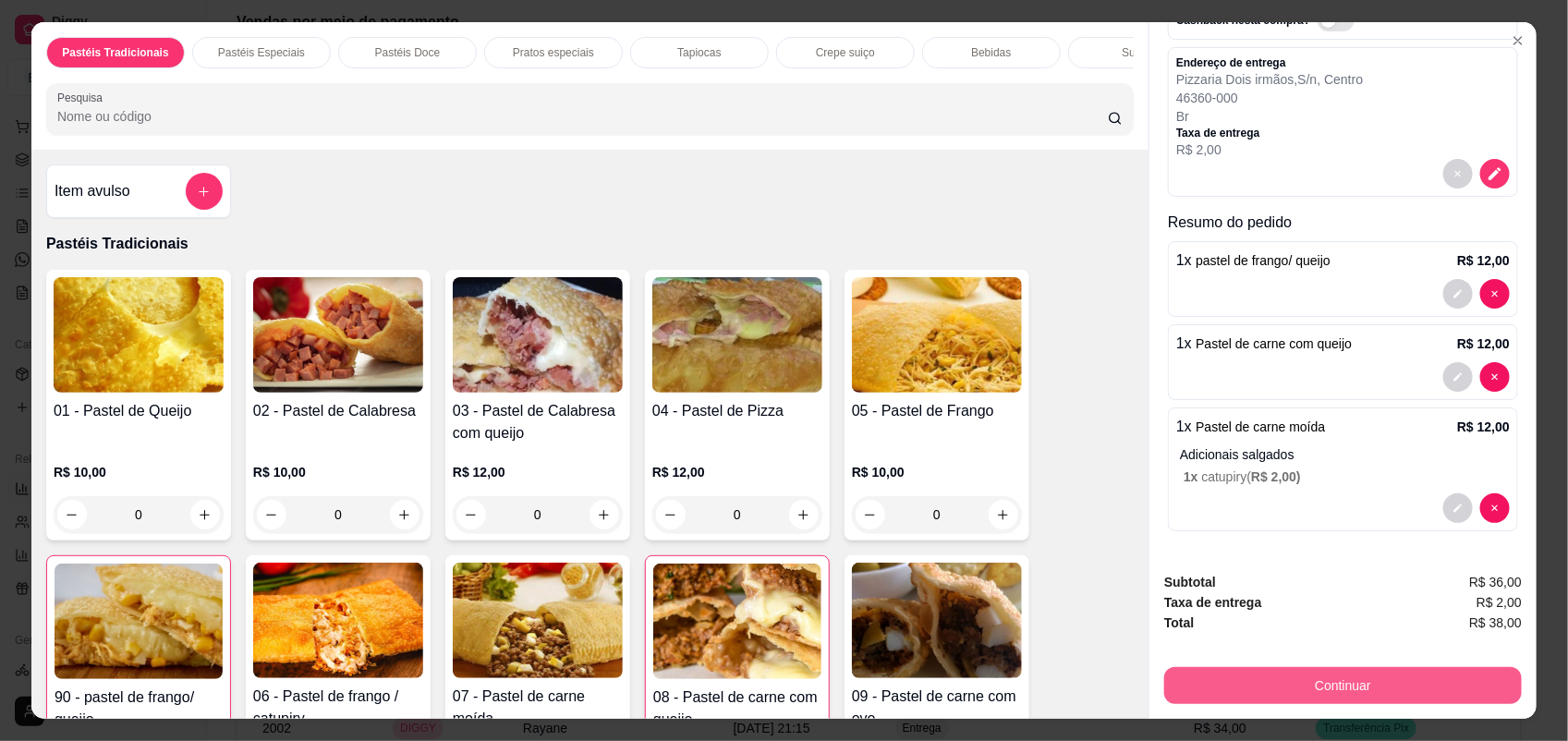
click at [1409, 689] on button "Continuar" at bounding box center [1343, 685] width 358 height 37
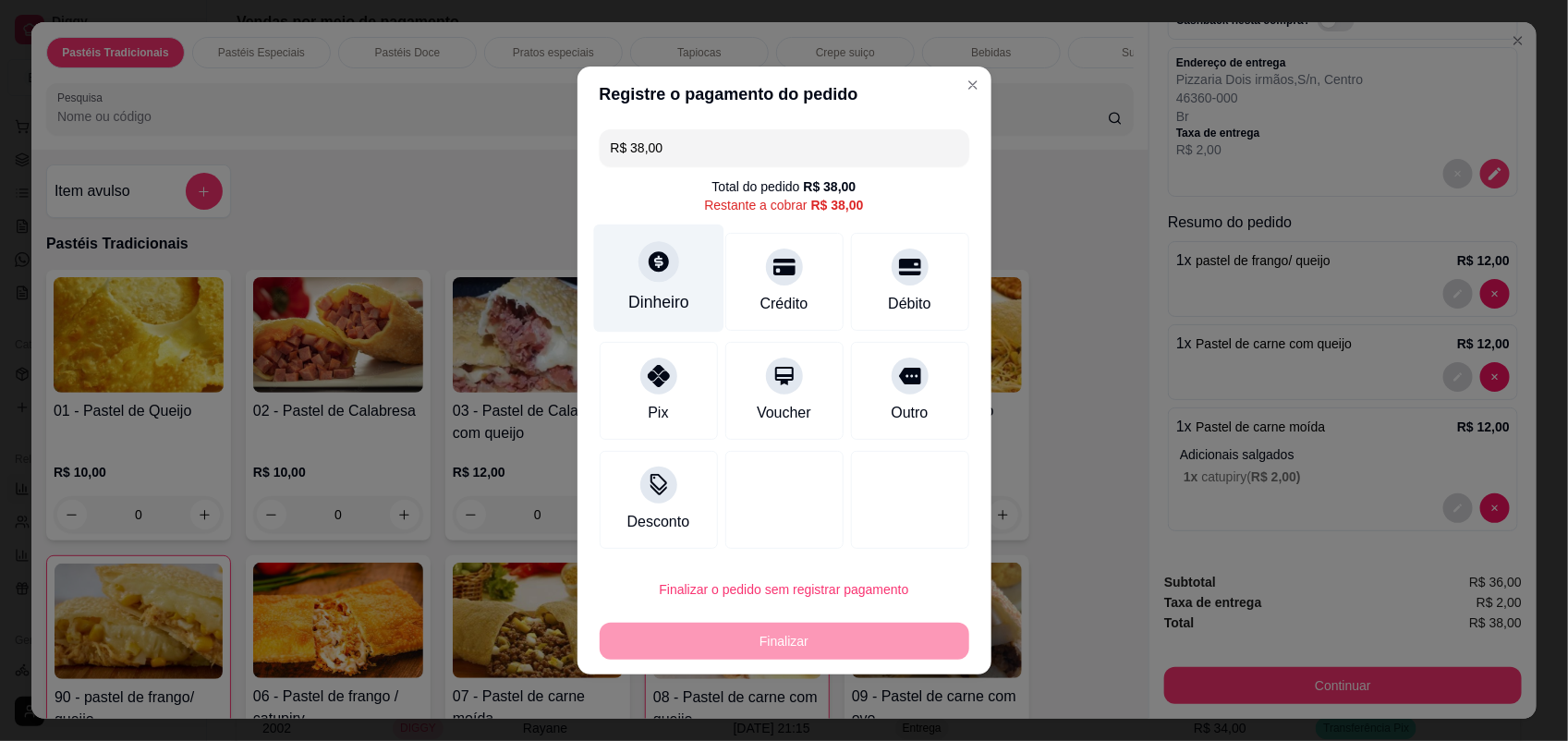
click at [661, 263] on icon at bounding box center [658, 261] width 20 height 20
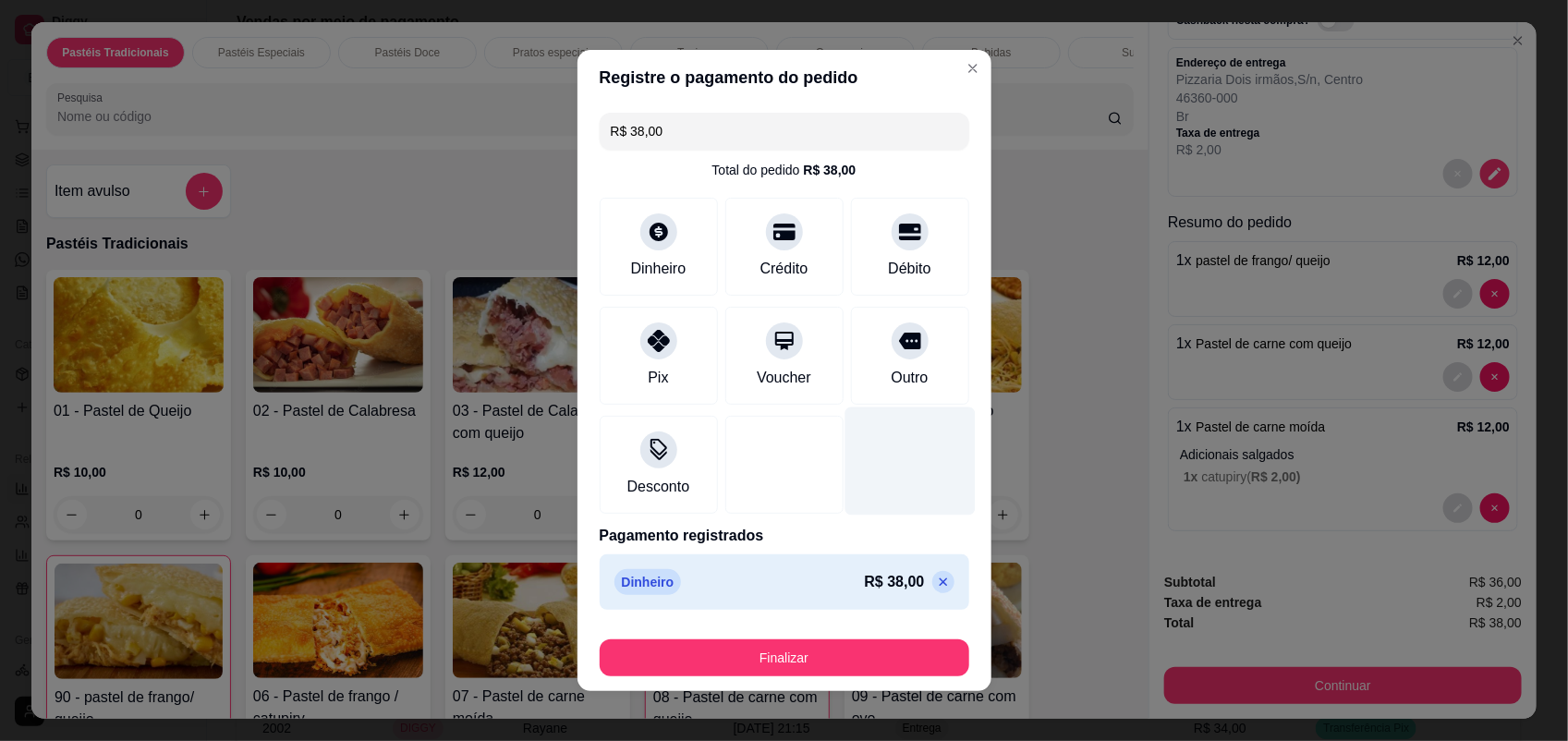
type input "R$ 0,00"
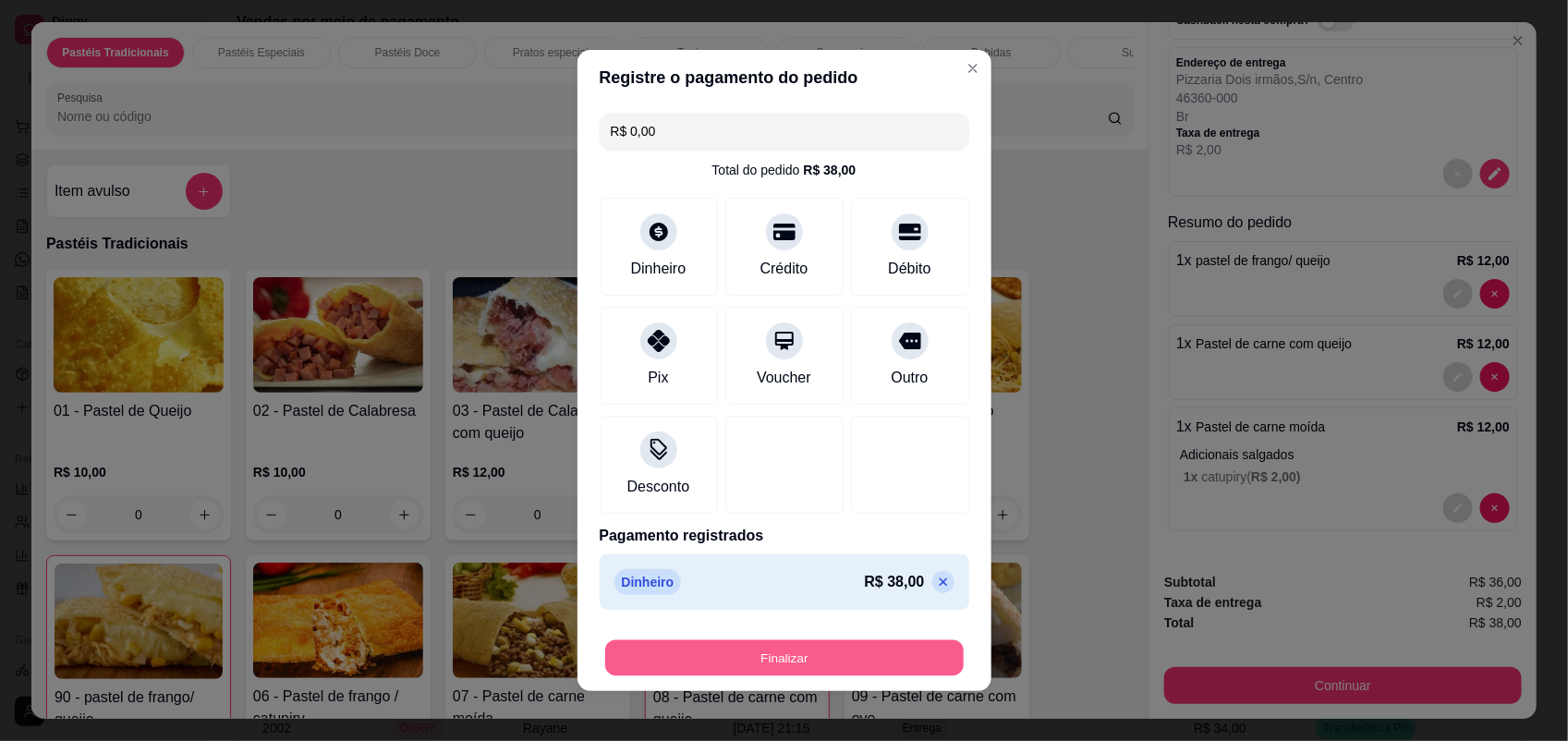
click at [869, 652] on button "Finalizar" at bounding box center [784, 658] width 359 height 36
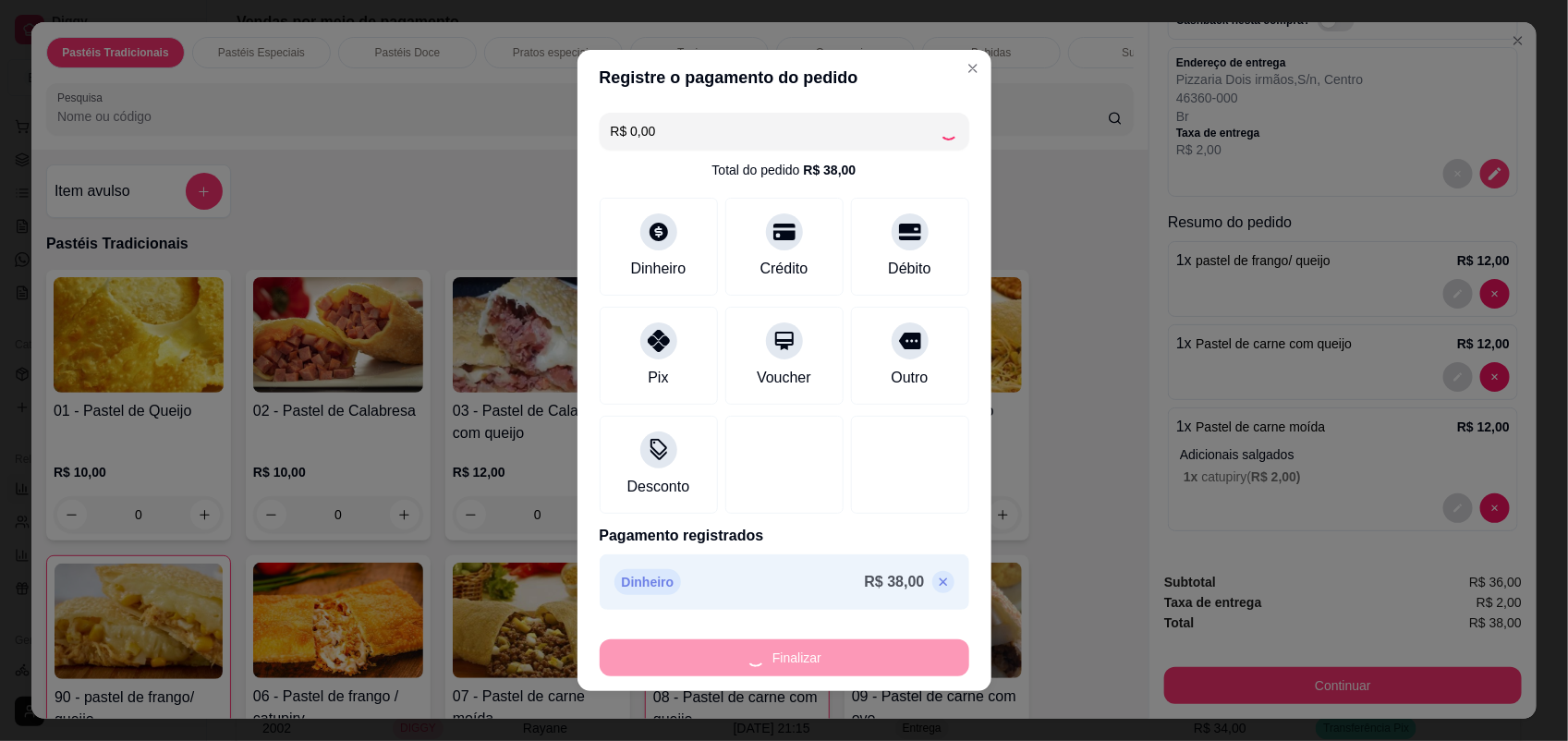
type input "0"
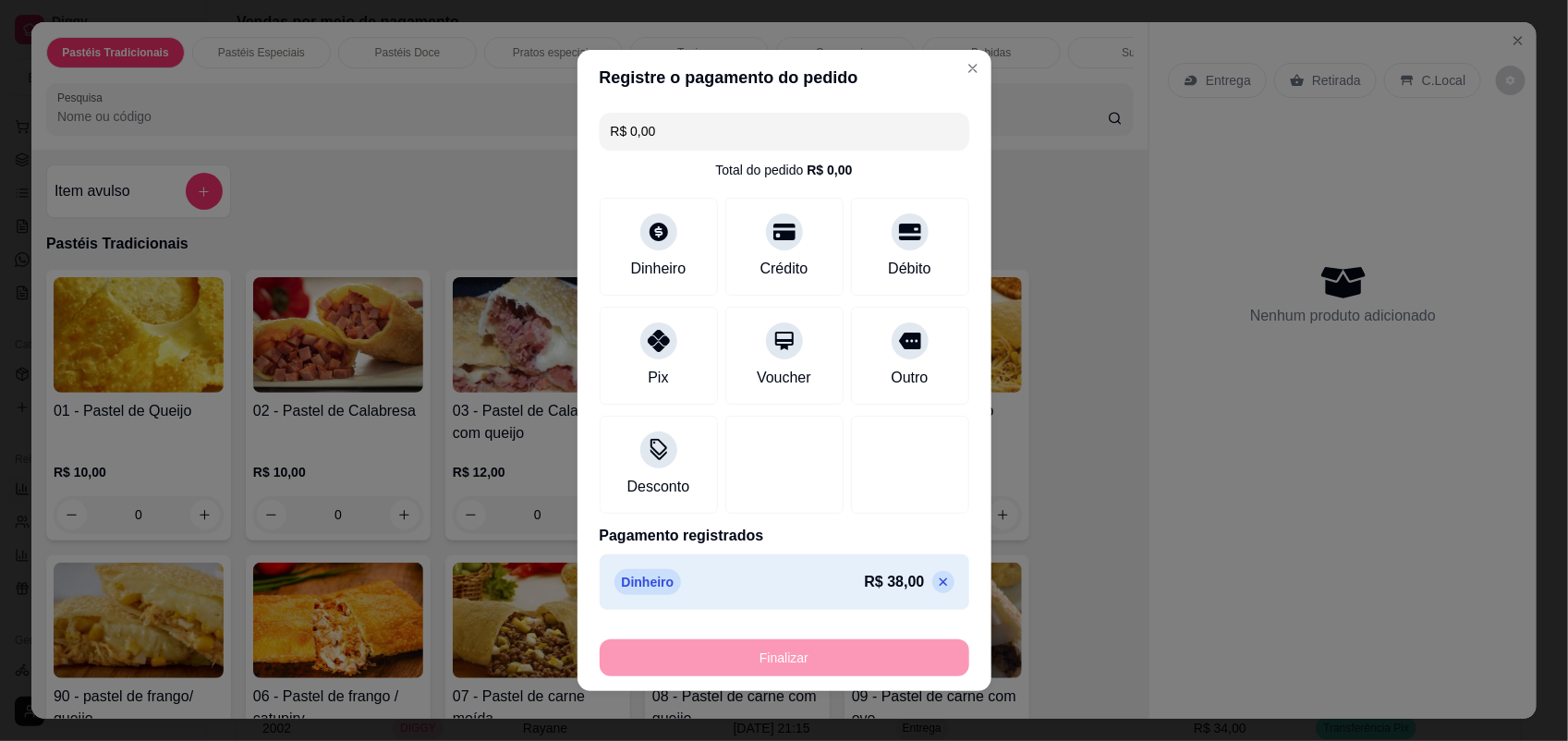
type input "-R$ 38,00"
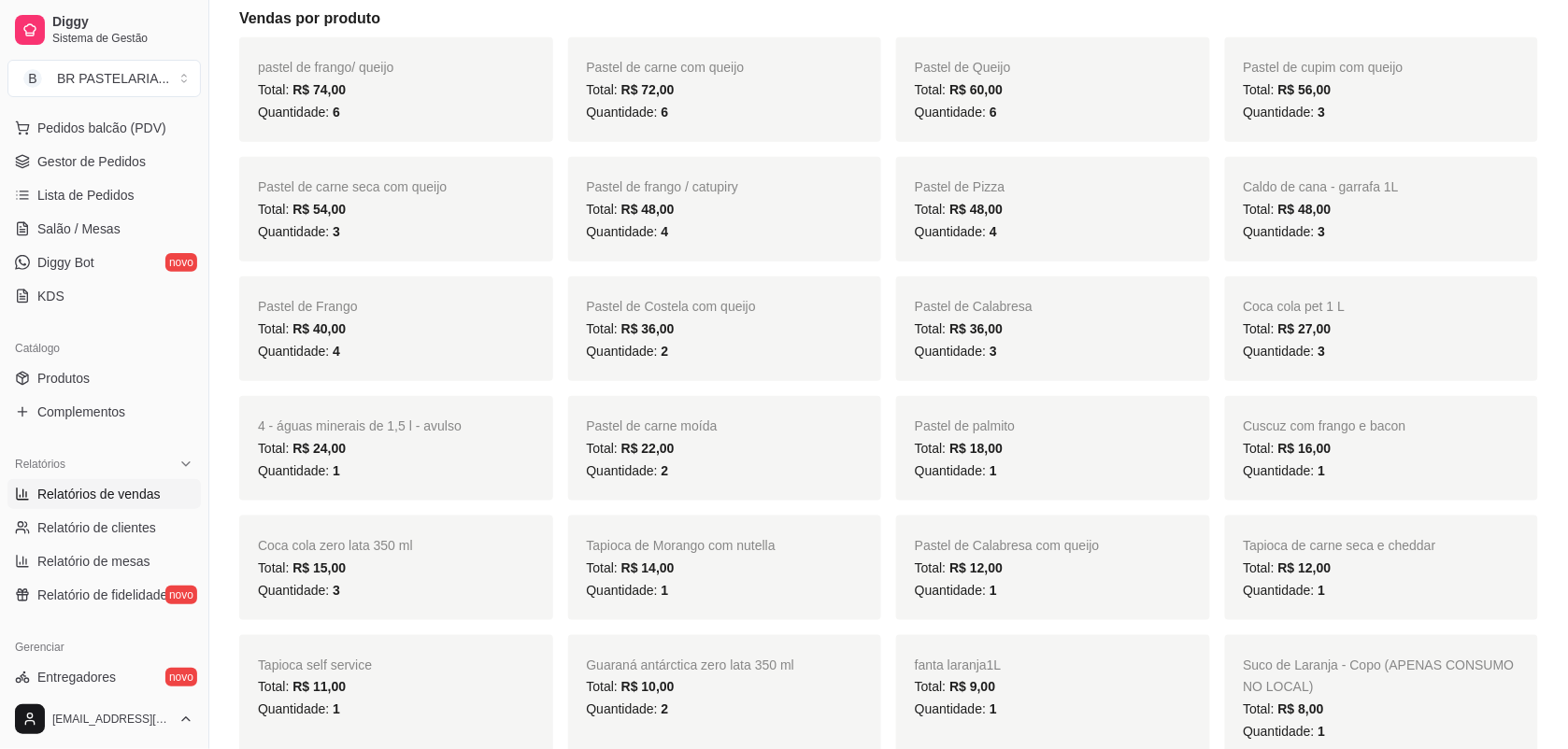
scroll to position [350, 0]
